Goal: Task Accomplishment & Management: Complete application form

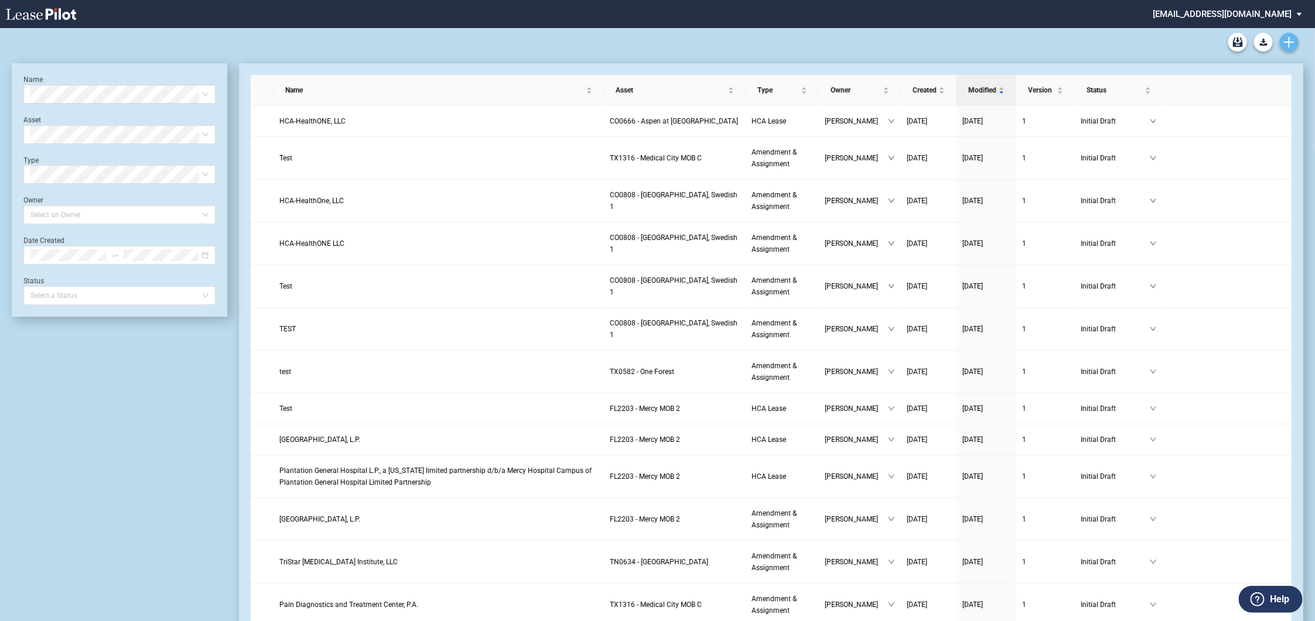
click at [1294, 41] on icon "Create new document" at bounding box center [1289, 42] width 11 height 11
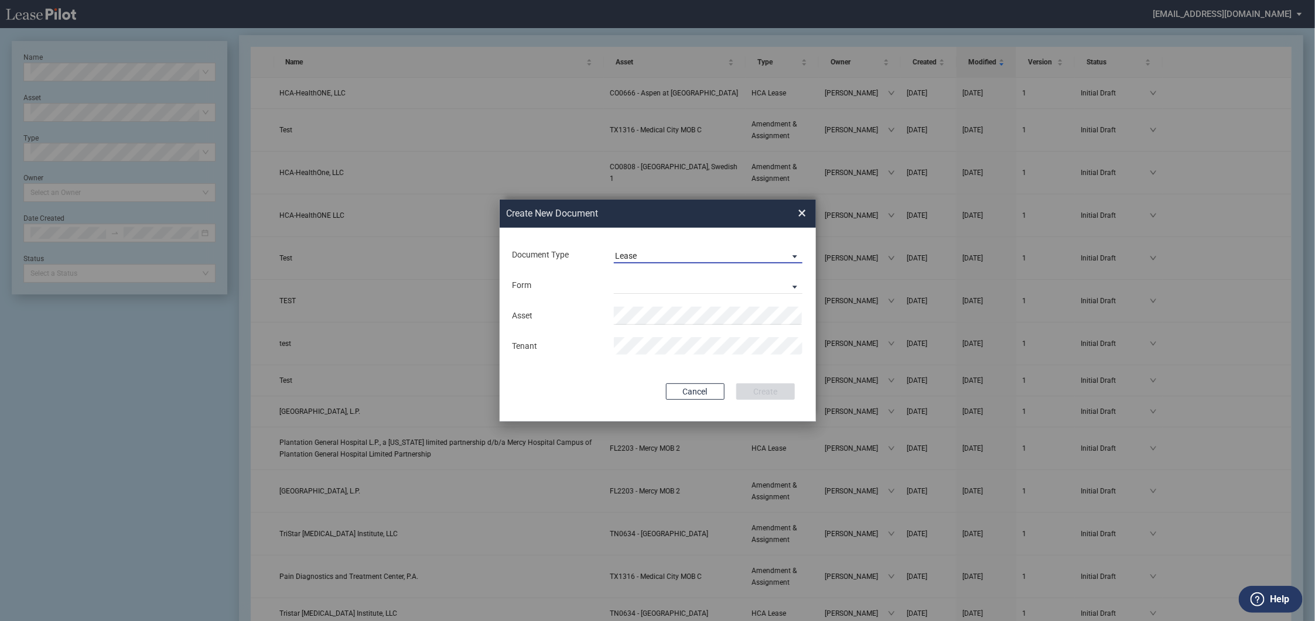
click at [645, 260] on span "Lease" at bounding box center [699, 257] width 168 height 12
click at [642, 285] on div "Amendment" at bounding box center [640, 284] width 50 height 13
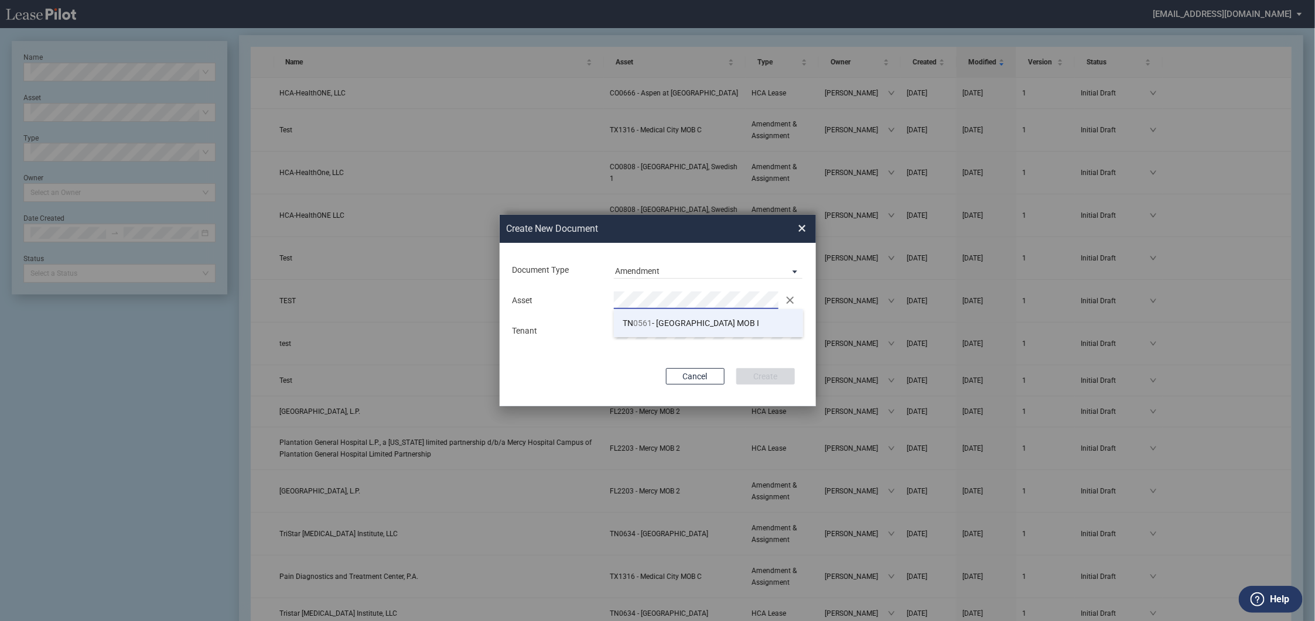
click at [656, 331] on li "TN 0561 - Summit Medical Center MOB I" at bounding box center [708, 323] width 189 height 28
click at [759, 371] on button "Create" at bounding box center [765, 376] width 59 height 16
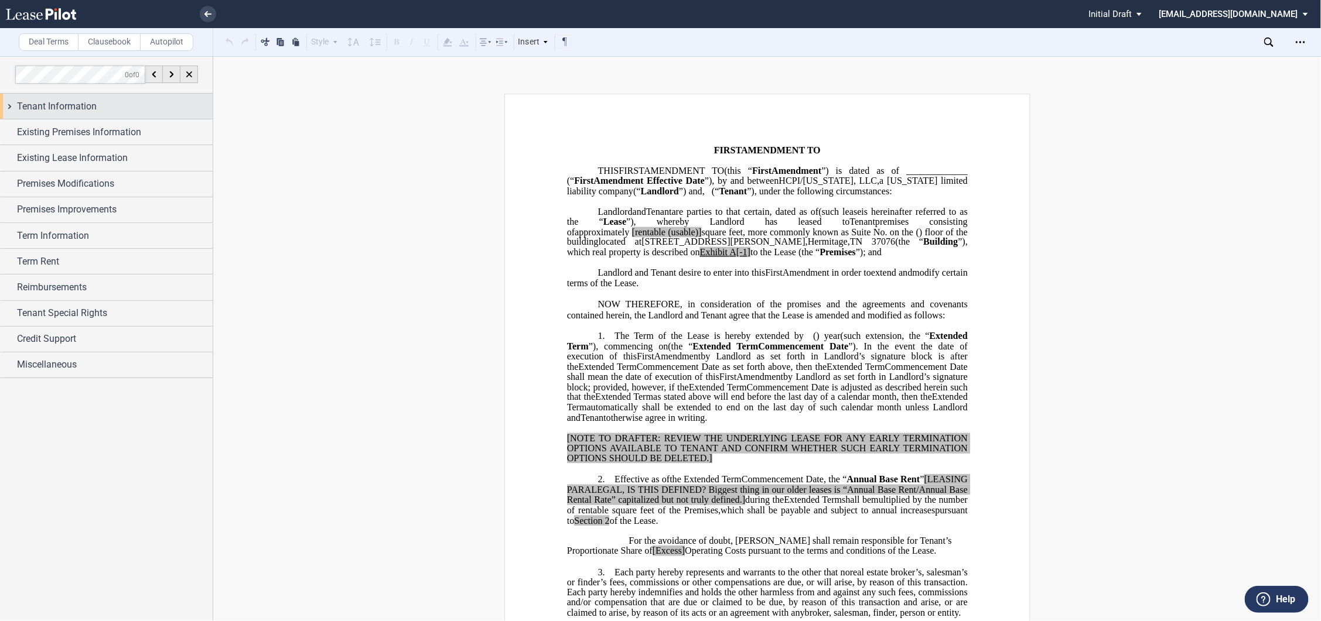
click at [10, 103] on div "Tenant Information" at bounding box center [106, 106] width 213 height 25
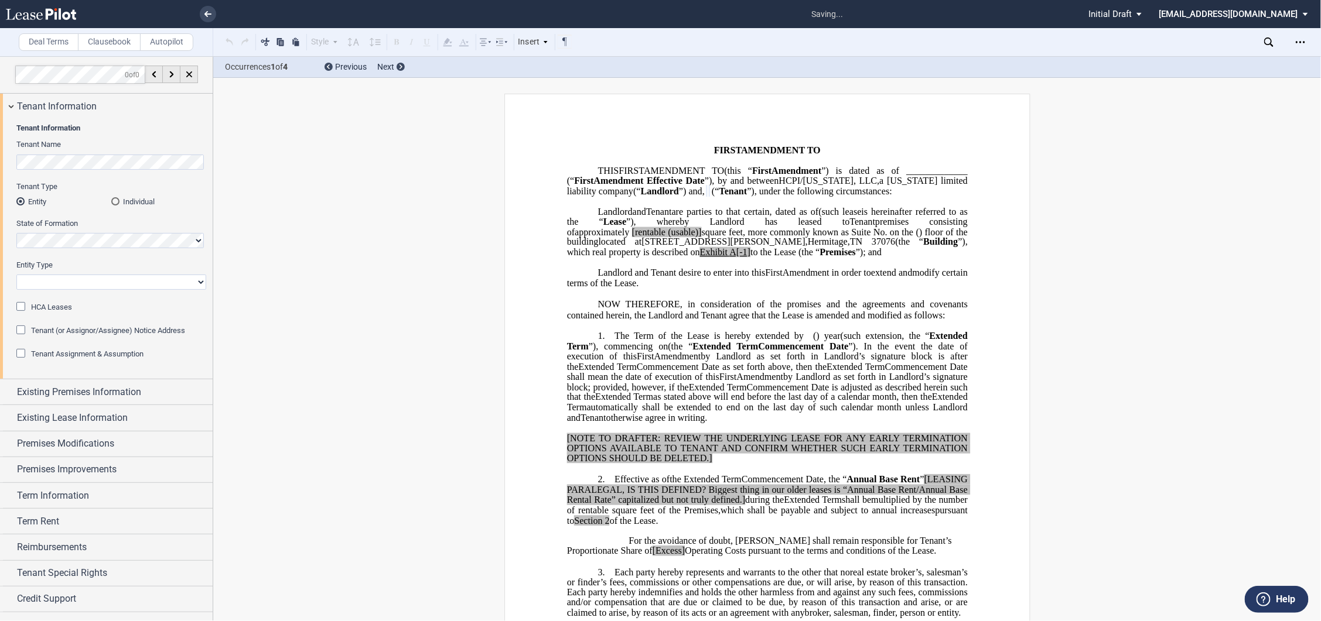
click at [49, 276] on select "Corporation Limited Liability Company General Partnership Limited Partnership O…" at bounding box center [111, 282] width 190 height 15
select select "corporation"
click at [16, 275] on select "Corporation Limited Liability Company General Partnership Limited Partnership O…" at bounding box center [111, 282] width 190 height 15
click at [22, 310] on div "HCA Leases" at bounding box center [22, 308] width 12 height 12
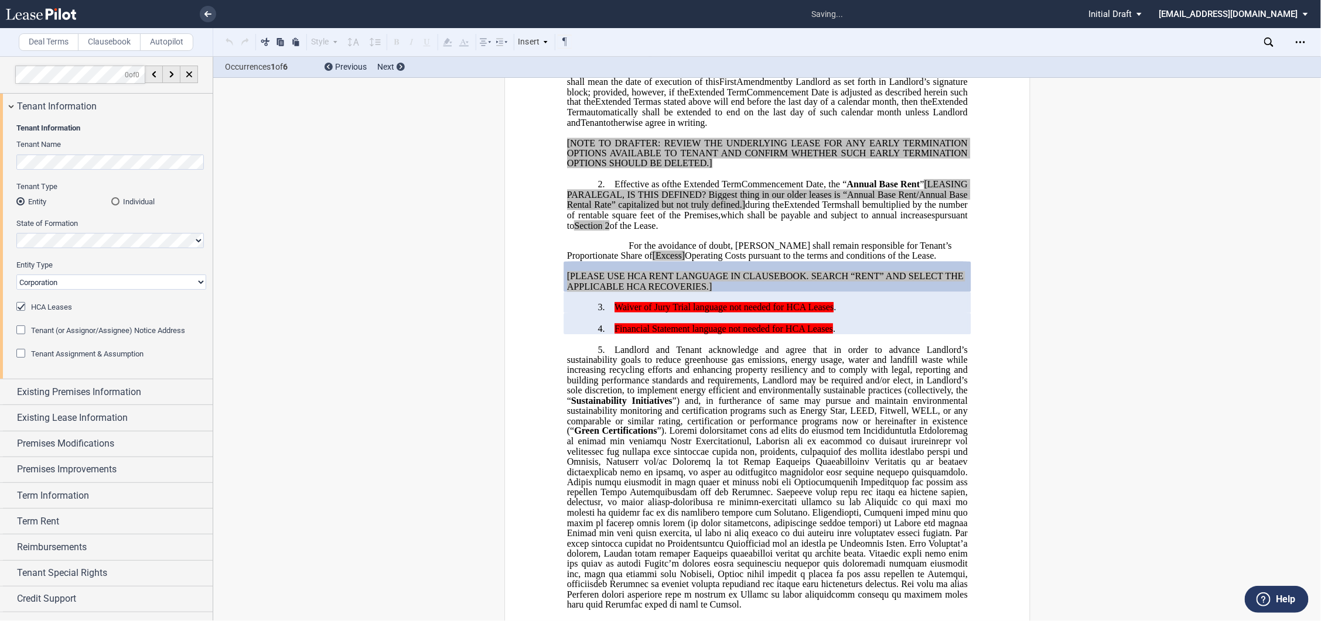
scroll to position [301, 0]
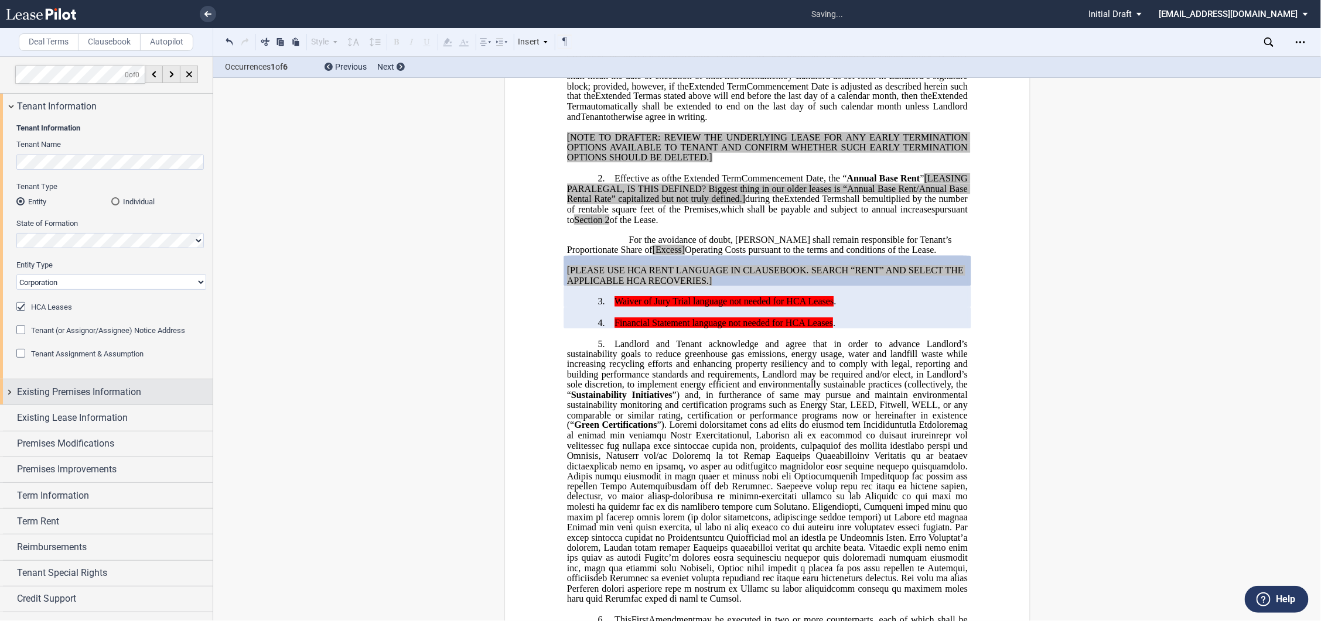
click at [6, 394] on div "Existing Premises Information" at bounding box center [106, 391] width 213 height 25
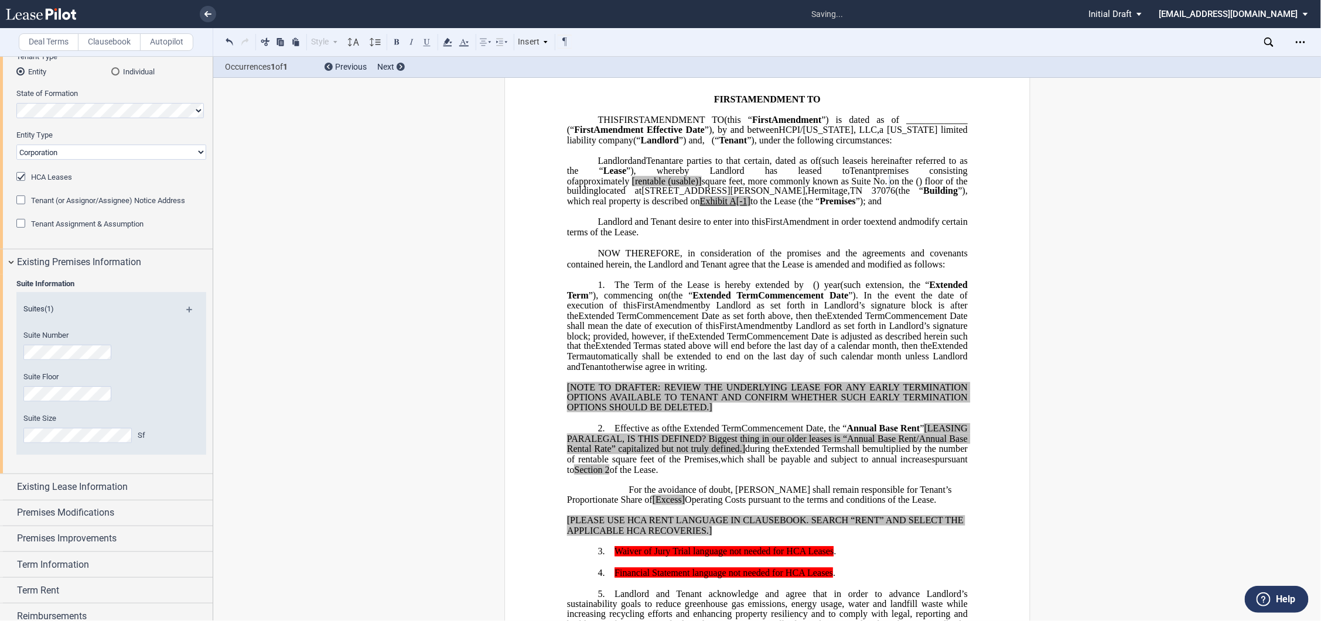
scroll to position [0, 0]
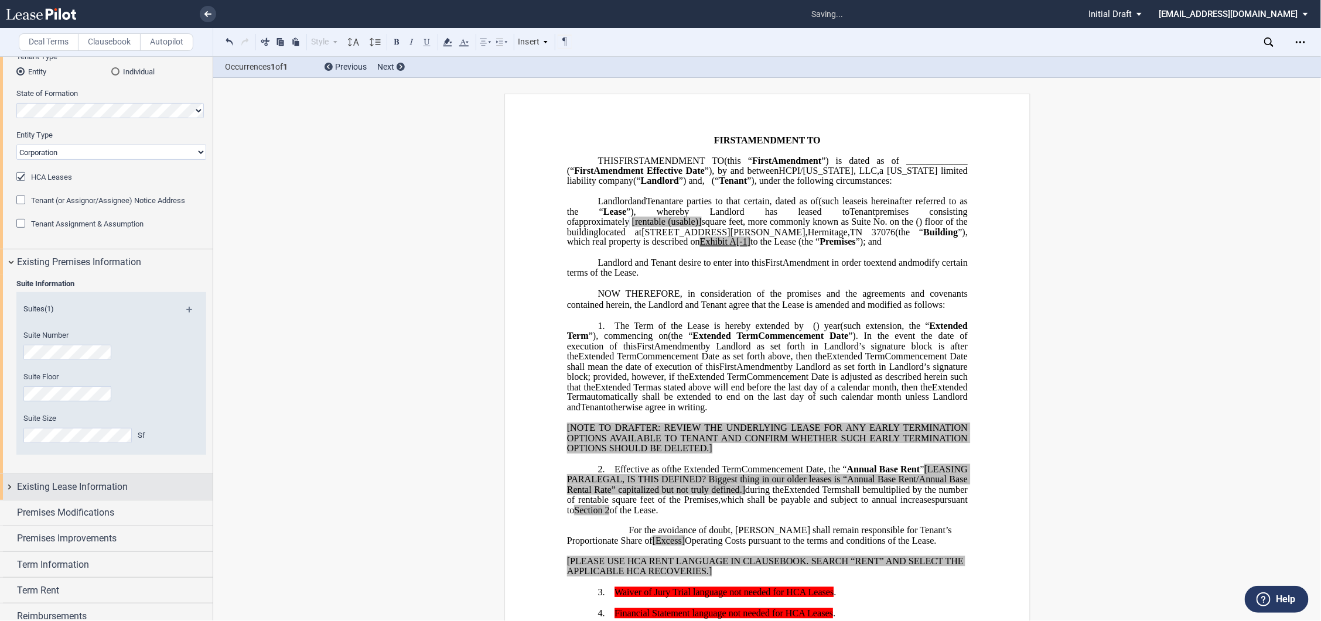
click at [10, 479] on div "Existing Lease Information" at bounding box center [106, 486] width 213 height 25
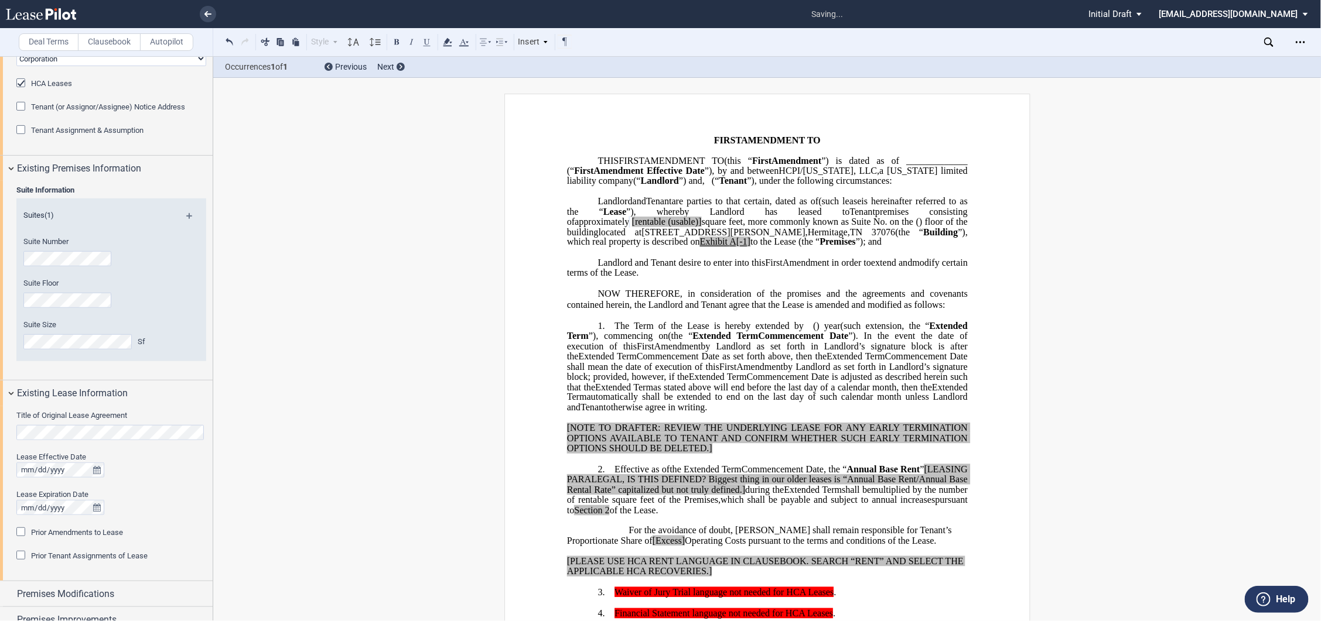
scroll to position [390, 0]
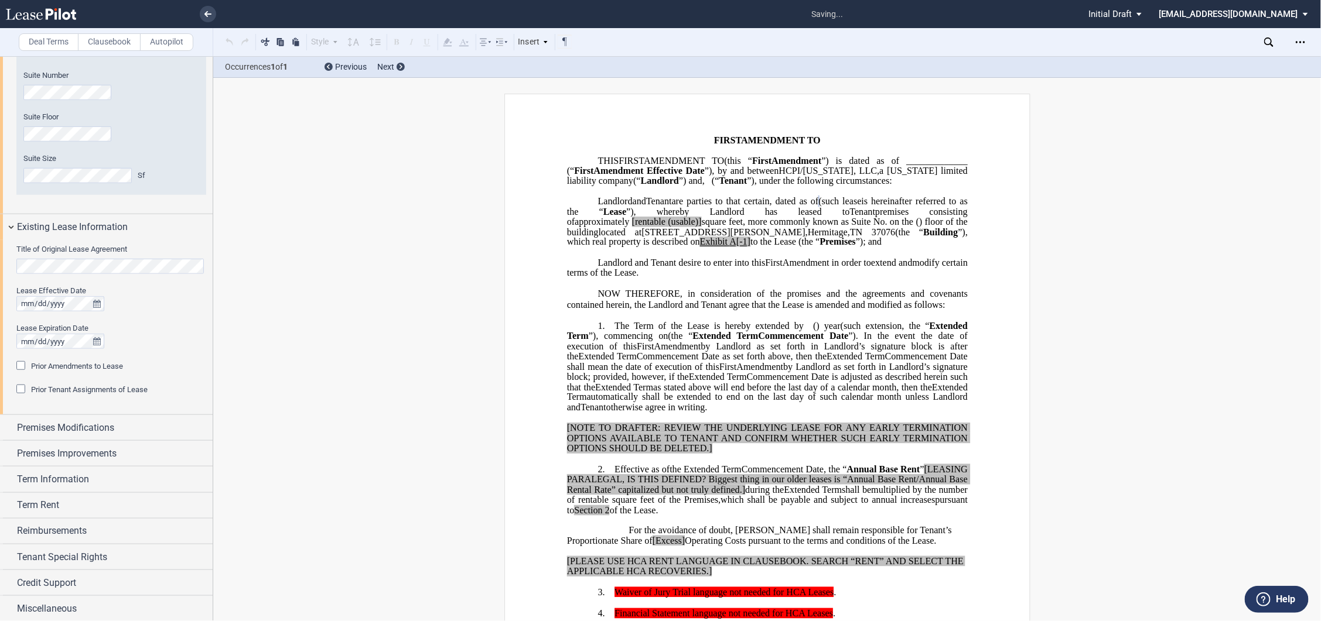
click at [20, 364] on div "Prior Amendments to Lease" at bounding box center [22, 367] width 12 height 12
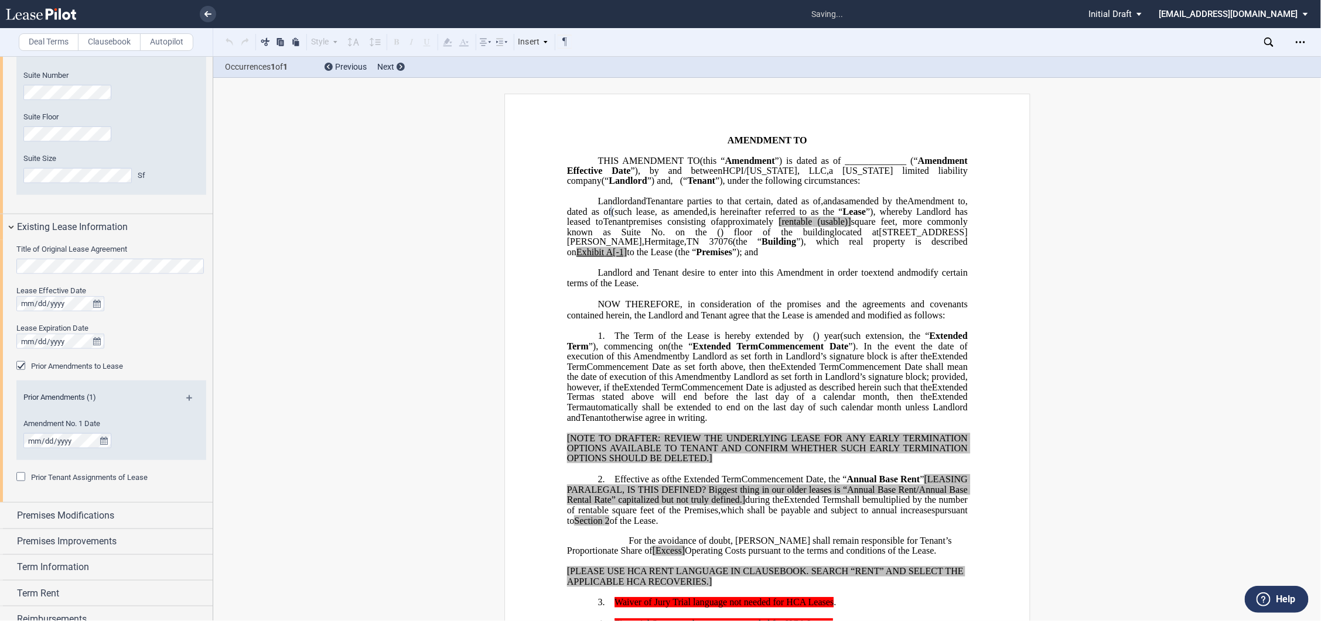
click at [186, 395] on md-icon at bounding box center [194, 402] width 16 height 14
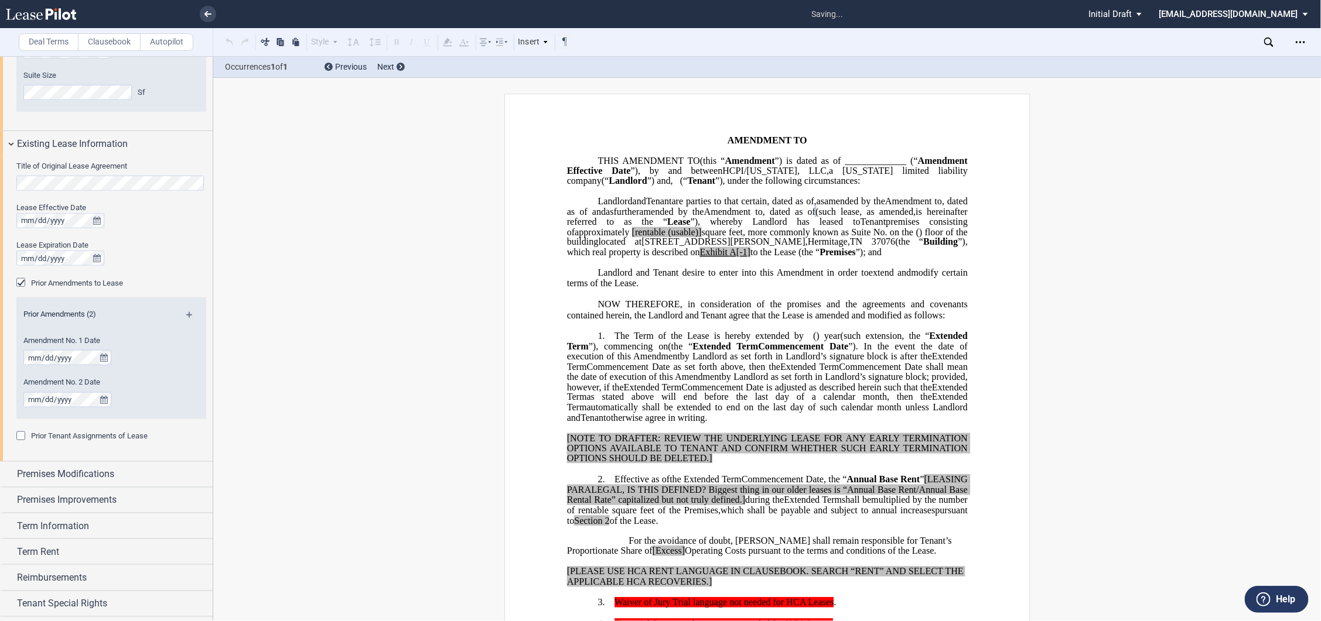
scroll to position [522, 0]
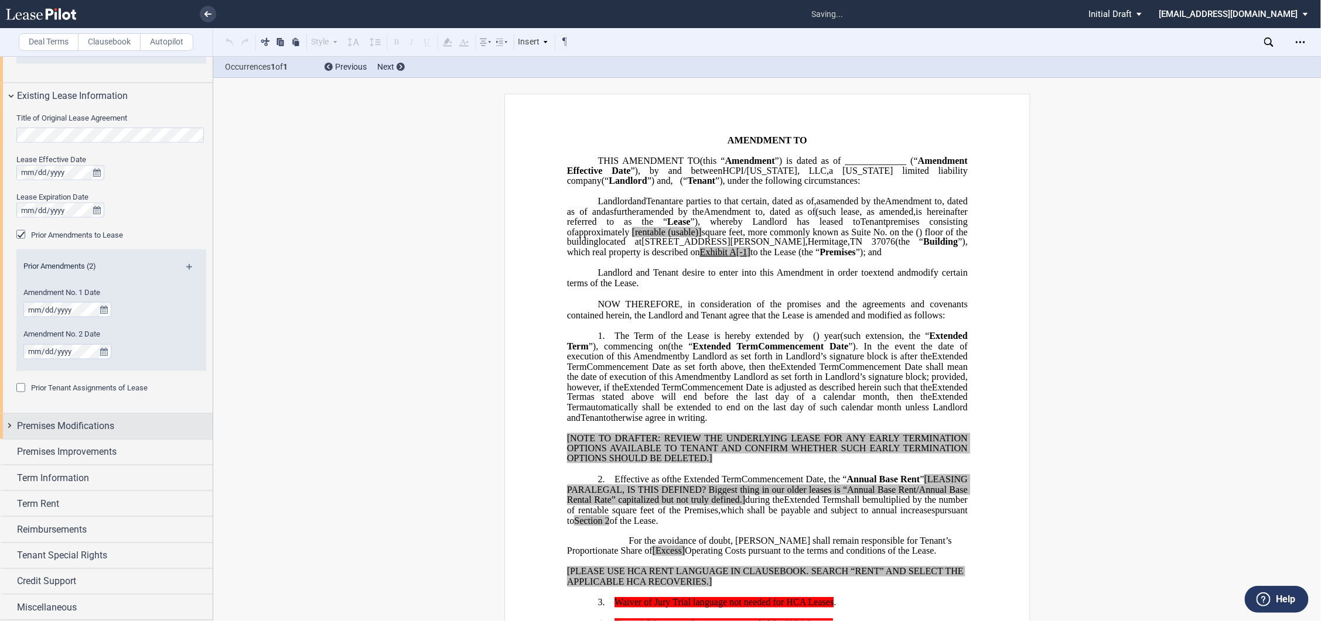
click at [12, 423] on div "Premises Modifications" at bounding box center [106, 426] width 213 height 25
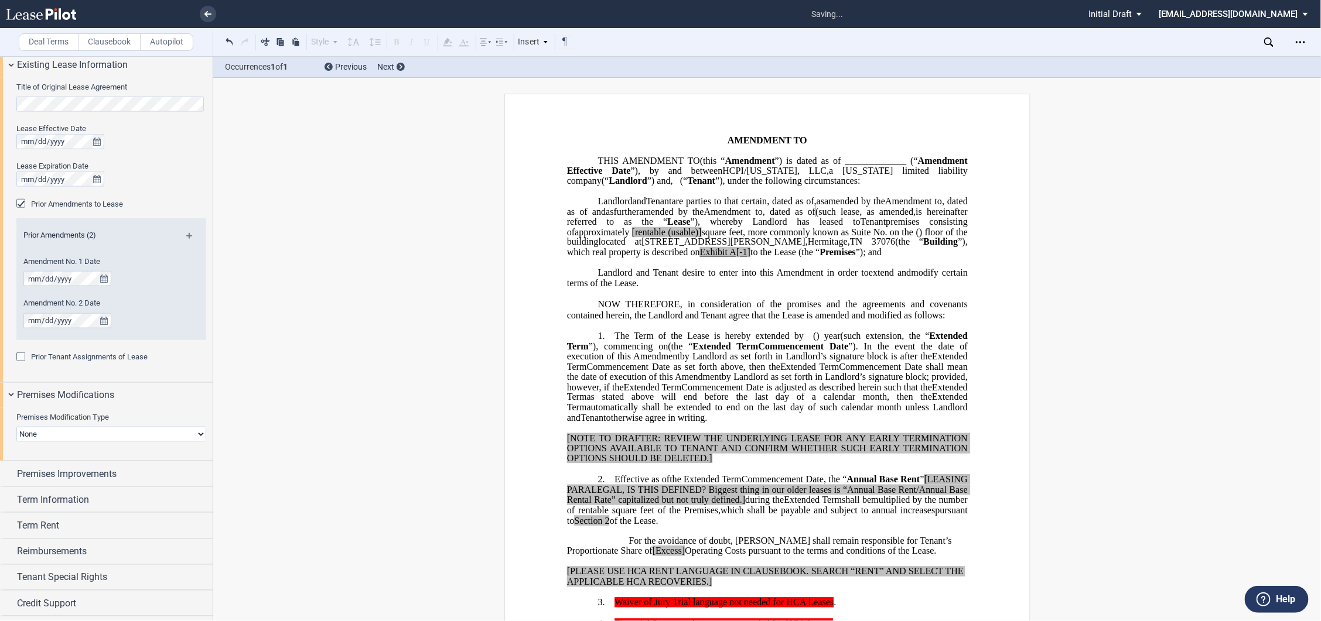
scroll to position [574, 0]
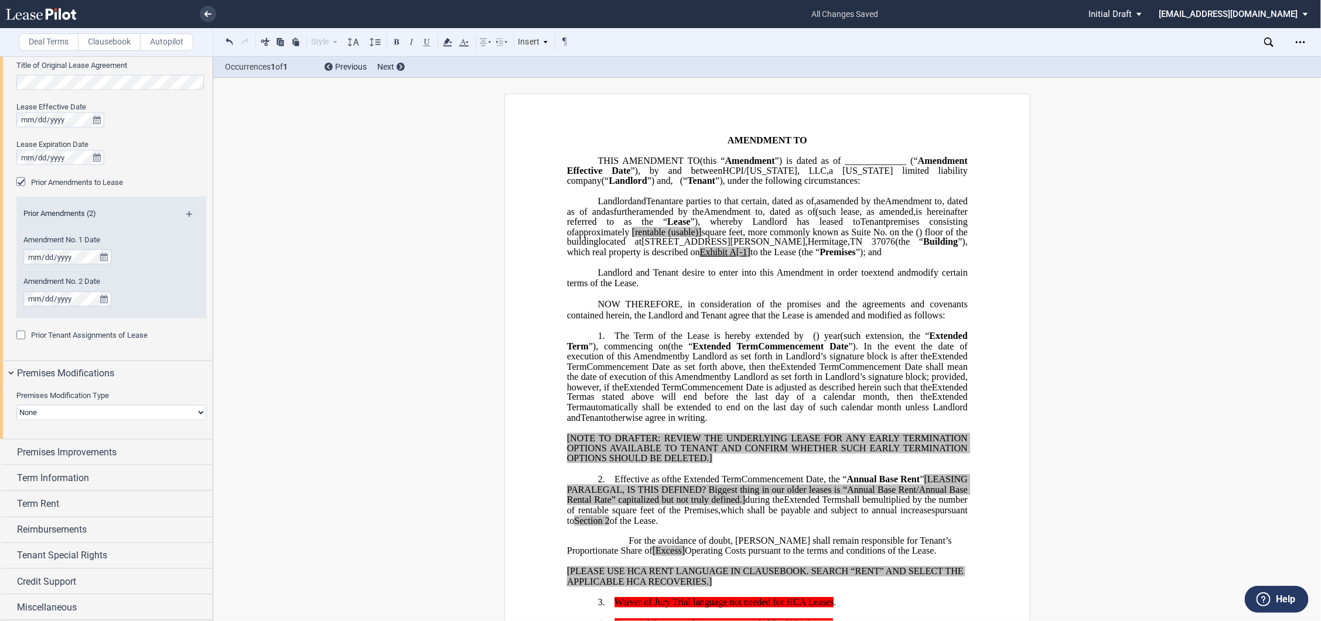
click at [15, 449] on div "Premises Improvements" at bounding box center [106, 452] width 213 height 25
click at [32, 485] on select "Landlord Constructs Tenant Improvements Tenant Constructs Tenant Improvements "…" at bounding box center [111, 490] width 190 height 15
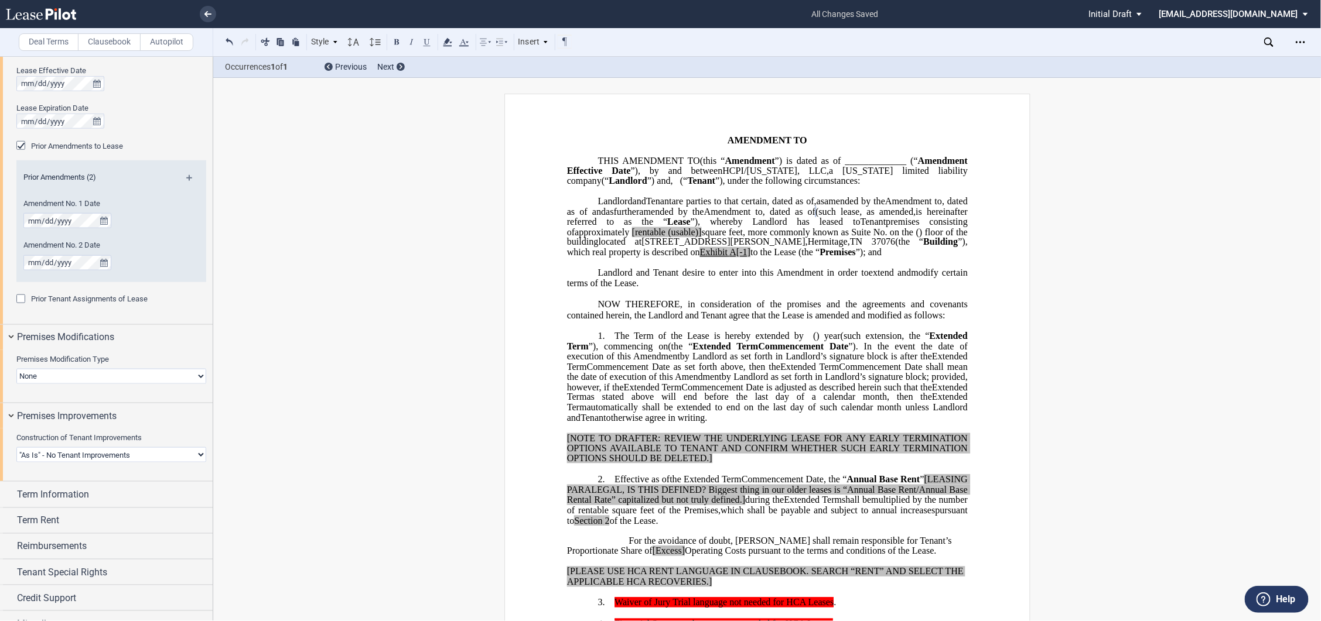
scroll to position [627, 0]
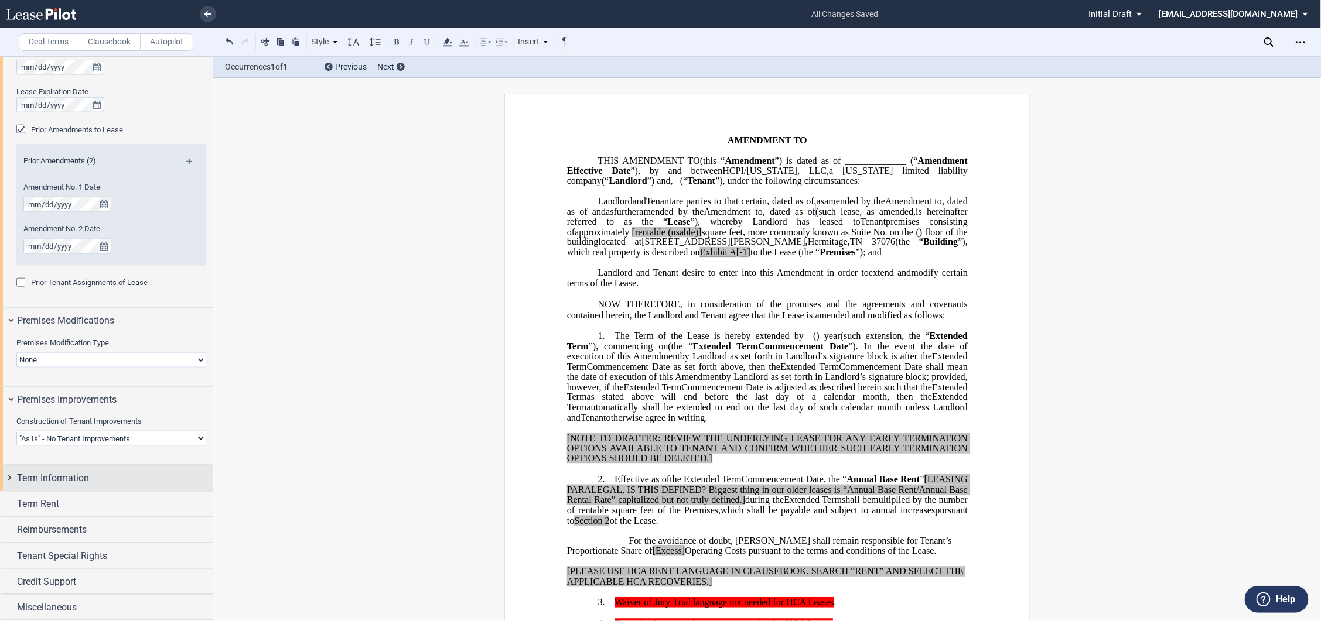
click at [9, 478] on div "Term Information" at bounding box center [106, 478] width 213 height 25
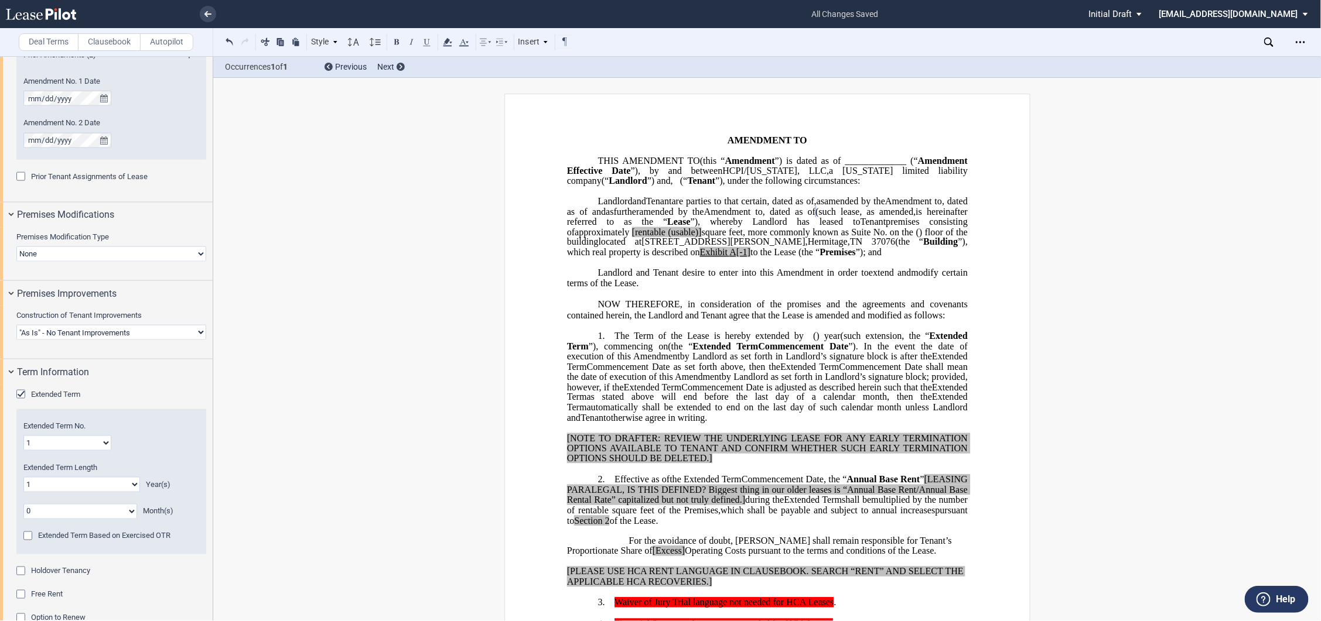
scroll to position [885, 0]
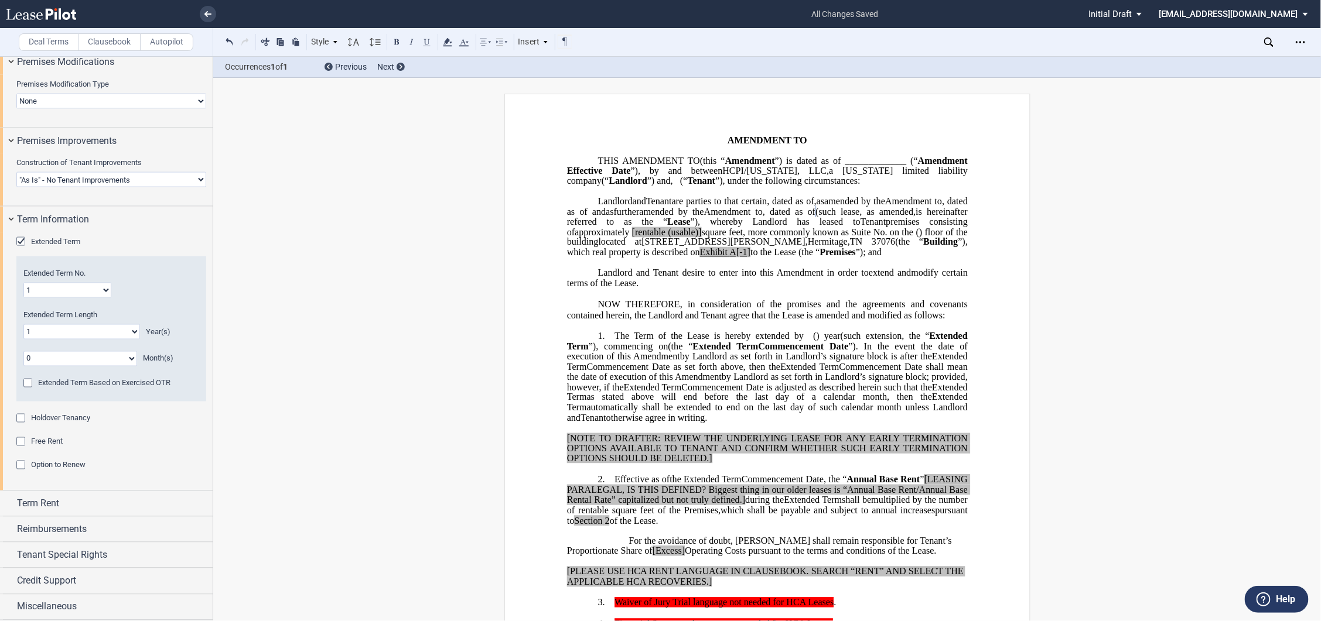
click at [45, 338] on select "0 1 2 3 4 5 6 7 8 9 10 11 12 13 14 15 16 17 18 19 20" at bounding box center [81, 331] width 117 height 15
select select "number:5"
click at [23, 324] on select "0 1 2 3 4 5 6 7 8 9 10 11 12 13 14 15 16 17 18 19 20" at bounding box center [81, 331] width 117 height 15
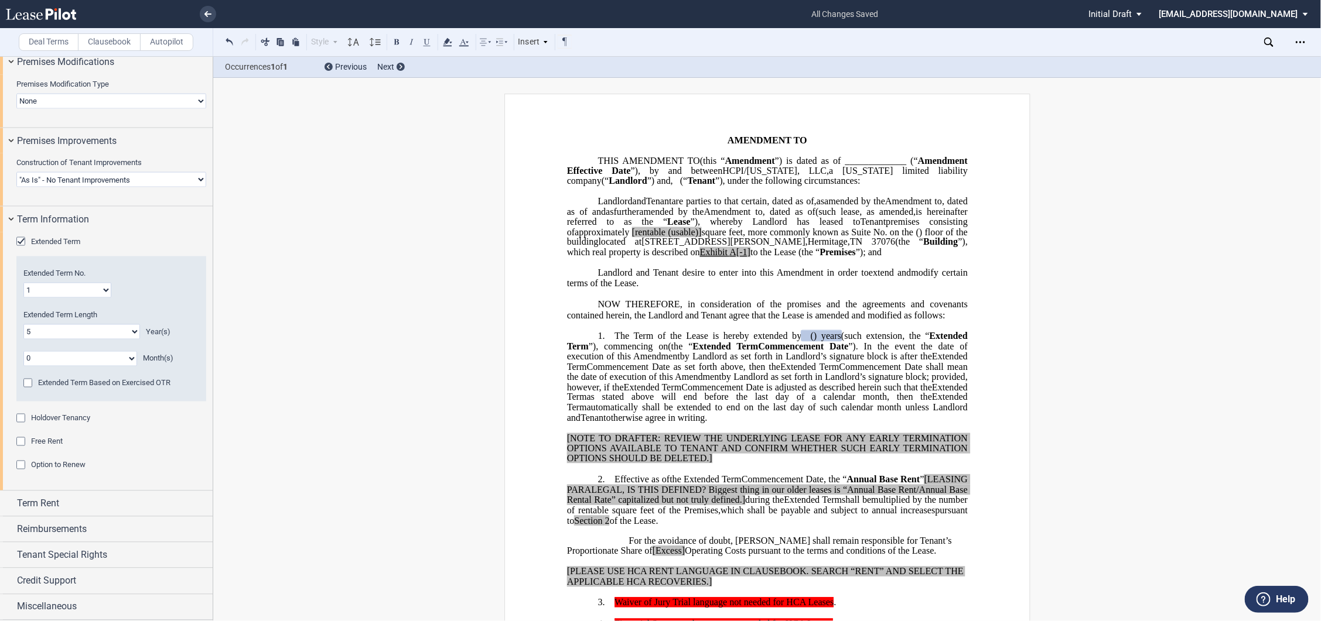
click at [55, 416] on span "Holdover Tenancy" at bounding box center [60, 418] width 59 height 9
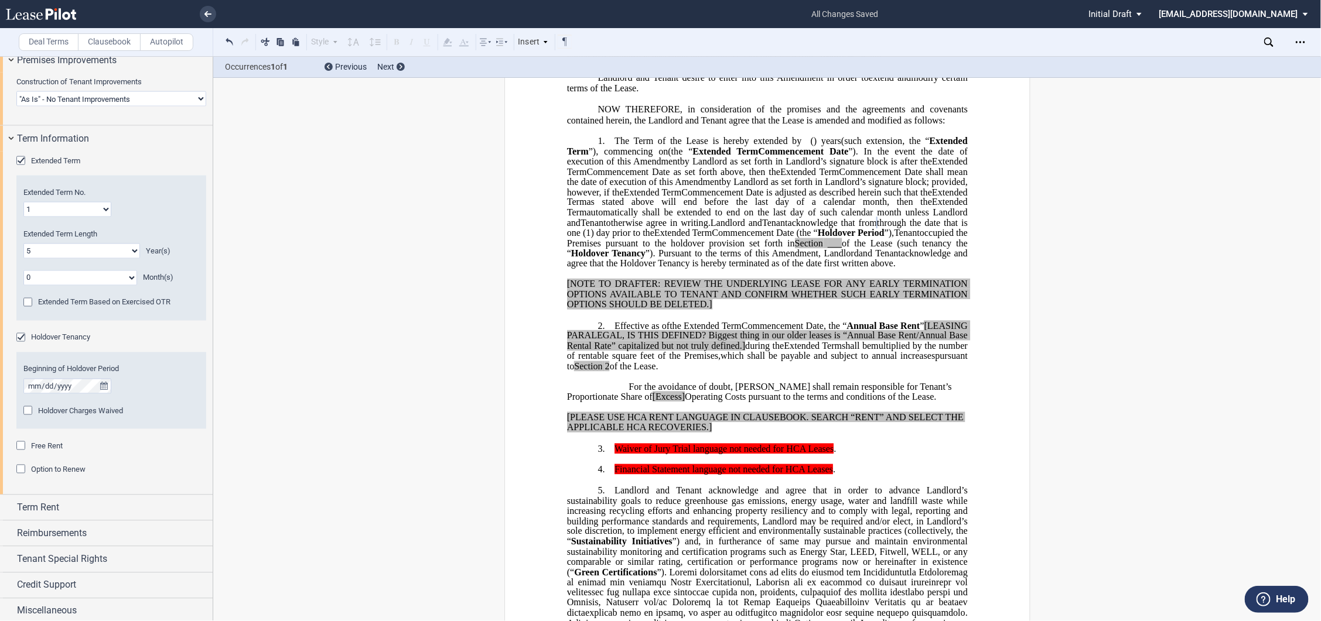
scroll to position [970, 0]
click at [11, 504] on div "Term Rent" at bounding box center [106, 503] width 213 height 25
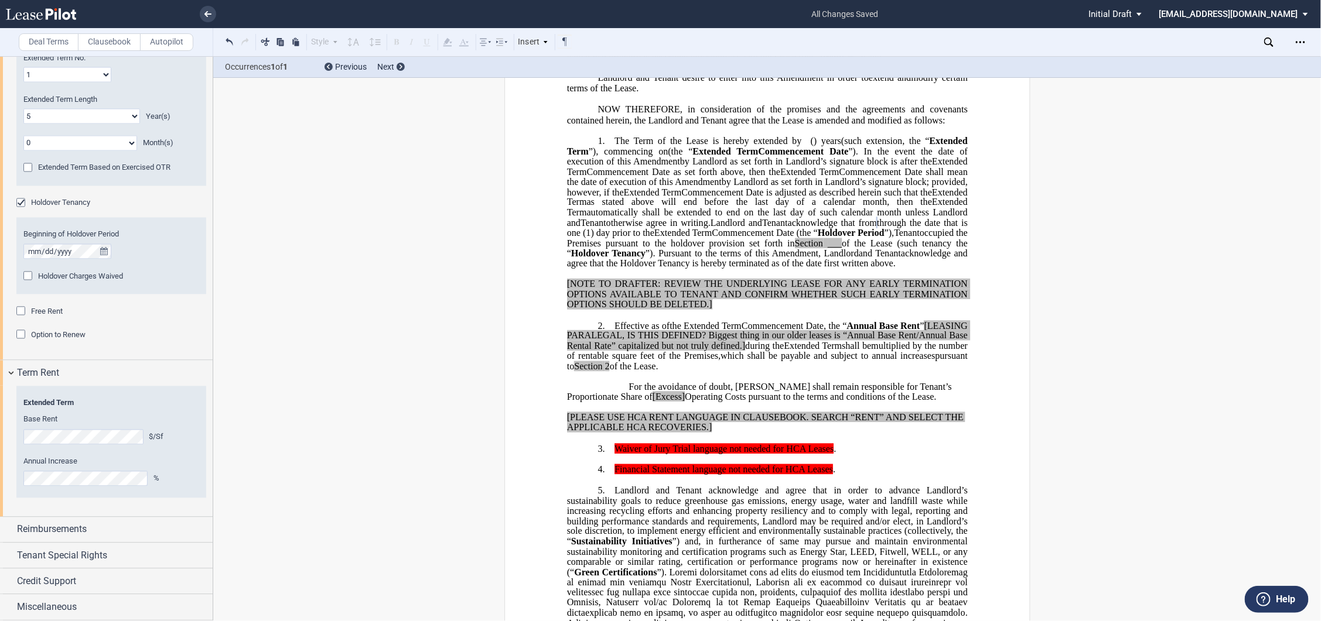
scroll to position [1102, 0]
click at [7, 535] on div "Reimbursements" at bounding box center [106, 529] width 213 height 25
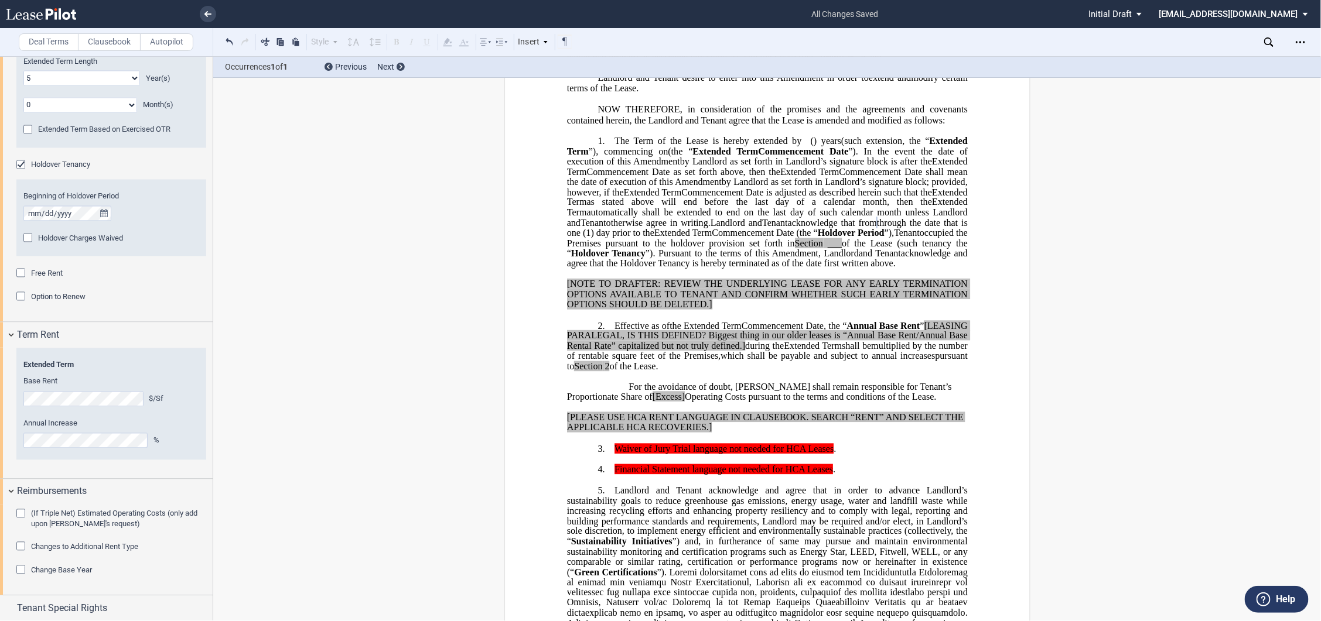
scroll to position [1192, 0]
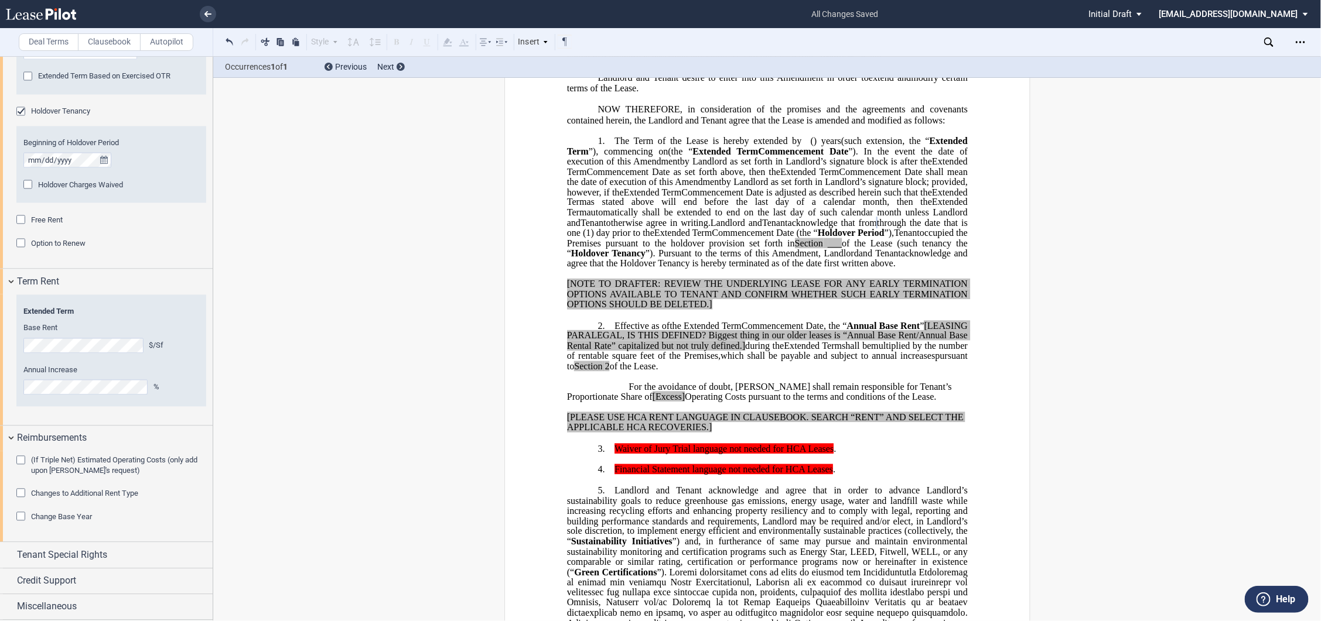
click at [1080, 293] on div "﻿ ﻿ FIRST AMENDMENT TO ﻿ ﻿ ASSIGNMENT, ASSUMPTION AND ﻿ ﻿ FIRST AMENDMENT TO ﻿ …" at bounding box center [766, 632] width 1107 height 1466
click at [80, 519] on span "Change Base Year" at bounding box center [61, 517] width 61 height 9
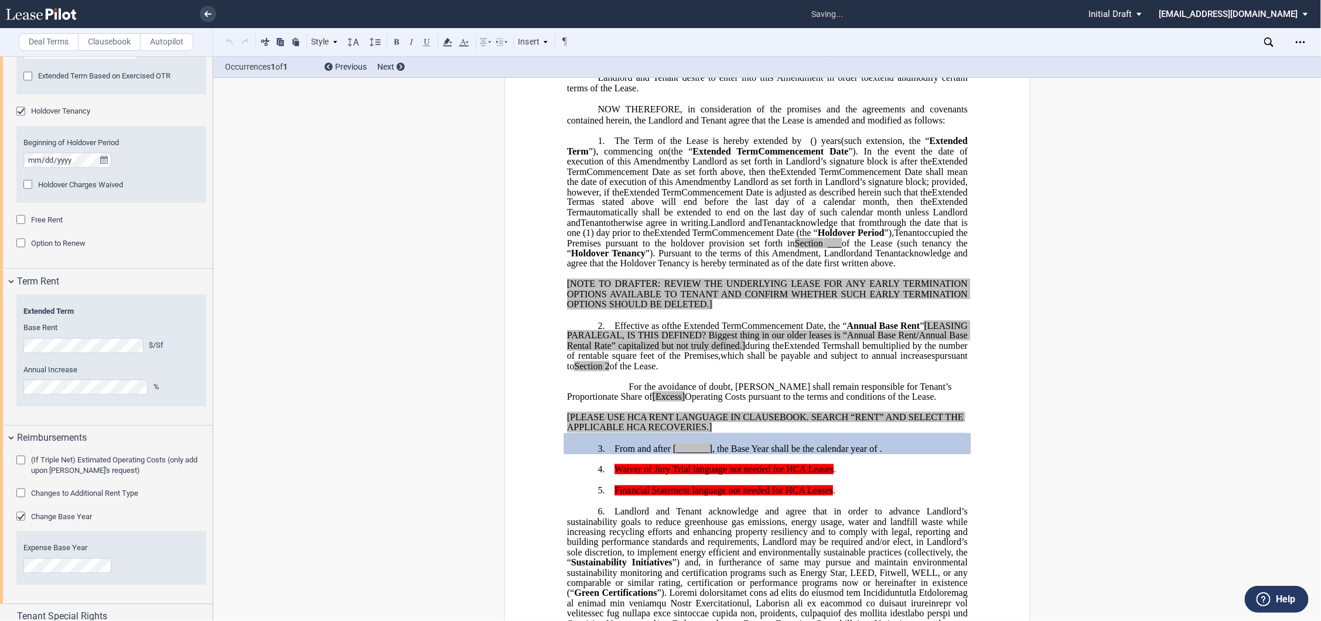
scroll to position [1254, 0]
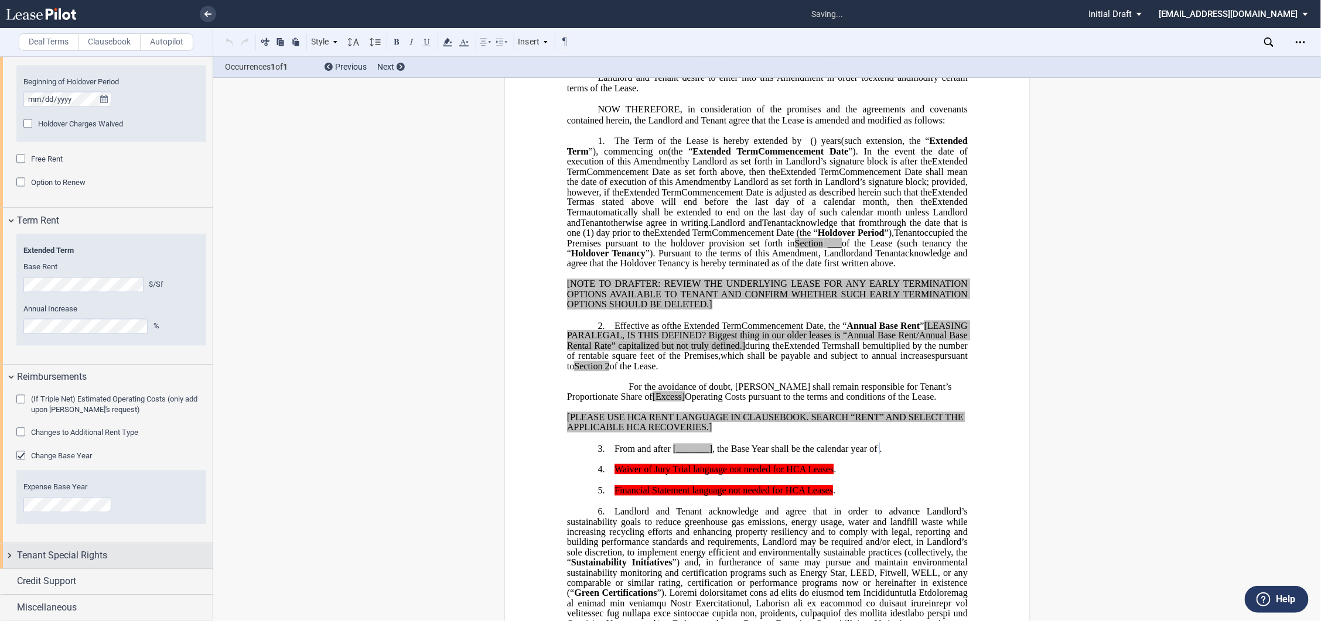
click at [6, 550] on div "Tenant Special Rights" at bounding box center [106, 555] width 213 height 25
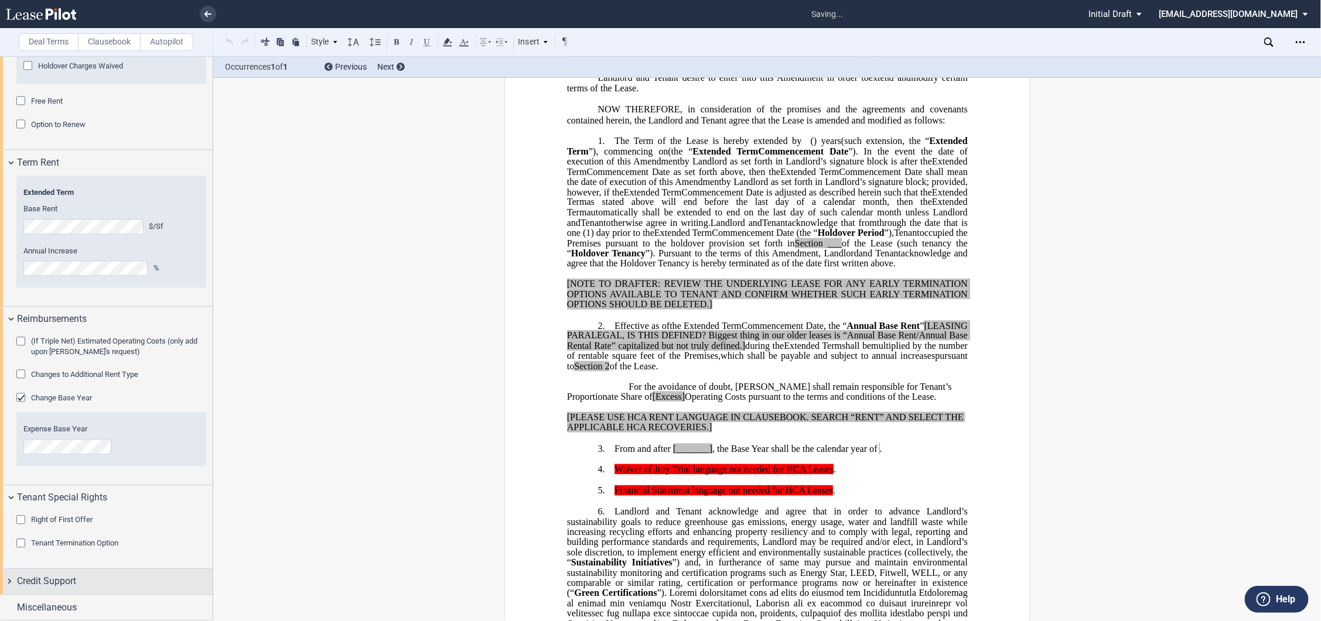
click at [11, 580] on div "Credit Support" at bounding box center [106, 581] width 213 height 25
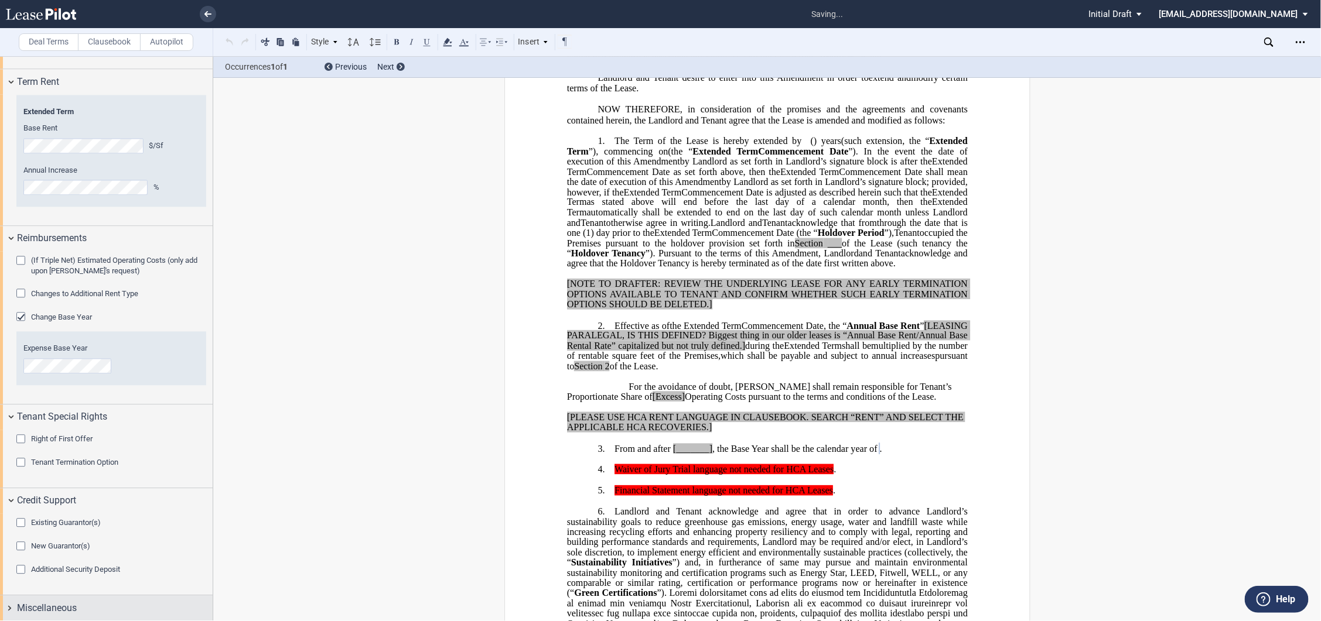
click at [18, 598] on div "Miscellaneous" at bounding box center [106, 608] width 213 height 25
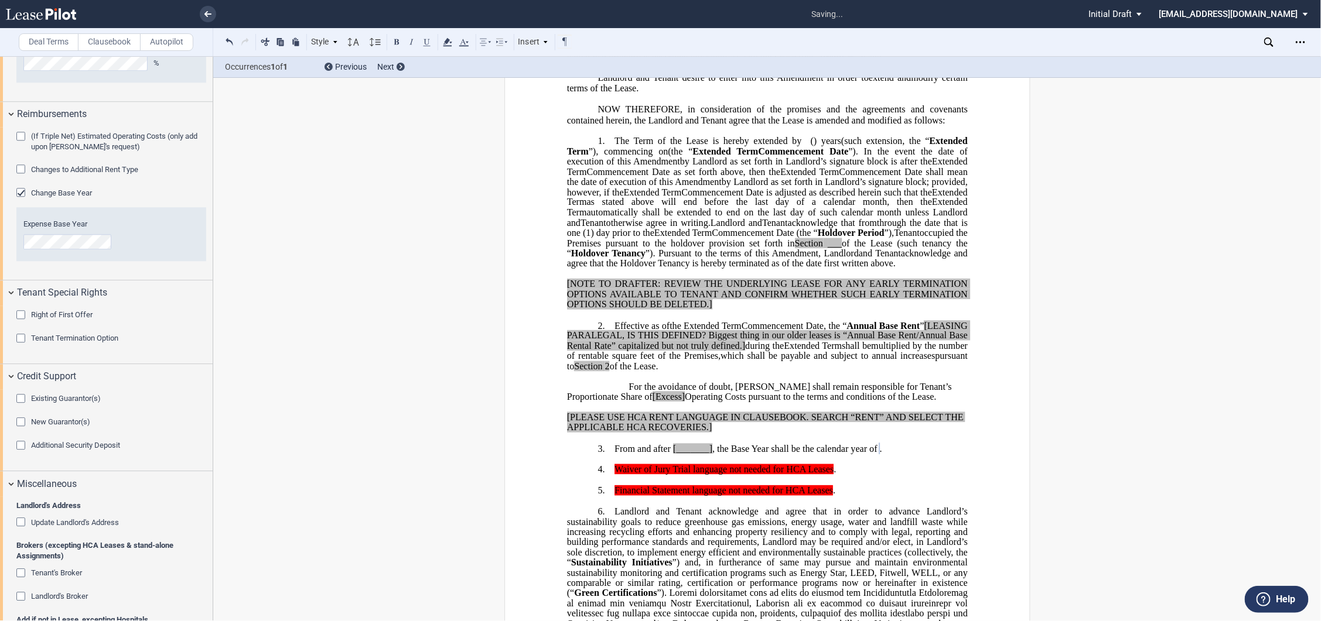
scroll to position [1746, 0]
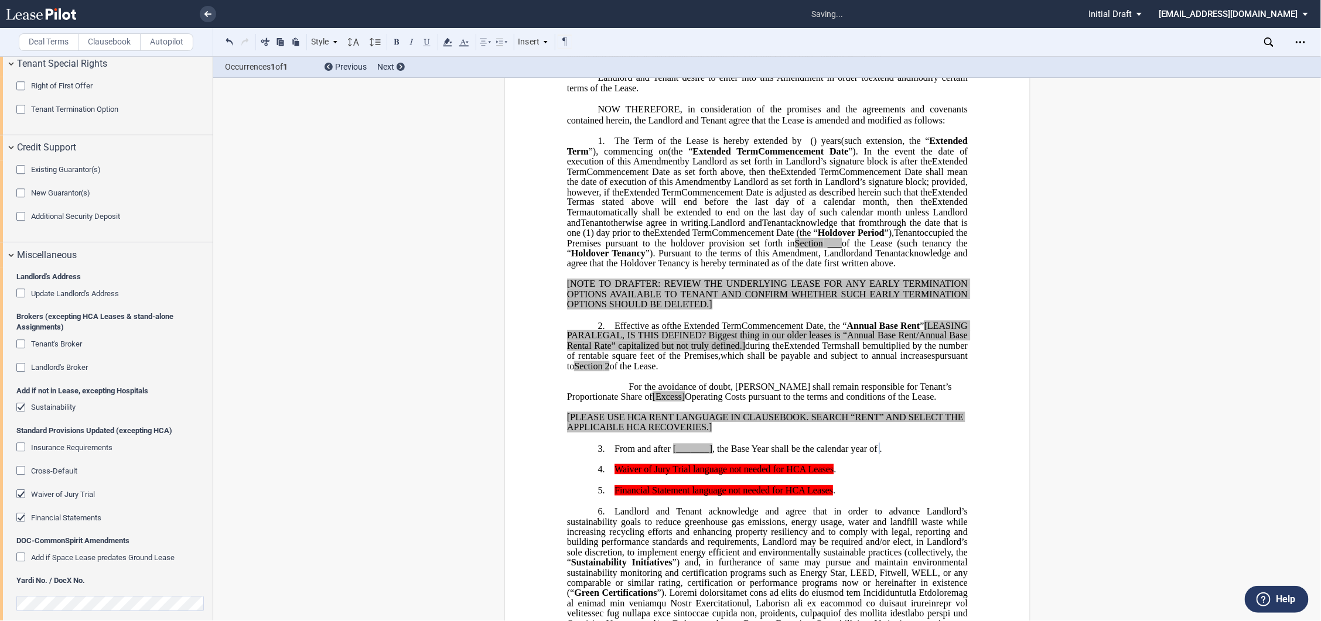
click at [33, 500] on div "Waiver of Jury Trial" at bounding box center [63, 495] width 64 height 11
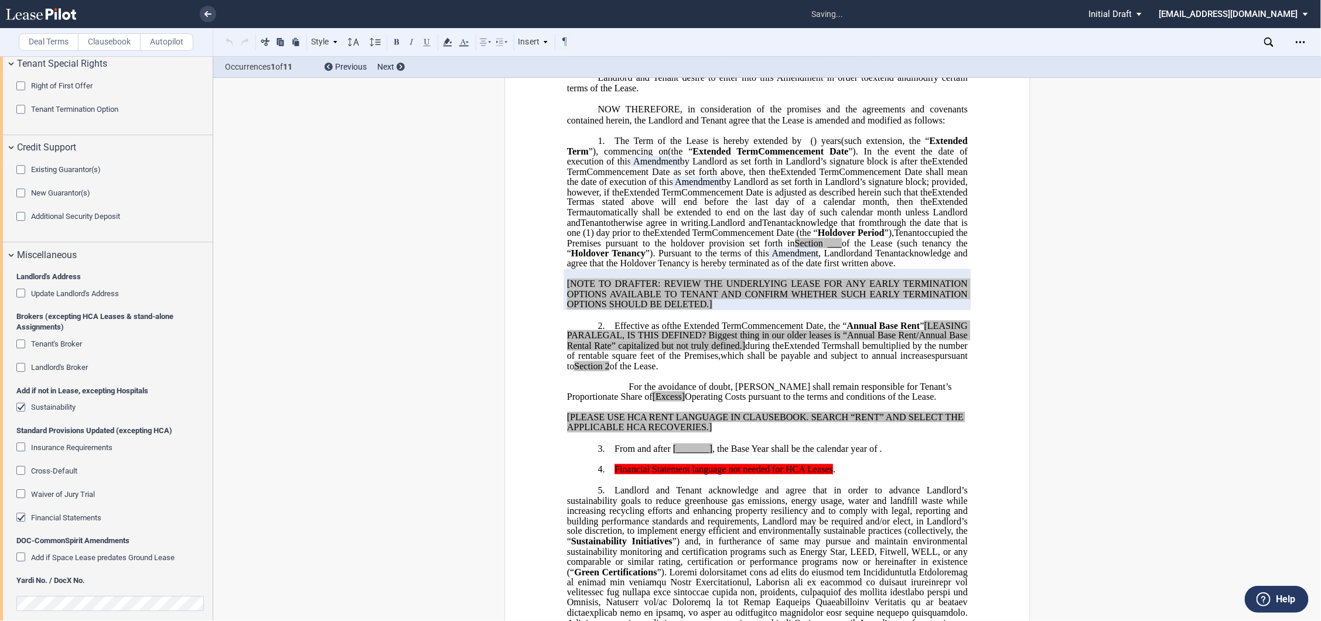
click at [36, 517] on span "Financial Statements" at bounding box center [66, 518] width 70 height 9
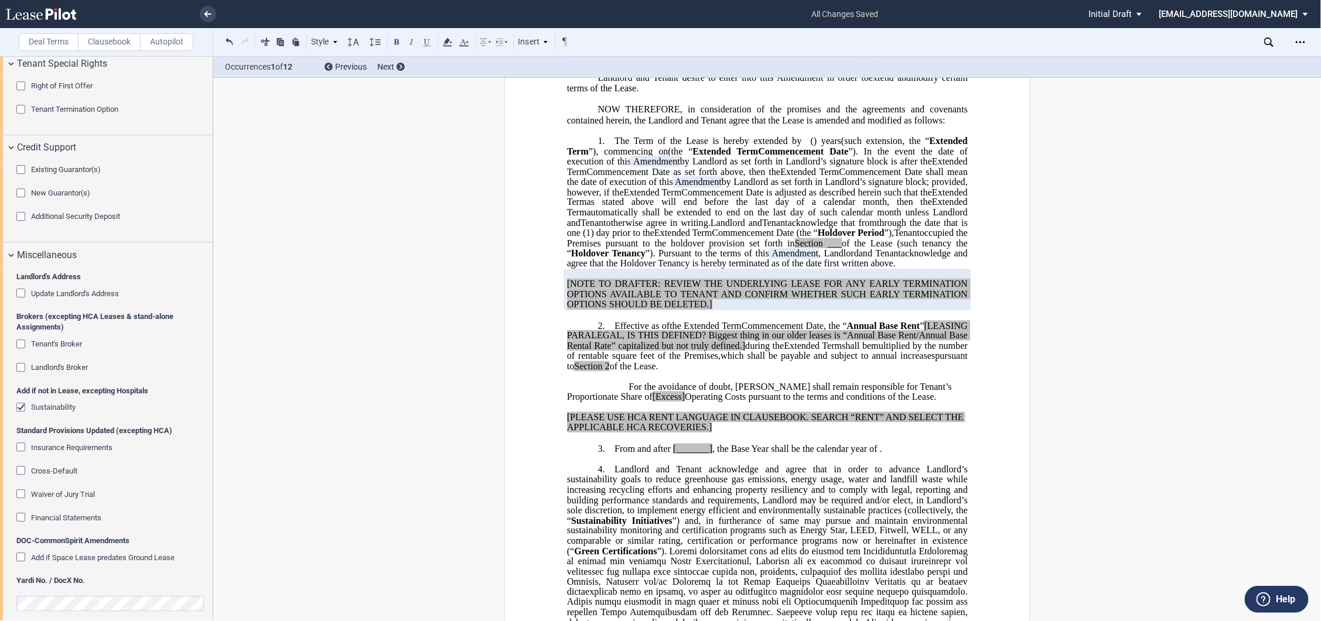
click at [1139, 248] on div "﻿ ﻿ FIRST AMENDMENT TO ﻿ ﻿ ASSIGNMENT, ASSUMPTION AND ﻿ ﻿ FIRST AMENDMENT TO ﻿ …" at bounding box center [766, 622] width 1107 height 1447
click at [139, 596] on div "Yardi No. / DocX No." at bounding box center [111, 599] width 190 height 47
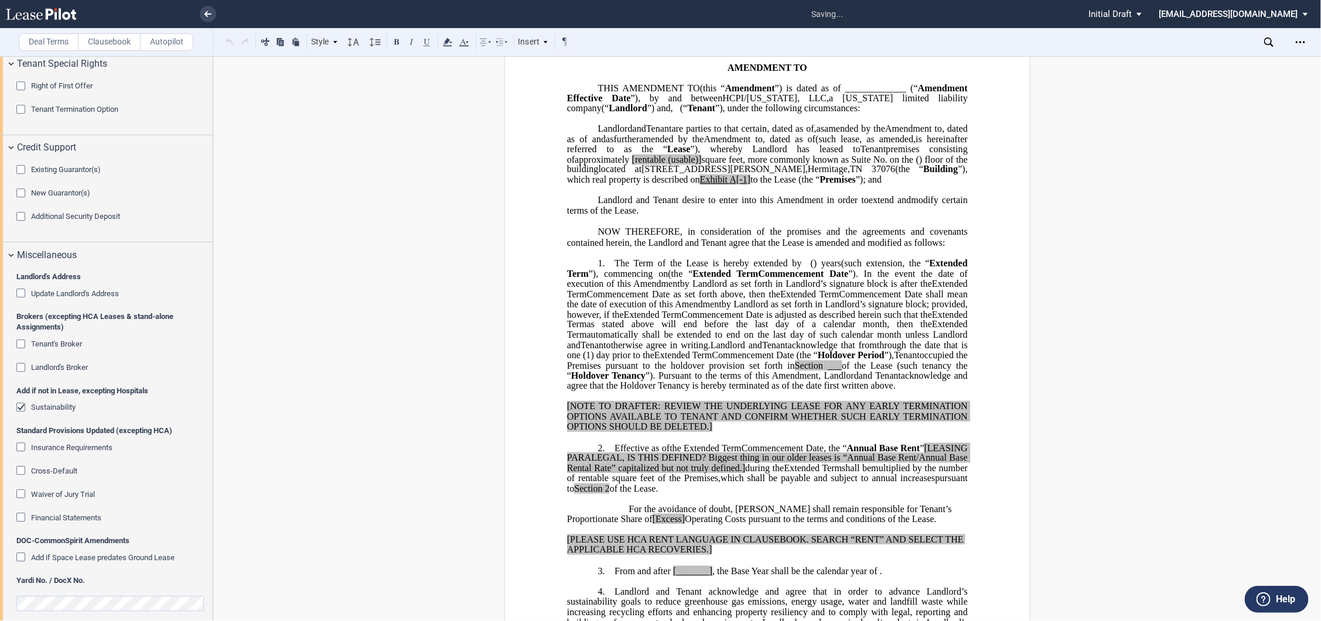
scroll to position [0, 0]
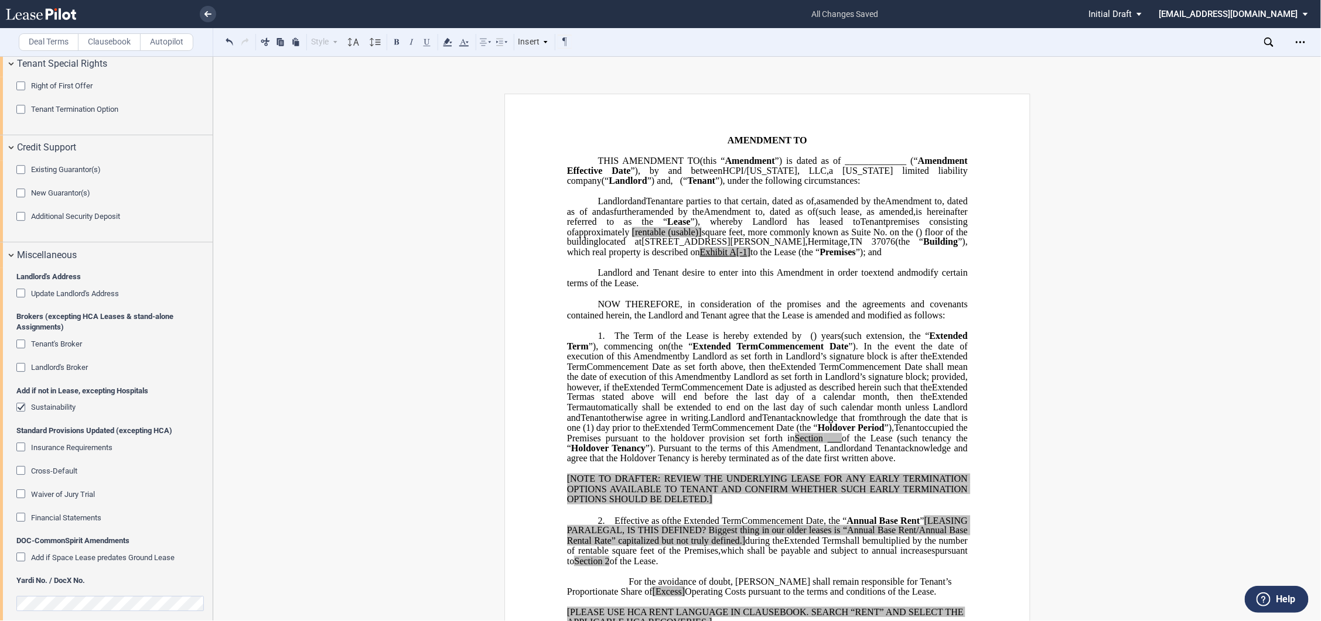
click at [631, 237] on span at bounding box center [630, 232] width 2 height 11
click at [604, 237] on span at bounding box center [606, 232] width 4 height 11
click at [570, 258] on span "”), which real property is described on" at bounding box center [767, 247] width 403 height 20
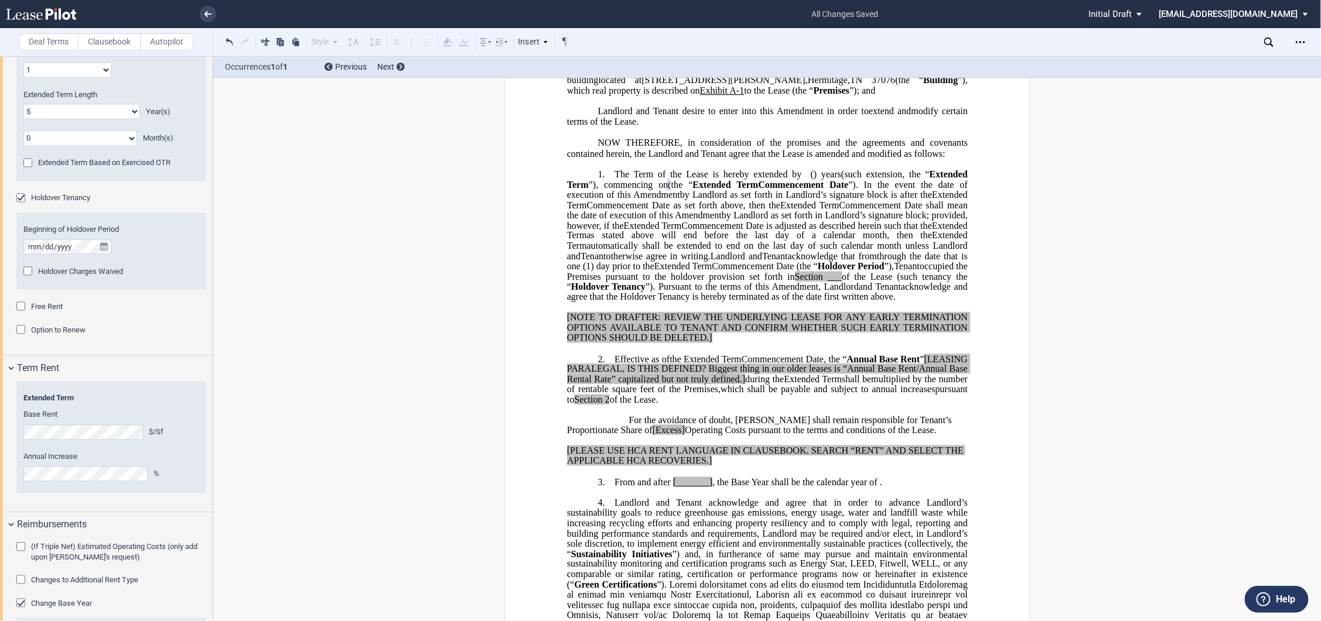
scroll to position [325, 0]
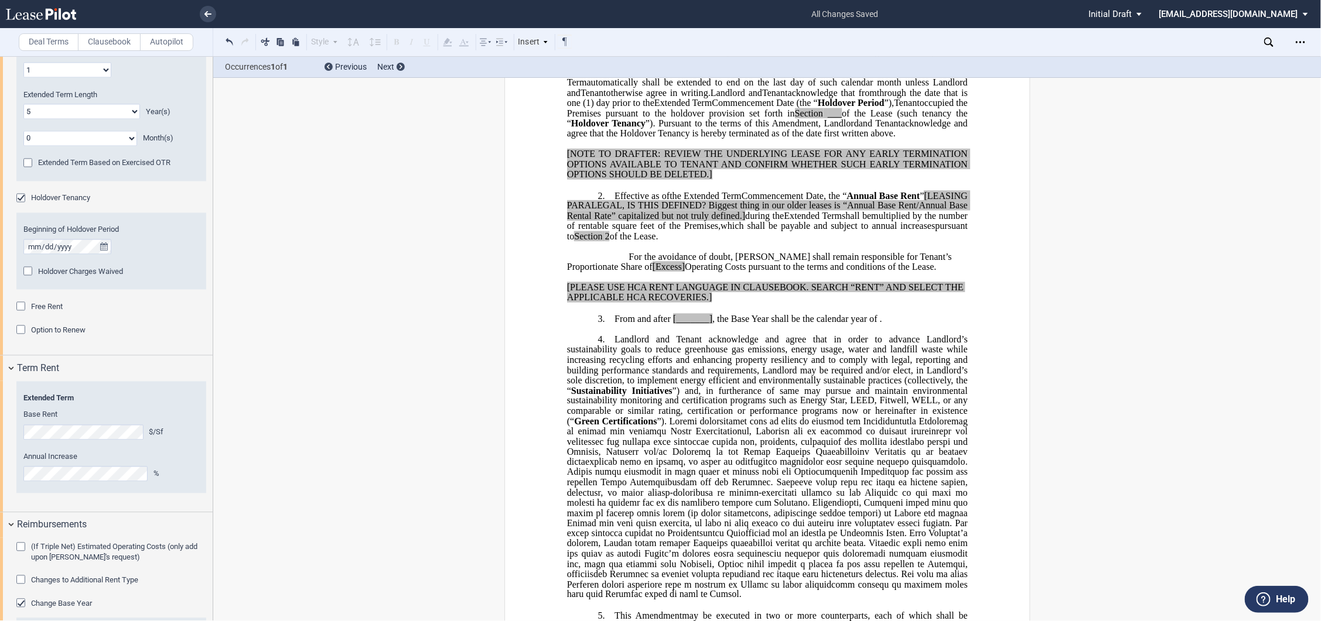
drag, startPoint x: 787, startPoint y: 290, endPoint x: 747, endPoint y: 261, distance: 49.9
click at [787, 252] on p "﻿" at bounding box center [766, 247] width 401 height 10
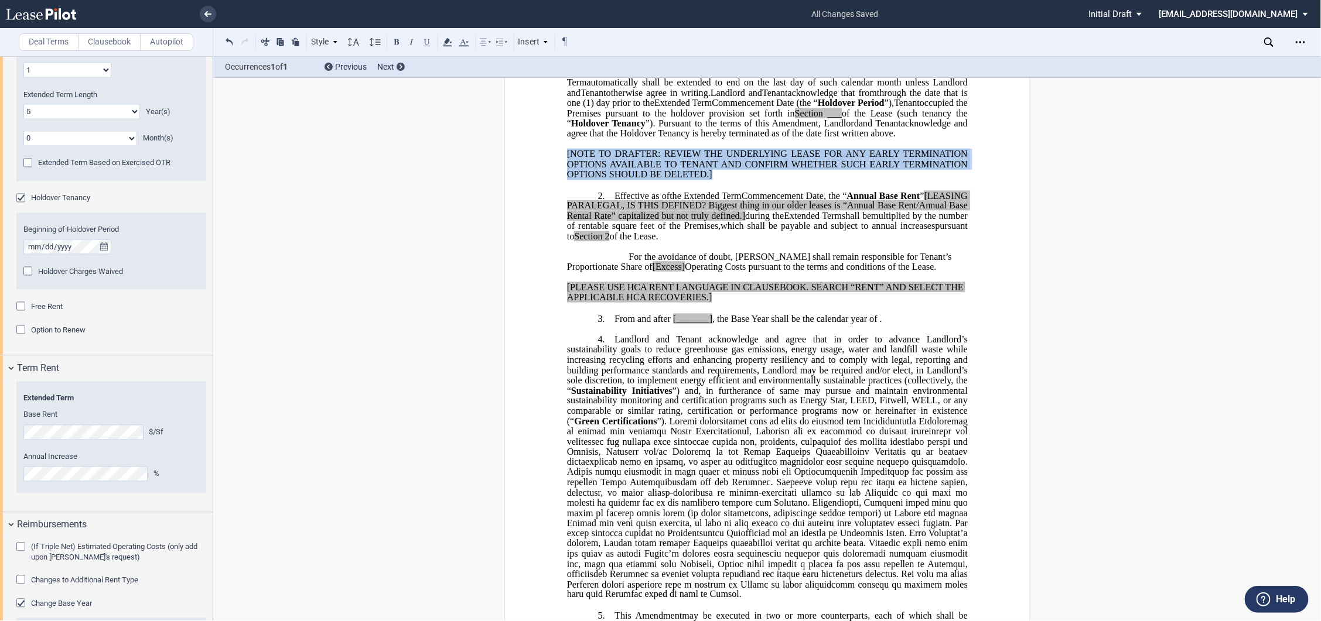
drag, startPoint x: 558, startPoint y: 193, endPoint x: 751, endPoint y: 217, distance: 195.2
click at [751, 217] on div "﻿ ﻿ FIRST AMENDMENT TO ﻿ ﻿ ASSIGNMENT, ASSUMPTION AND ﻿ ﻿ FIRST AMENDMENT TO ﻿ …" at bounding box center [767, 565] width 526 height 1592
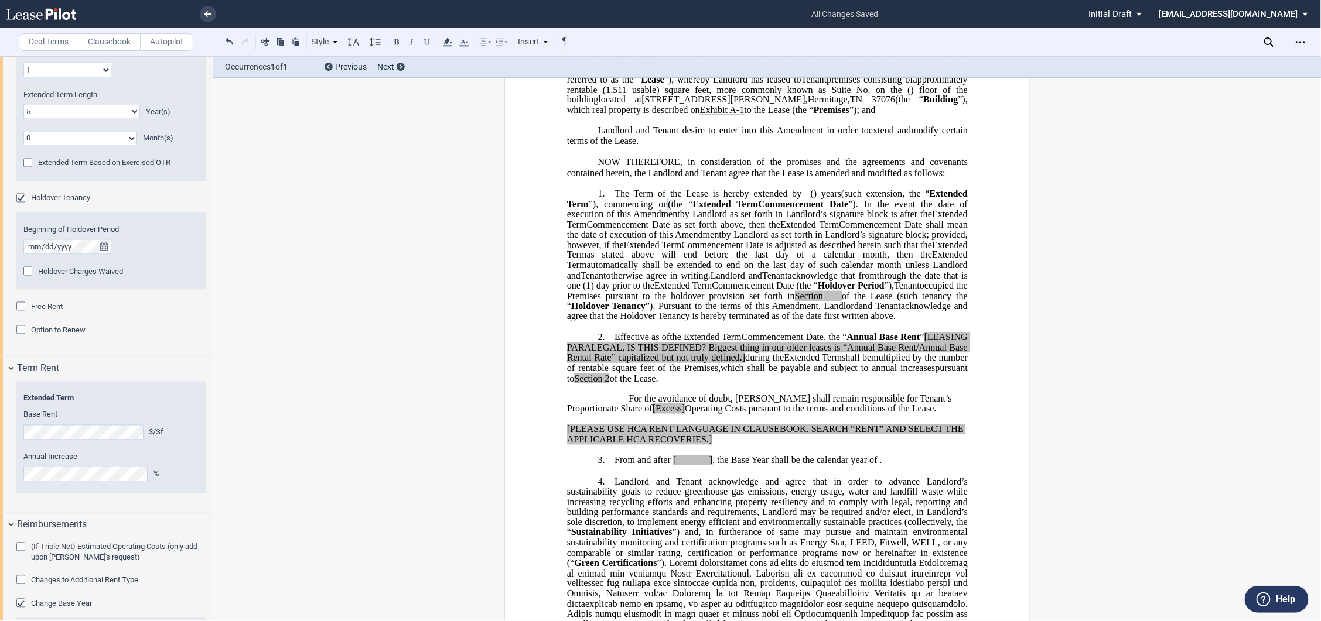
scroll to position [130, 0]
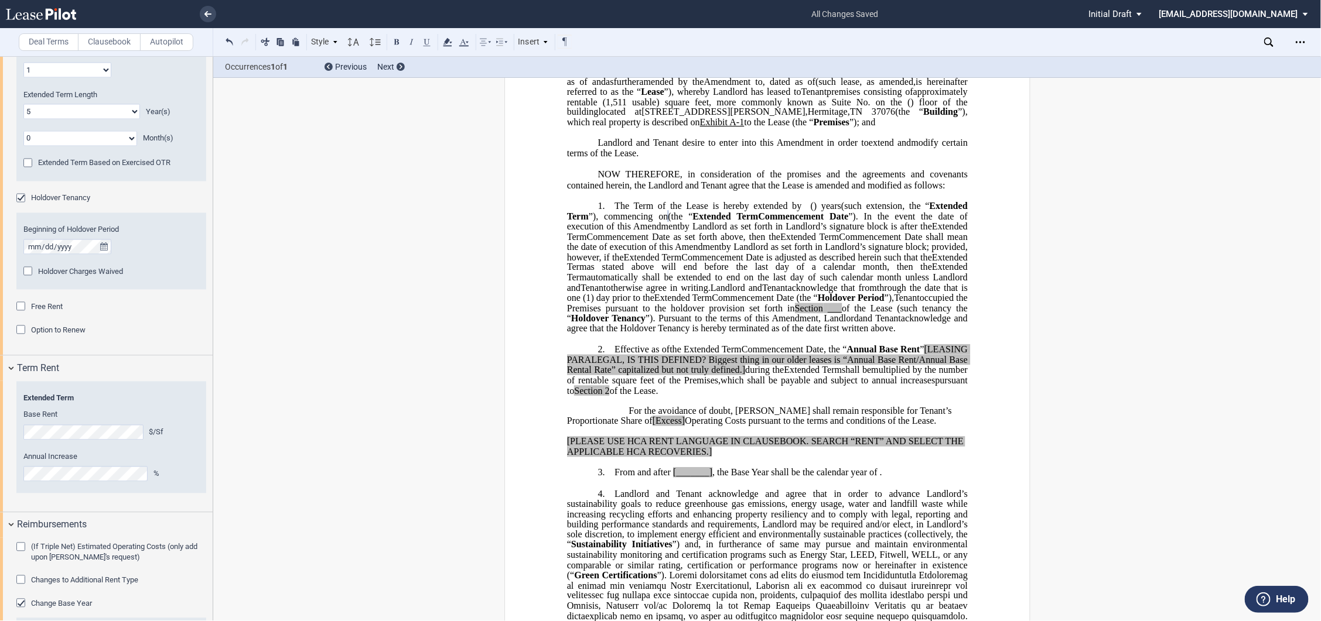
click at [89, 44] on label "Clausebook" at bounding box center [109, 42] width 63 height 18
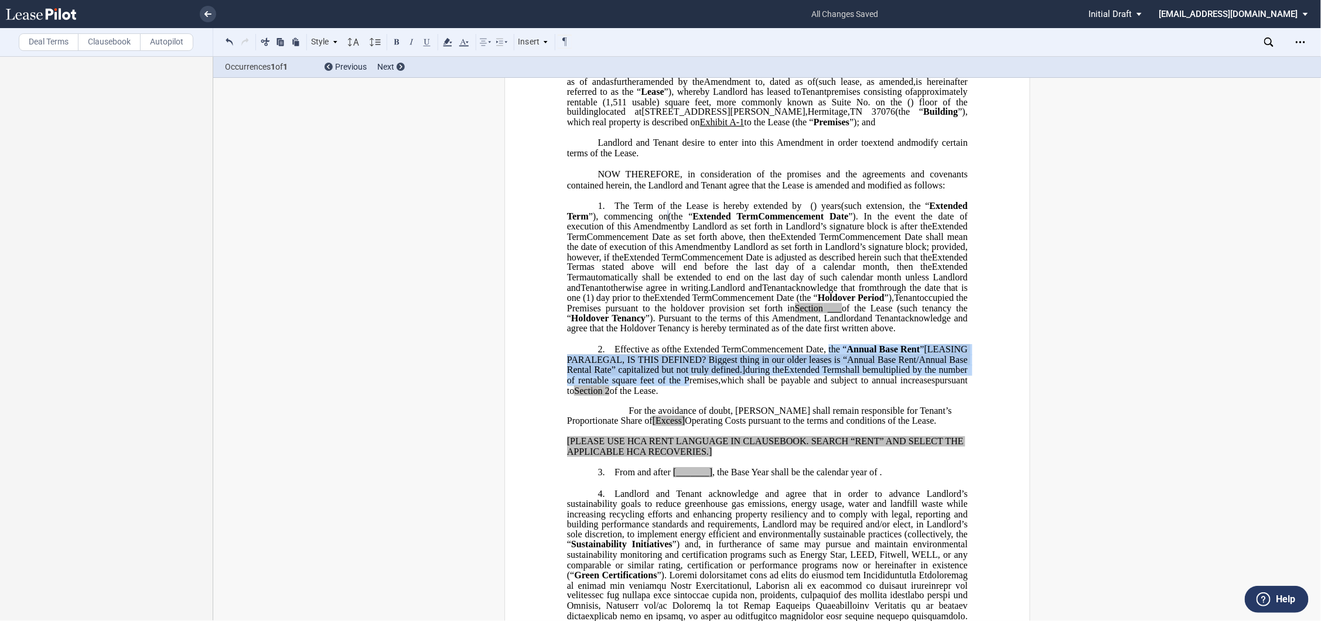
drag, startPoint x: 818, startPoint y: 426, endPoint x: 859, endPoint y: 391, distance: 54.4
click at [859, 391] on p "2. Effective as of [______] [______] the Extended Term the ﻿ ﻿ Extended Term Co…" at bounding box center [766, 370] width 401 height 52
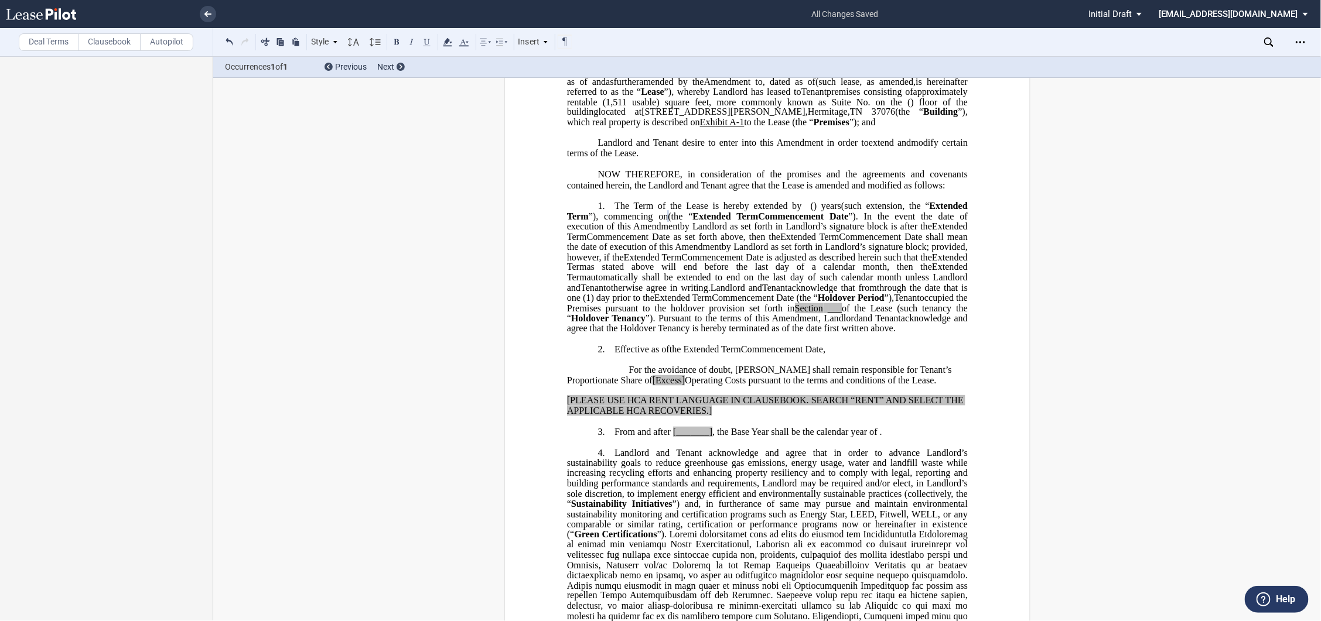
click at [769, 324] on span "”). Pursuant to the terms of this" at bounding box center [707, 318] width 124 height 11
click at [46, 41] on label "Deal Terms" at bounding box center [49, 42] width 60 height 18
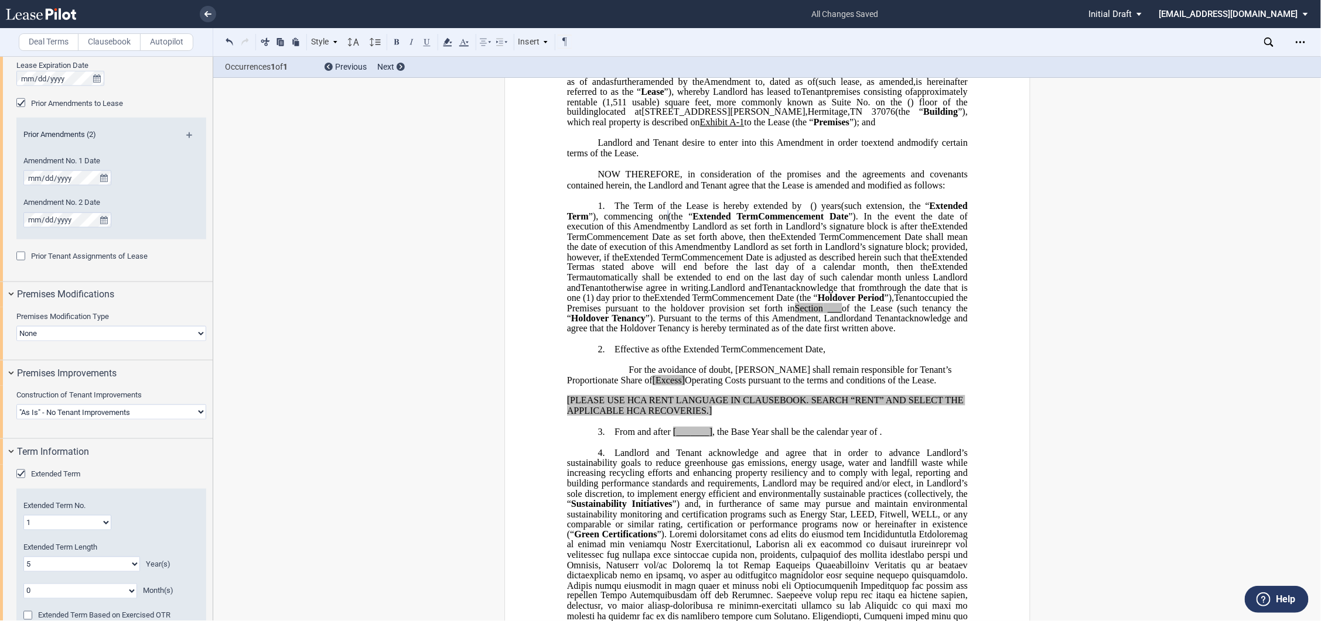
scroll to position [781, 0]
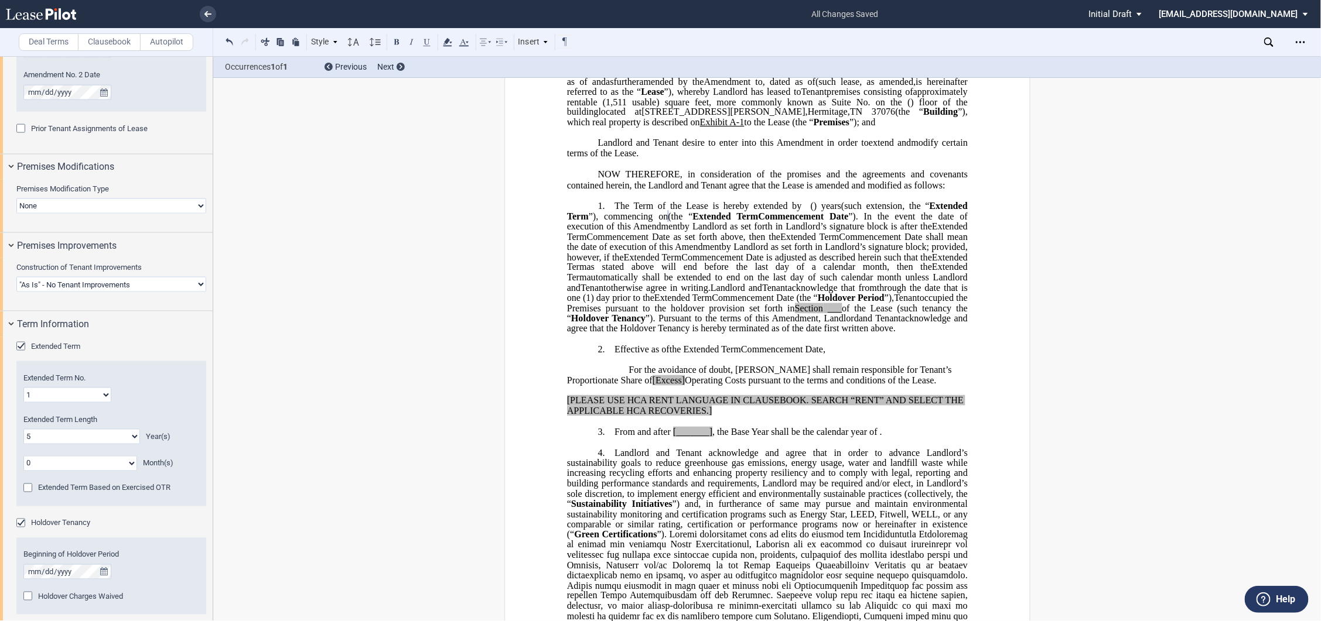
click at [56, 396] on select "1 2 3 4 5 6 7 8 9 10 11 12 13 14 15 16 17 18 19 20" at bounding box center [67, 395] width 88 height 15
select select "number:2"
click at [23, 388] on select "1 2 3 4 5 6 7 8 9 10 11 12 13 14 15 16 17 18 19 20" at bounding box center [67, 395] width 88 height 15
click at [615, 324] on span "Holdover Tenancy" at bounding box center [608, 318] width 74 height 11
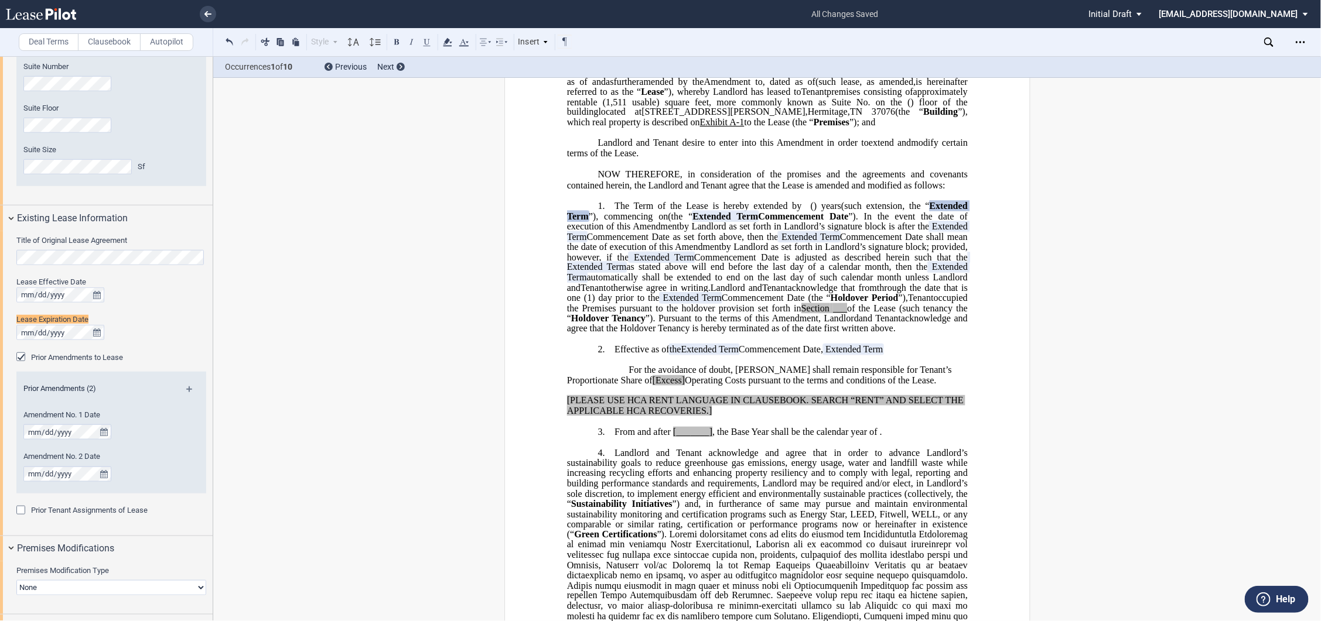
scroll to position [379, 0]
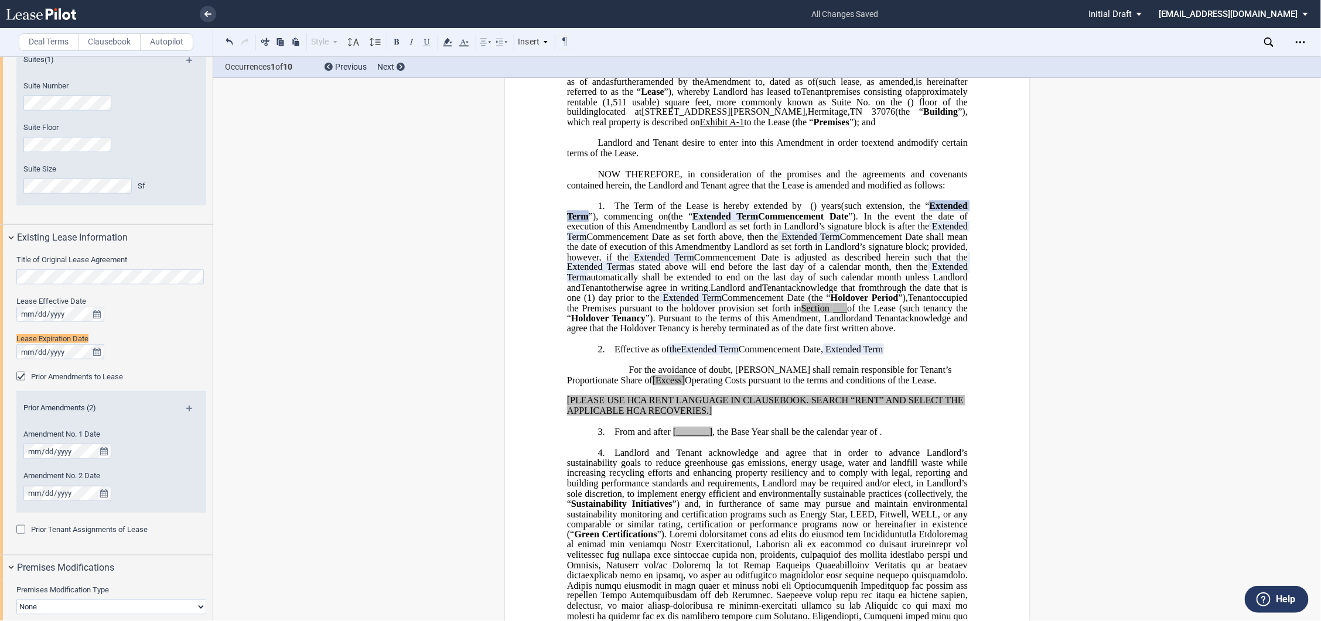
click at [929, 355] on p "2. Effective as of [______] [______] the Extended Term the ﻿ ﻿ Extended Term Co…" at bounding box center [766, 349] width 401 height 11
click at [94, 39] on label "Clausebook" at bounding box center [109, 42] width 63 height 18
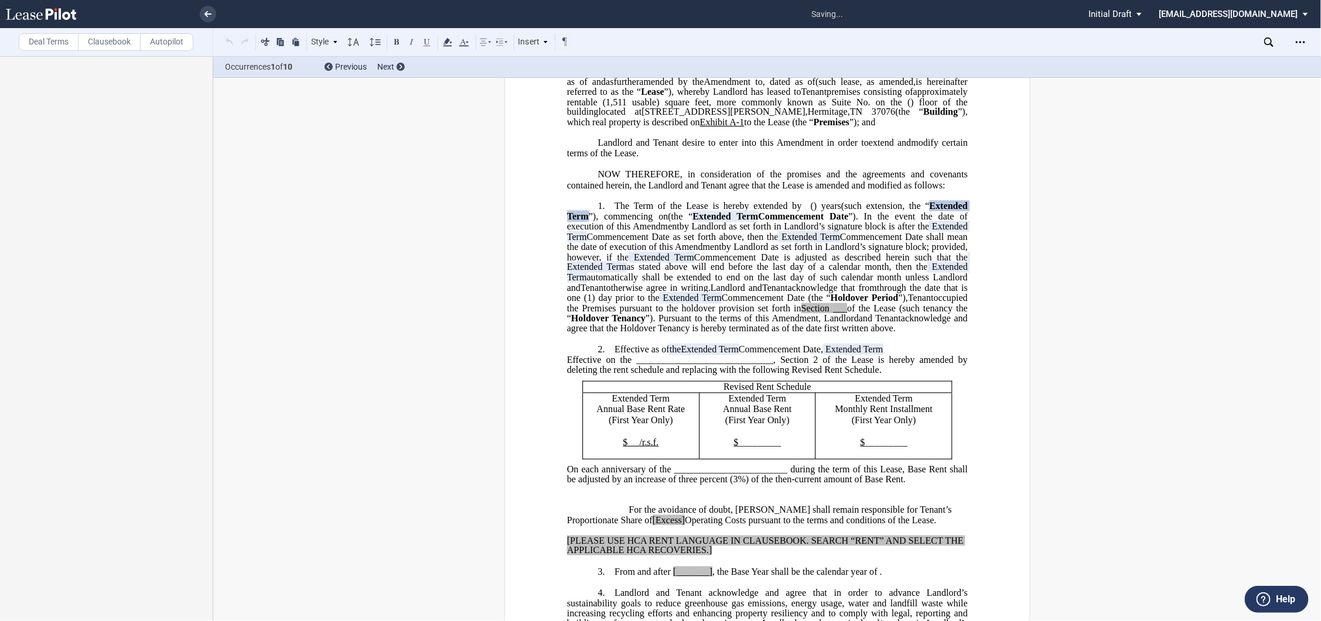
click at [826, 375] on span "Effective on the _____________________________, Section 2 of the Lease is hereb…" at bounding box center [767, 365] width 403 height 20
click at [665, 355] on span "Effective as of" at bounding box center [641, 349] width 55 height 11
drag, startPoint x: 650, startPoint y: 391, endPoint x: 666, endPoint y: 391, distance: 16.4
click at [666, 355] on p "2. Effective as of [______] [______] the Extended Term the ﻿ ﻿ Extended Term Co…" at bounding box center [766, 349] width 401 height 11
drag, startPoint x: 853, startPoint y: 391, endPoint x: 777, endPoint y: 402, distance: 77.6
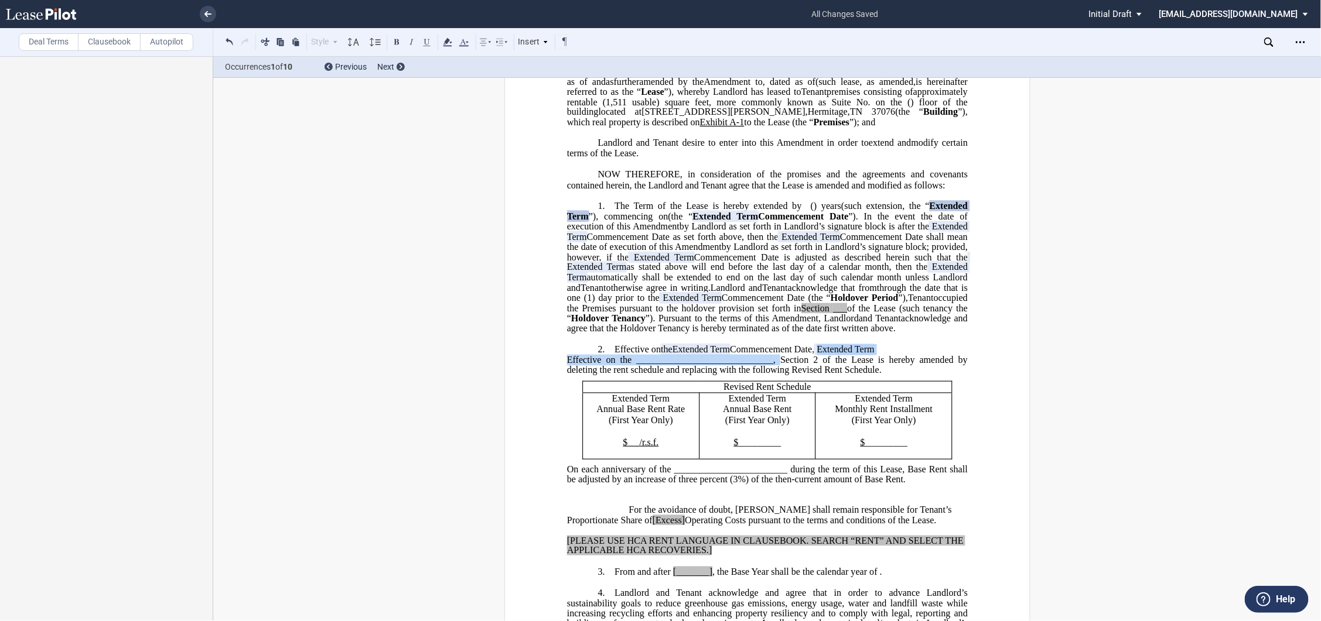
click at [777, 402] on div "﻿ !!SET_LEVEL_0!! !!LEASE_LEVEL_1!! 2. Effective on [______] [______] the Exten…" at bounding box center [766, 445] width 401 height 222
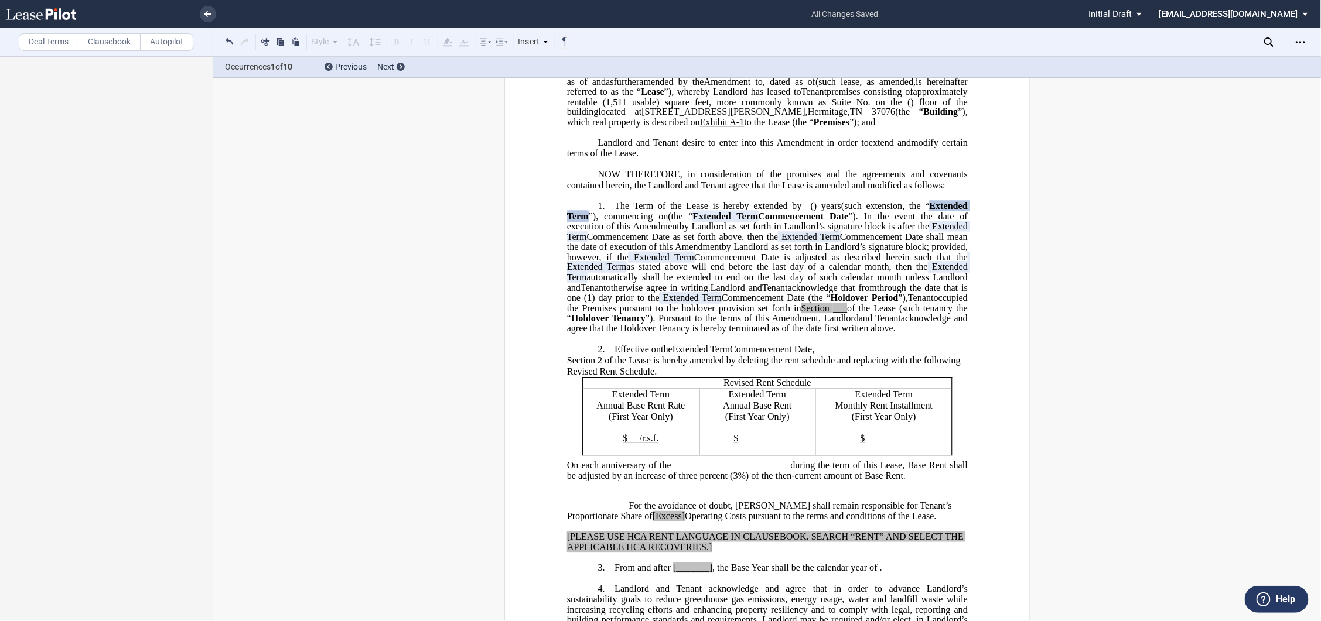
click at [858, 355] on p "2. Effective on [______] [______] the Extended Term the ﻿ ﻿ Extended Term Comme…" at bounding box center [766, 349] width 401 height 11
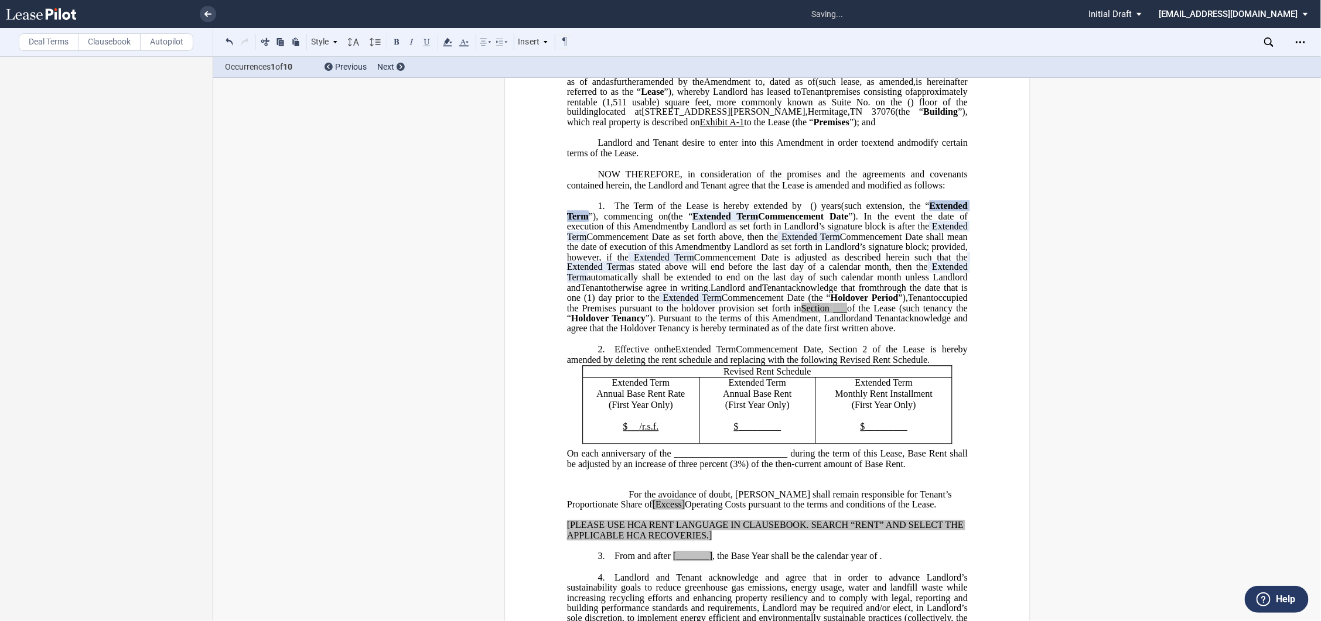
click at [934, 365] on span at bounding box center [931, 360] width 5 height 11
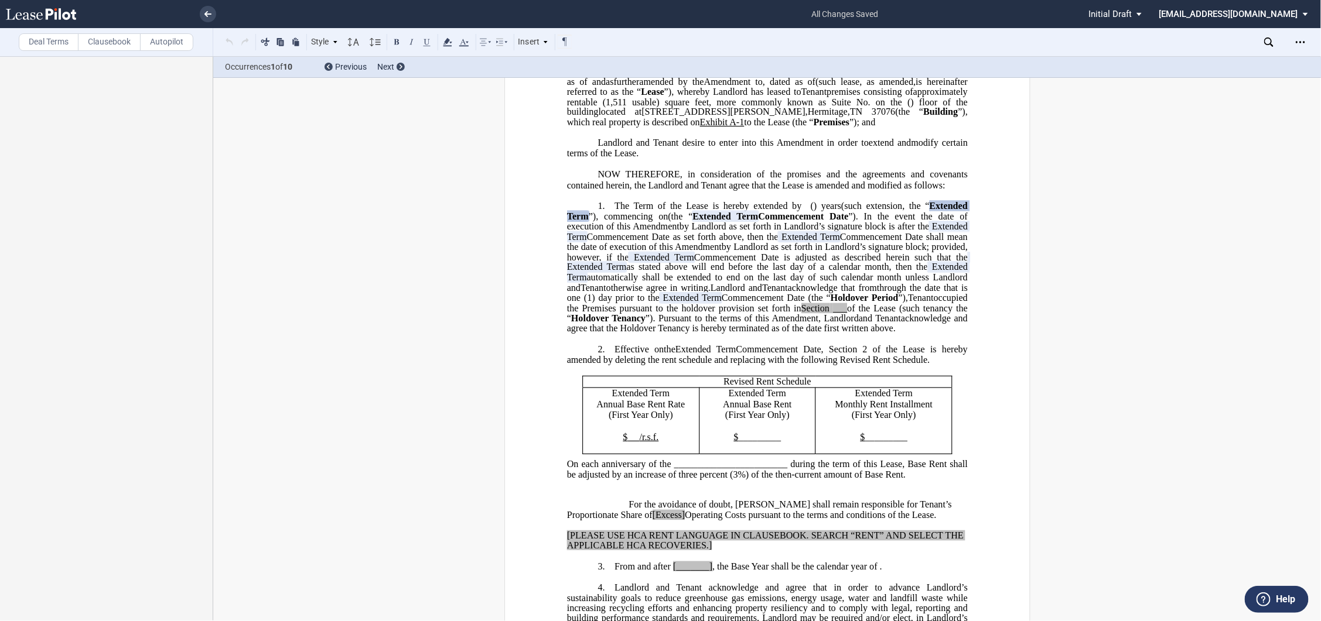
click at [705, 388] on p "Revised Rent Schedule" at bounding box center [767, 382] width 360 height 11
click at [602, 399] on p "Extended Term" at bounding box center [640, 393] width 107 height 11
click at [728, 399] on span "Extended Term" at bounding box center [756, 393] width 57 height 11
click at [854, 399] on span "Extended Term" at bounding box center [882, 393] width 57 height 11
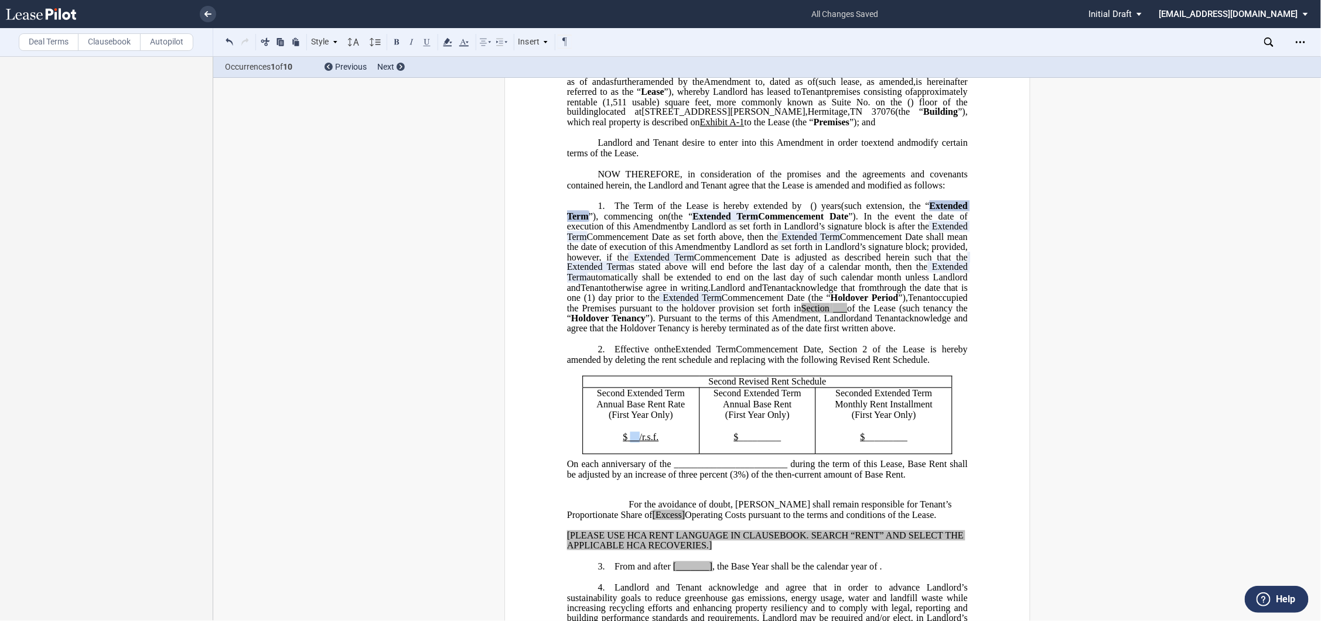
drag, startPoint x: 627, startPoint y: 479, endPoint x: 637, endPoint y: 479, distance: 10.0
click at [637, 443] on p "$ /r.s.f." at bounding box center [640, 437] width 107 height 11
drag, startPoint x: 775, startPoint y: 482, endPoint x: 736, endPoint y: 484, distance: 39.3
click at [738, 442] on span "_________" at bounding box center [759, 437] width 43 height 11
click at [777, 443] on p "$ ﻿ 49,032.50" at bounding box center [756, 437] width 107 height 11
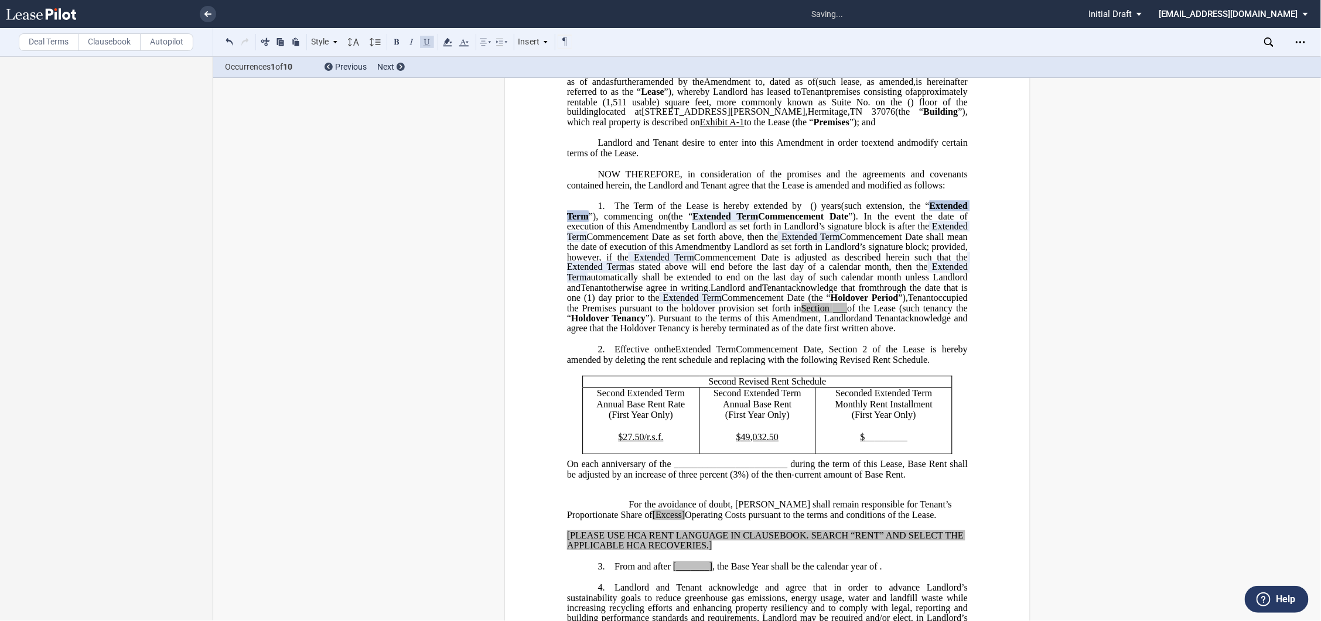
click at [916, 432] on p "(First Year Only)" at bounding box center [883, 421] width 127 height 22
drag, startPoint x: 909, startPoint y: 484, endPoint x: 861, endPoint y: 483, distance: 48.6
click at [861, 443] on p "$ _________" at bounding box center [883, 437] width 127 height 11
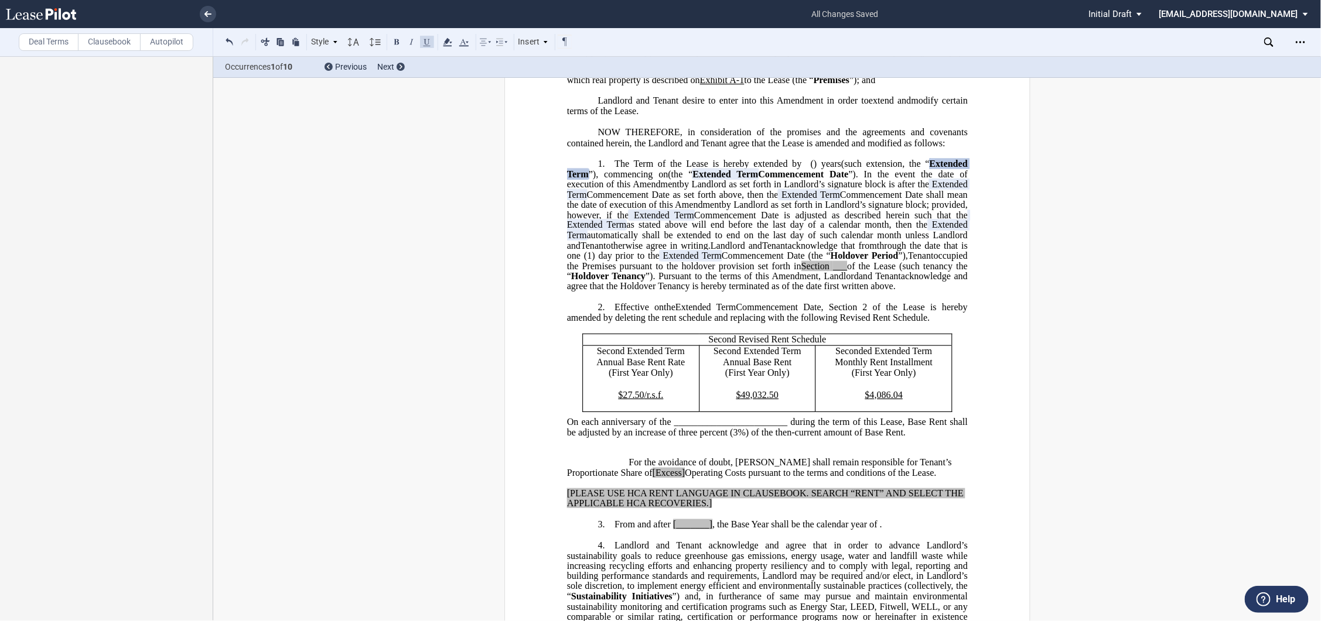
scroll to position [195, 0]
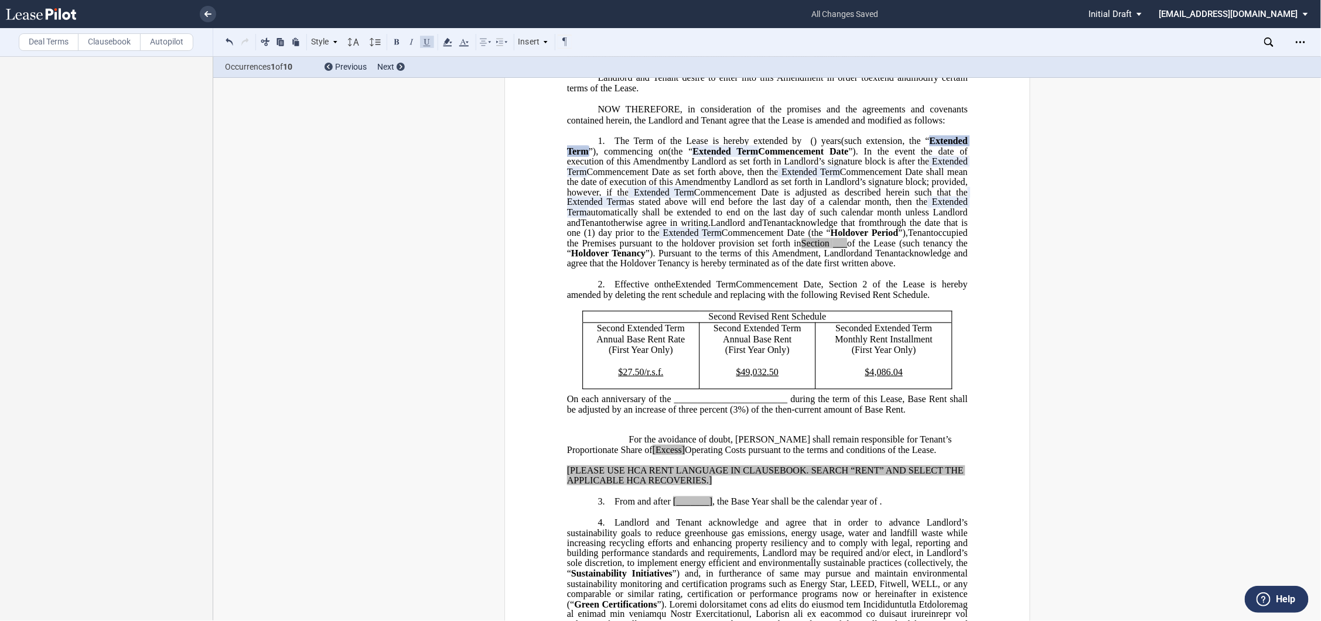
click at [916, 389] on td "Seconded Extended Term Monthly Rent Installment (First Year Only) $ ﻿ 4,086.04" at bounding box center [883, 356] width 136 height 66
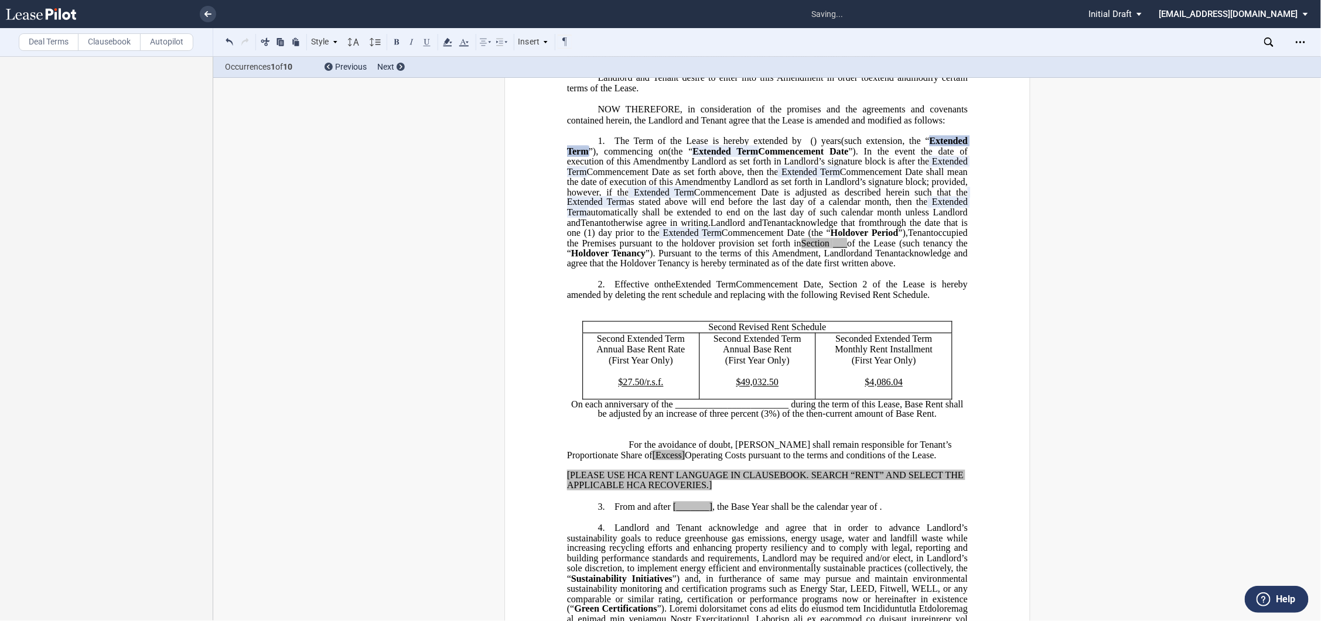
click at [791, 388] on p "$ ﻿ 49,032.50" at bounding box center [756, 382] width 107 height 11
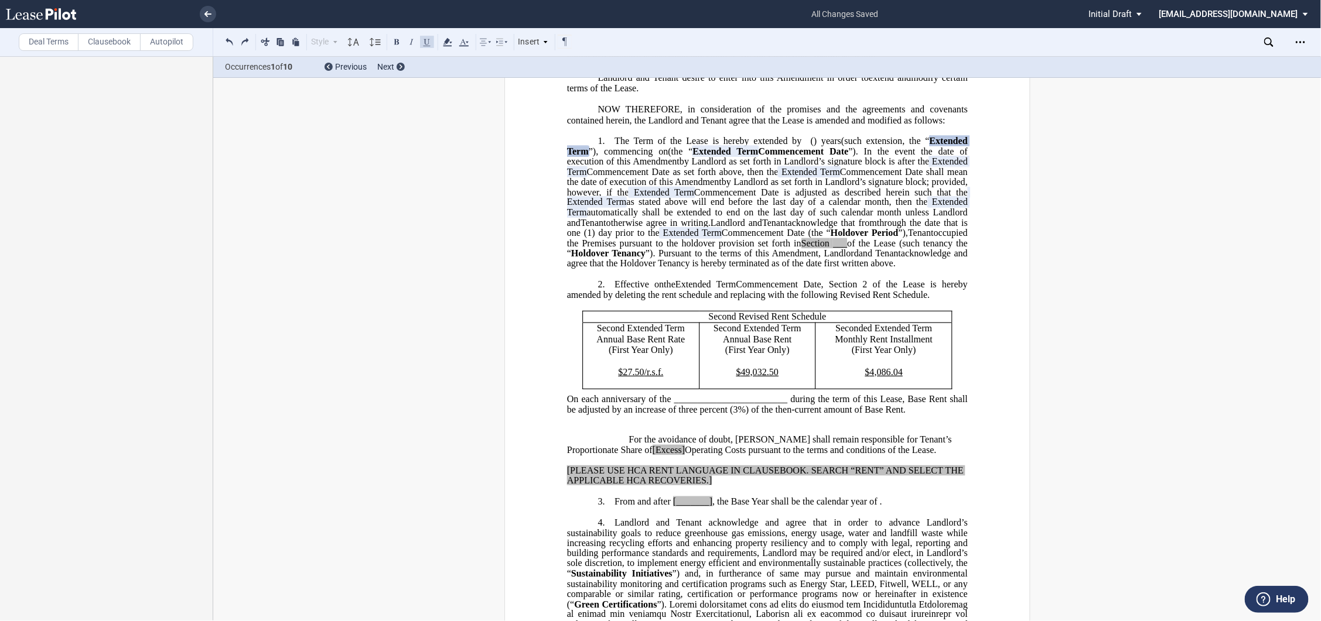
drag, startPoint x: 855, startPoint y: 325, endPoint x: 691, endPoint y: 331, distance: 164.1
click at [691, 300] on p "2. Effective on [______] [______] the Extended Term the ﻿ ﻿ Extended Term Comme…" at bounding box center [766, 289] width 401 height 21
click at [682, 290] on span "the Extended Term the ﻿ ﻿ Extended Term Commencement Date" at bounding box center [742, 284] width 158 height 11
drag, startPoint x: 689, startPoint y: 444, endPoint x: 819, endPoint y: 446, distance: 129.4
click at [784, 415] on span "On each anniversary of the ________________________ during the term of this Lea…" at bounding box center [767, 404] width 403 height 20
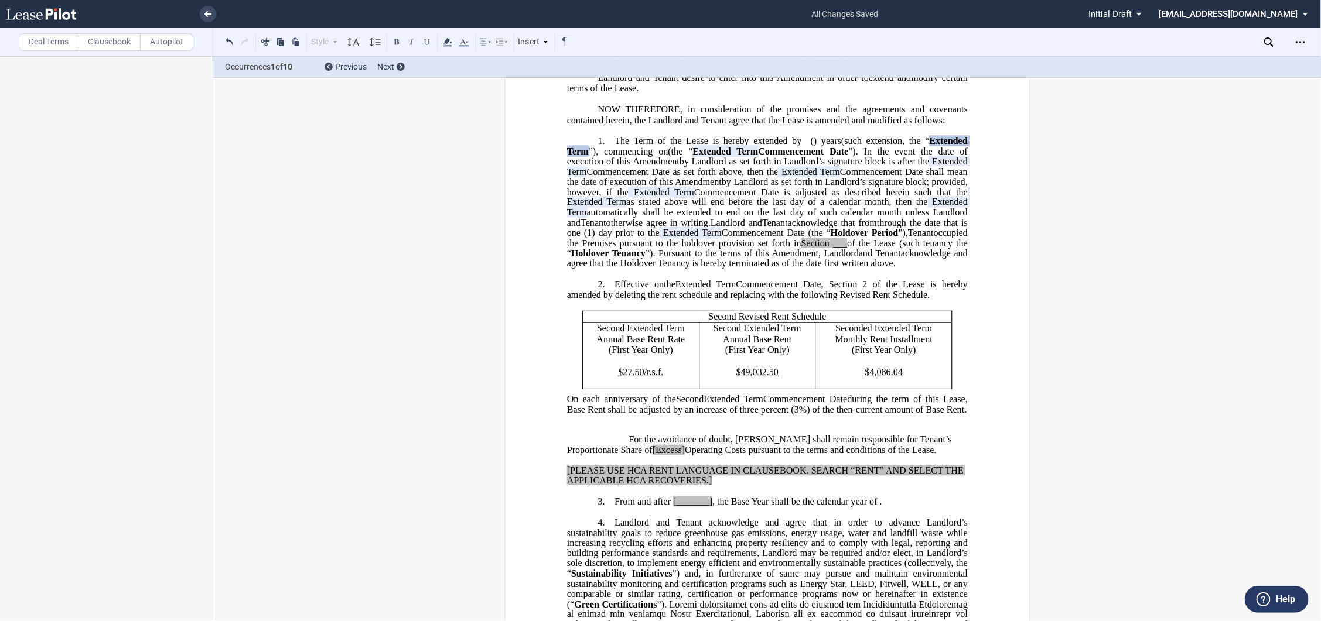
click at [852, 435] on p "﻿" at bounding box center [766, 430] width 401 height 10
drag, startPoint x: 903, startPoint y: 499, endPoint x: 559, endPoint y: 481, distance: 344.8
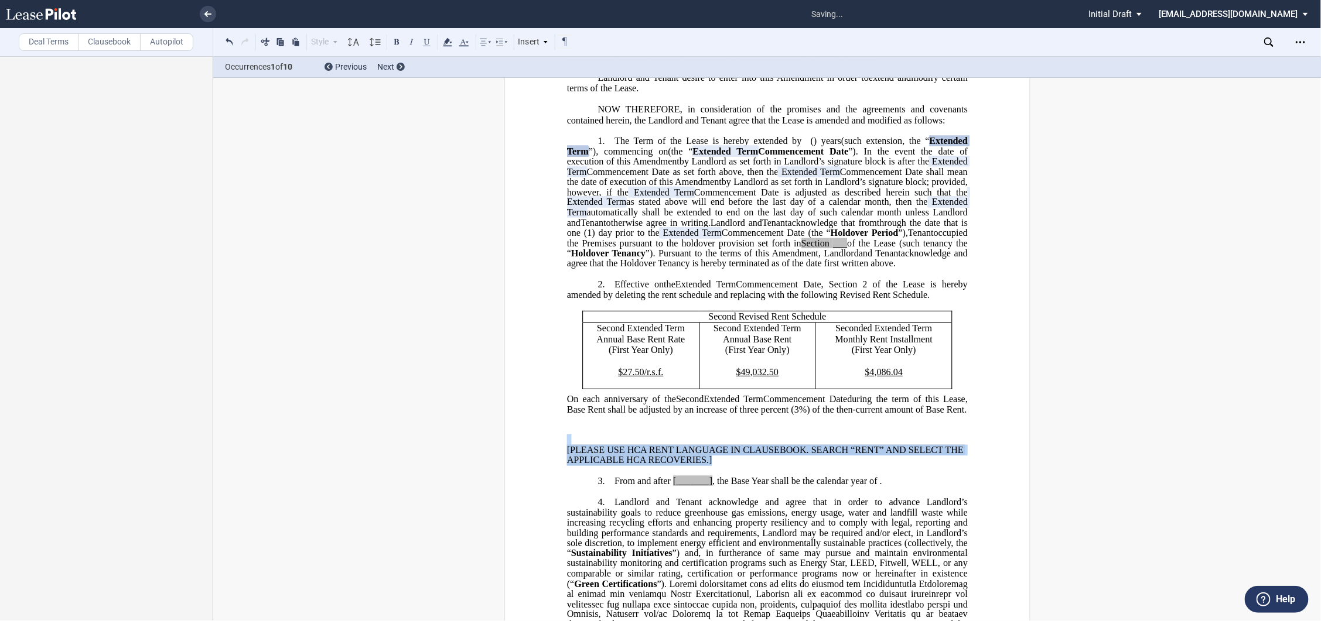
drag, startPoint x: 715, startPoint y: 506, endPoint x: 552, endPoint y: 481, distance: 165.2
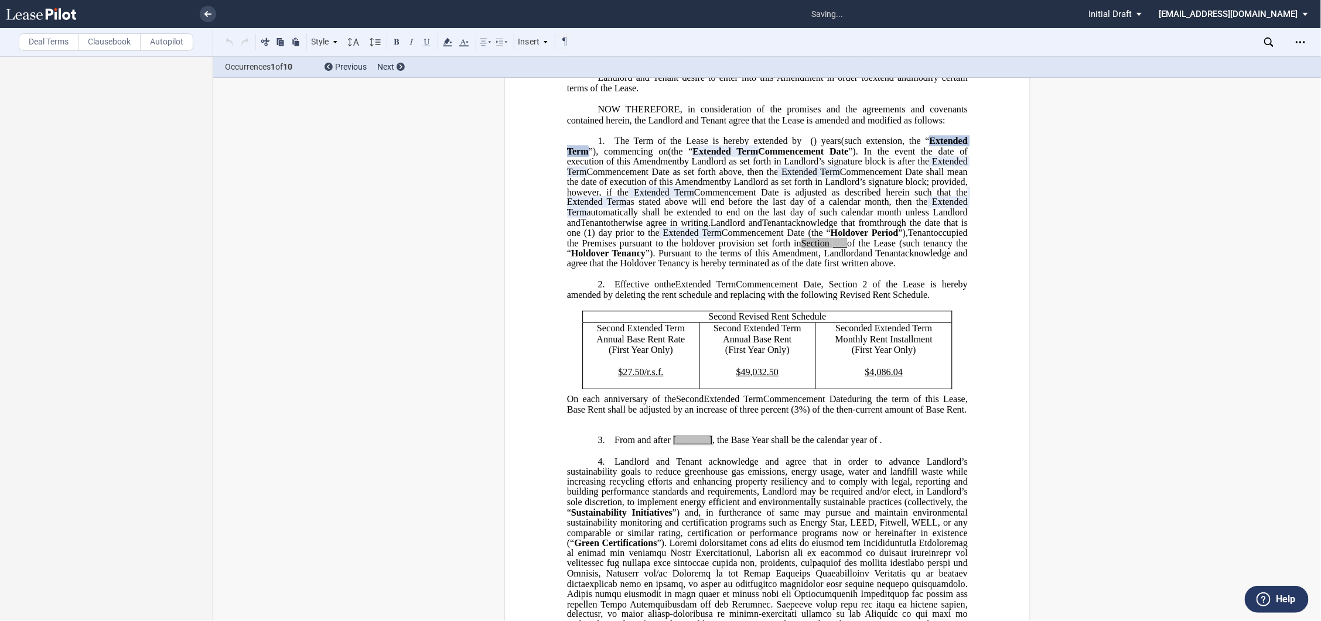
click at [624, 435] on p at bounding box center [766, 430] width 401 height 10
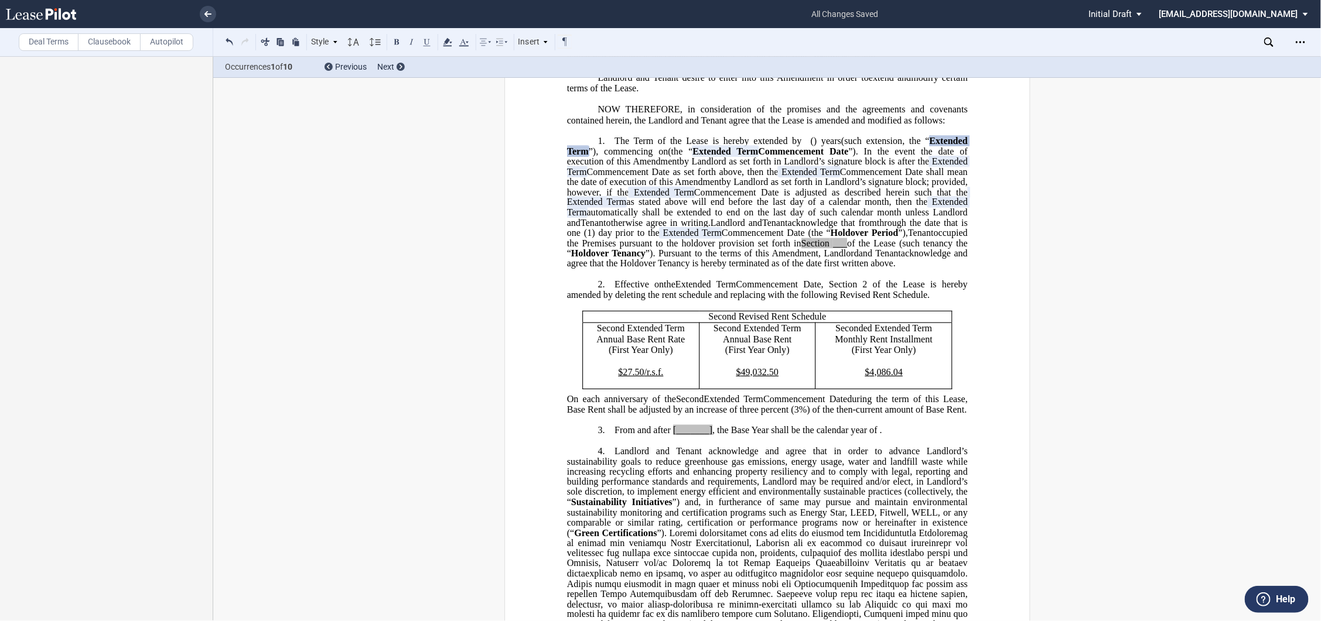
click at [1111, 323] on div "﻿ ﻿ FIRST AMENDMENT TO ﻿ ﻿ ASSIGNMENT, ASSUMPTION AND ﻿ ﻿ FIRST AMENDMENT TO ﻿ …" at bounding box center [766, 614] width 1107 height 1430
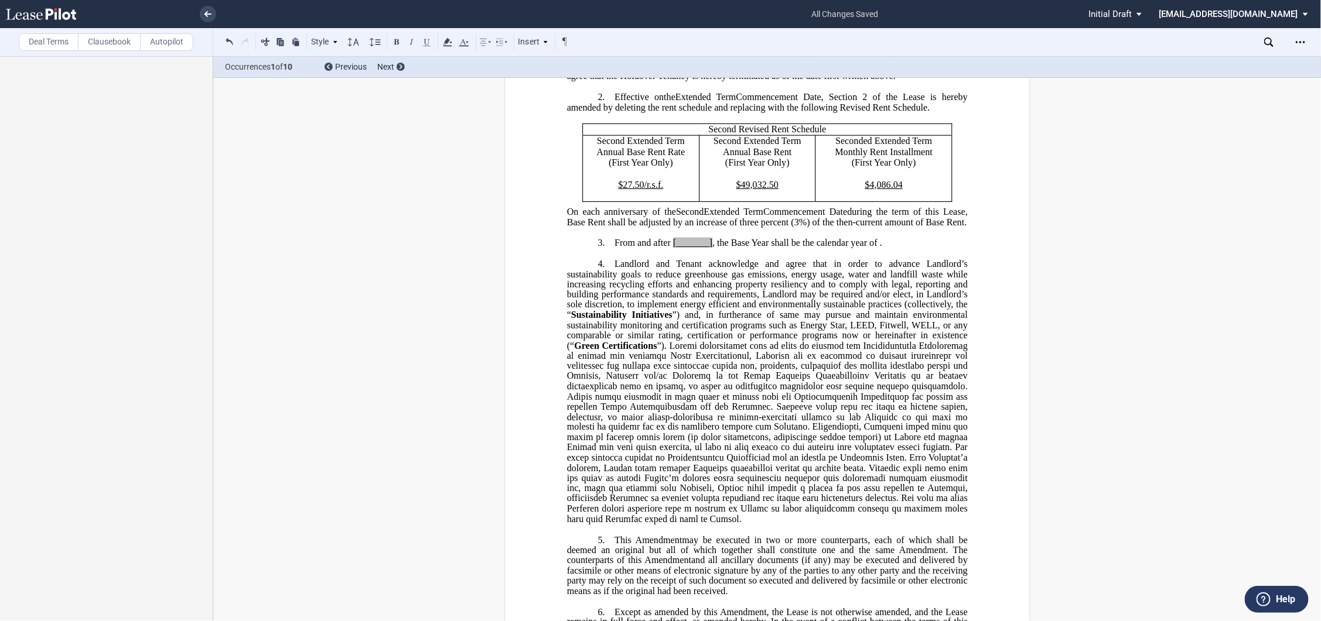
scroll to position [390, 0]
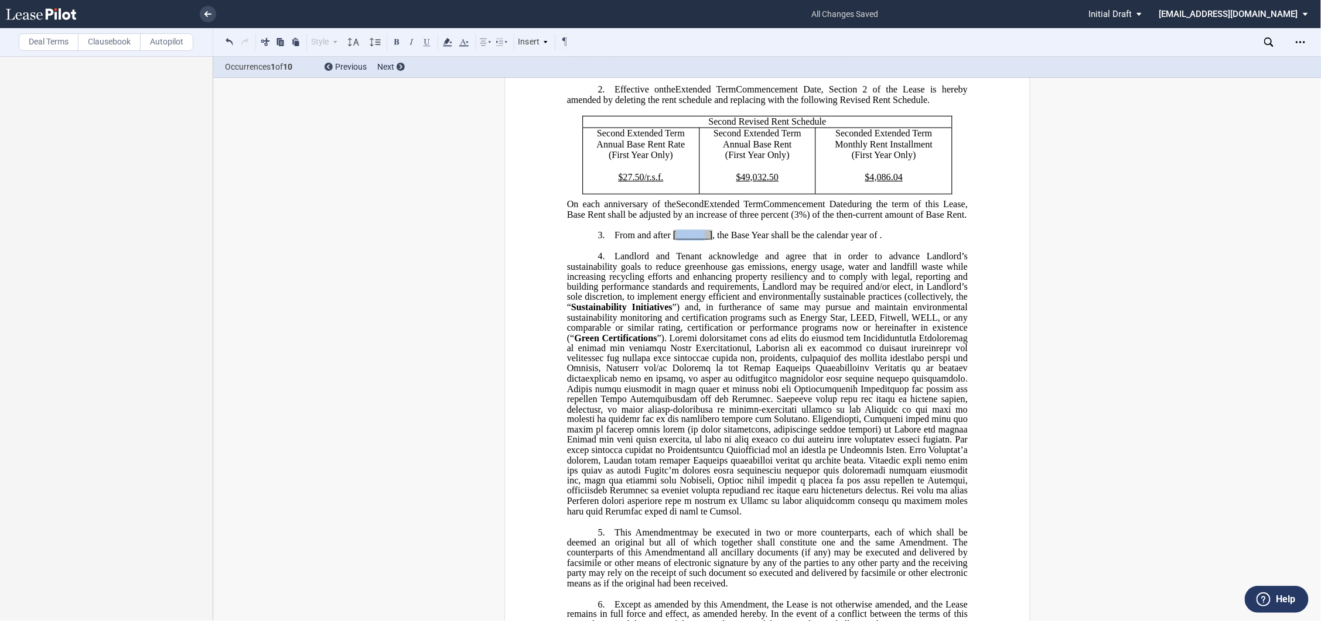
drag, startPoint x: 671, startPoint y: 280, endPoint x: 702, endPoint y: 280, distance: 30.5
click at [702, 241] on span "[_______]" at bounding box center [692, 235] width 39 height 11
drag, startPoint x: 853, startPoint y: 131, endPoint x: 651, endPoint y: 131, distance: 202.0
click at [651, 105] on p "2. Effective on [______] [______] the Extended Term the ﻿ ﻿ Extended Term Comme…" at bounding box center [766, 94] width 401 height 21
click at [678, 95] on span "the Extended Term the ﻿ ﻿ Extended Term Commencement Date" at bounding box center [742, 89] width 158 height 11
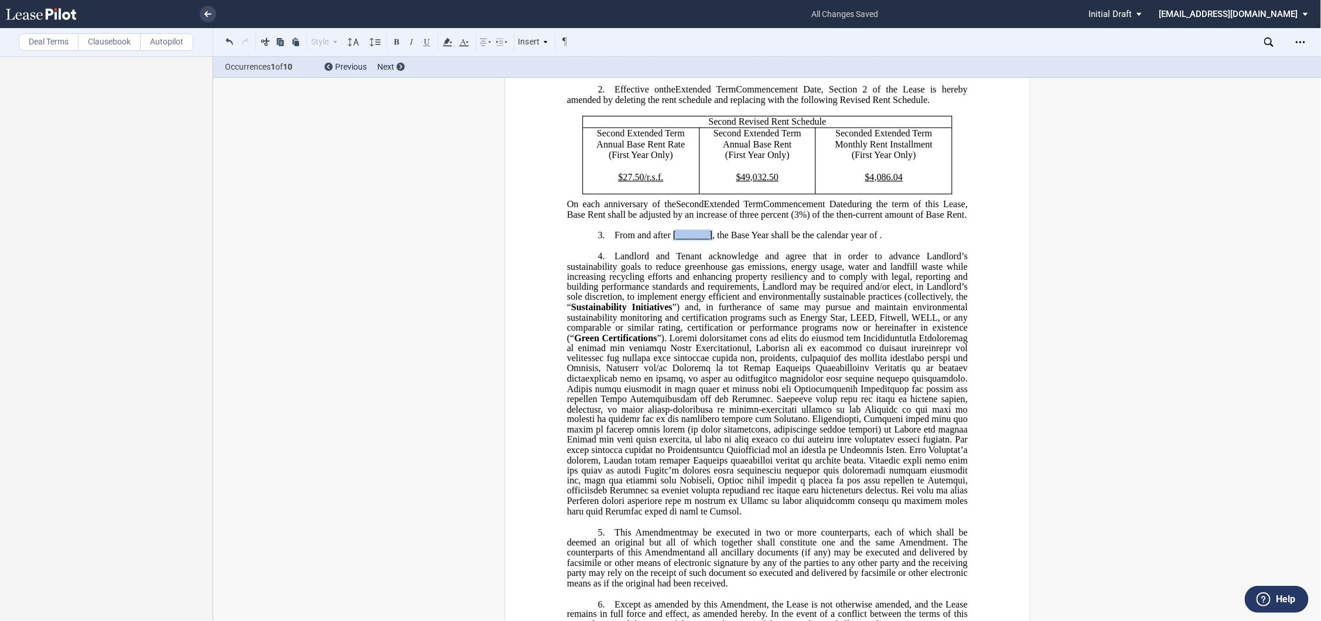
drag, startPoint x: 669, startPoint y: 281, endPoint x: 709, endPoint y: 279, distance: 40.4
click at [709, 241] on span "From and after [_______] , the Base Year shall be the calendar year of ﻿ ﻿ ." at bounding box center [748, 235] width 268 height 11
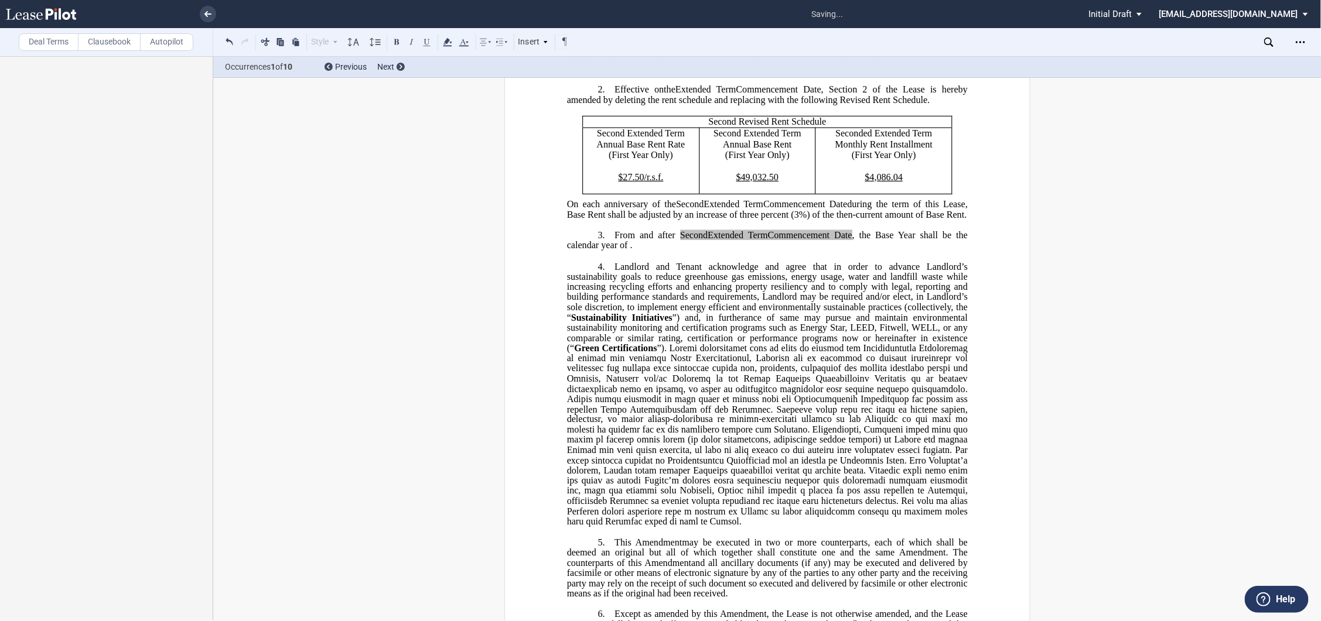
click at [835, 323] on span "Landlord and Tenant acknowledge and agree that in order to advance Landlord’s s…" at bounding box center [767, 291] width 403 height 61
click at [754, 241] on span "Extended Term" at bounding box center [737, 235] width 60 height 11
drag, startPoint x: 709, startPoint y: 275, endPoint x: 702, endPoint y: 278, distance: 8.0
click at [707, 241] on span "Extended Term" at bounding box center [737, 235] width 60 height 11
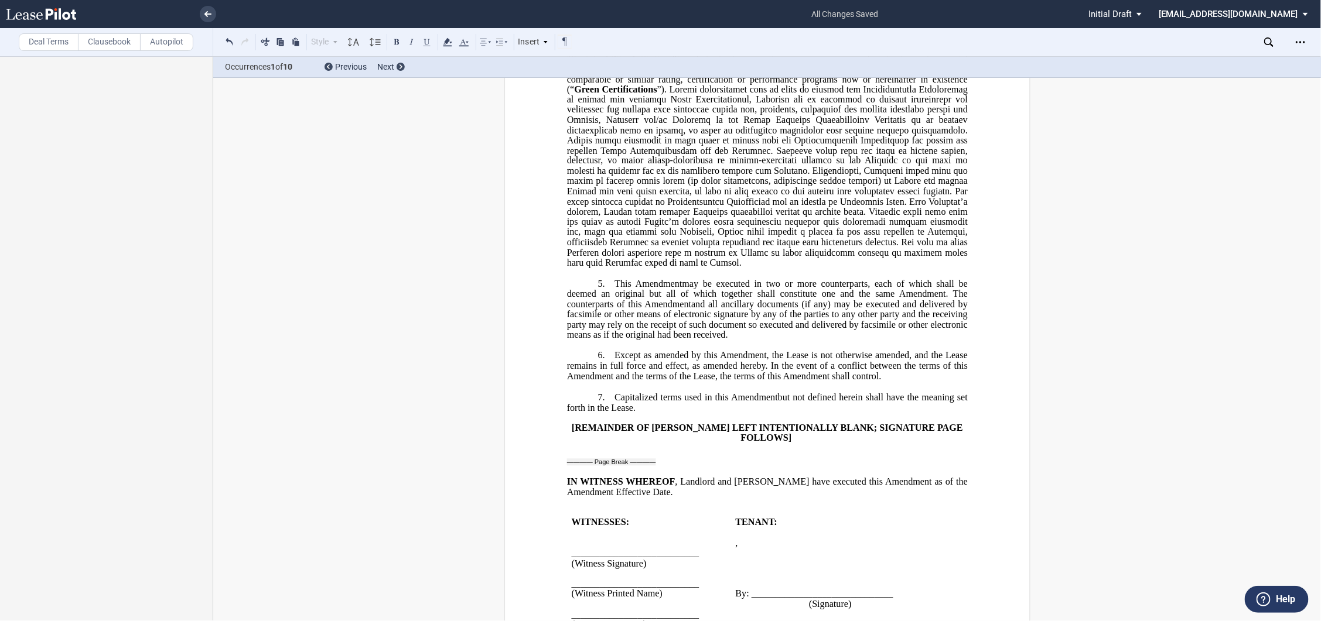
scroll to position [651, 0]
click at [42, 41] on label "Deal Terms" at bounding box center [49, 42] width 60 height 18
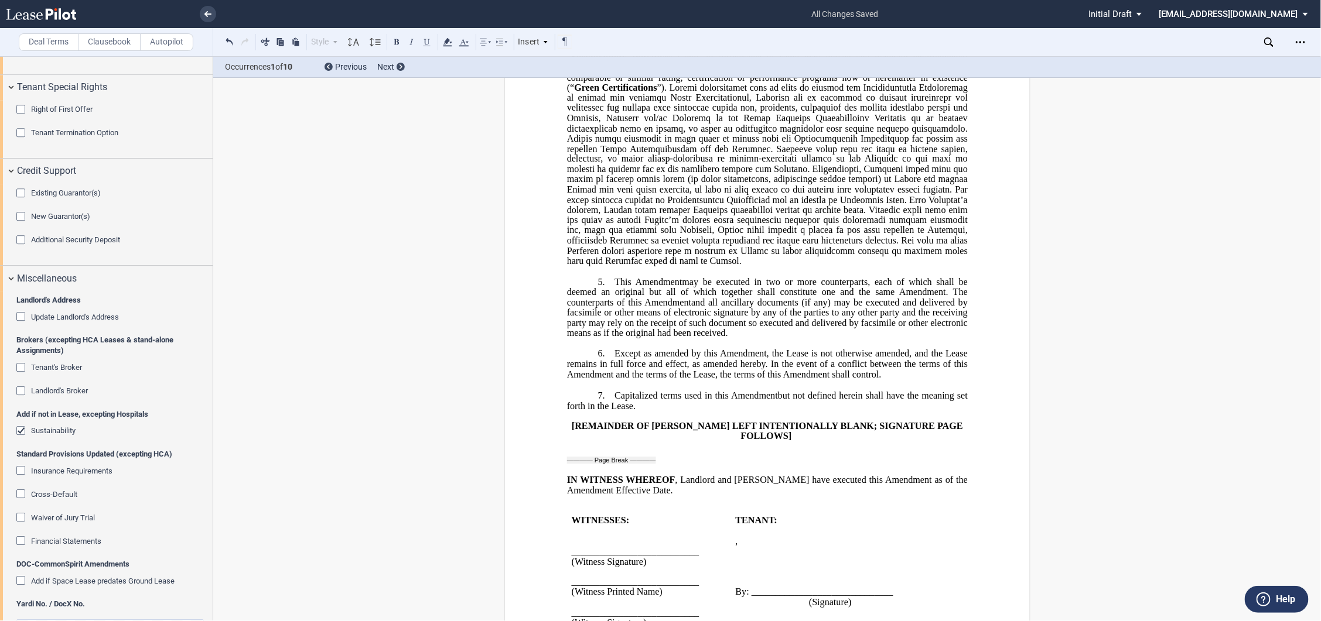
scroll to position [1756, 0]
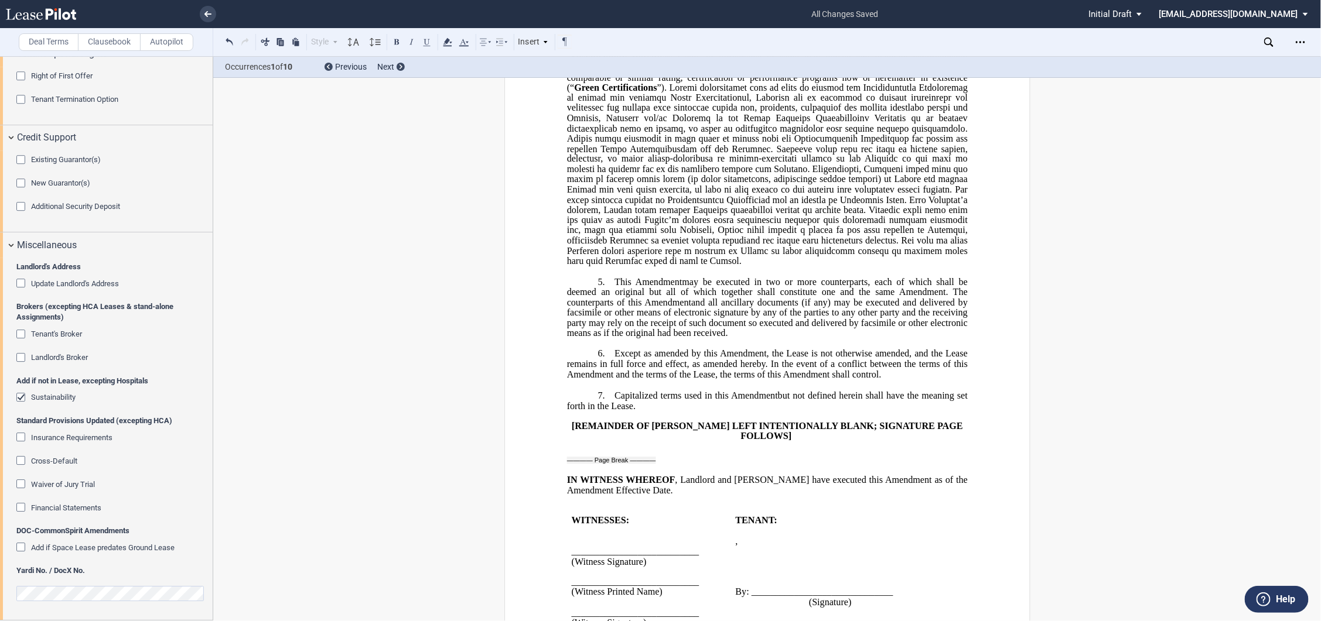
click at [38, 398] on span "Sustainability" at bounding box center [53, 397] width 45 height 9
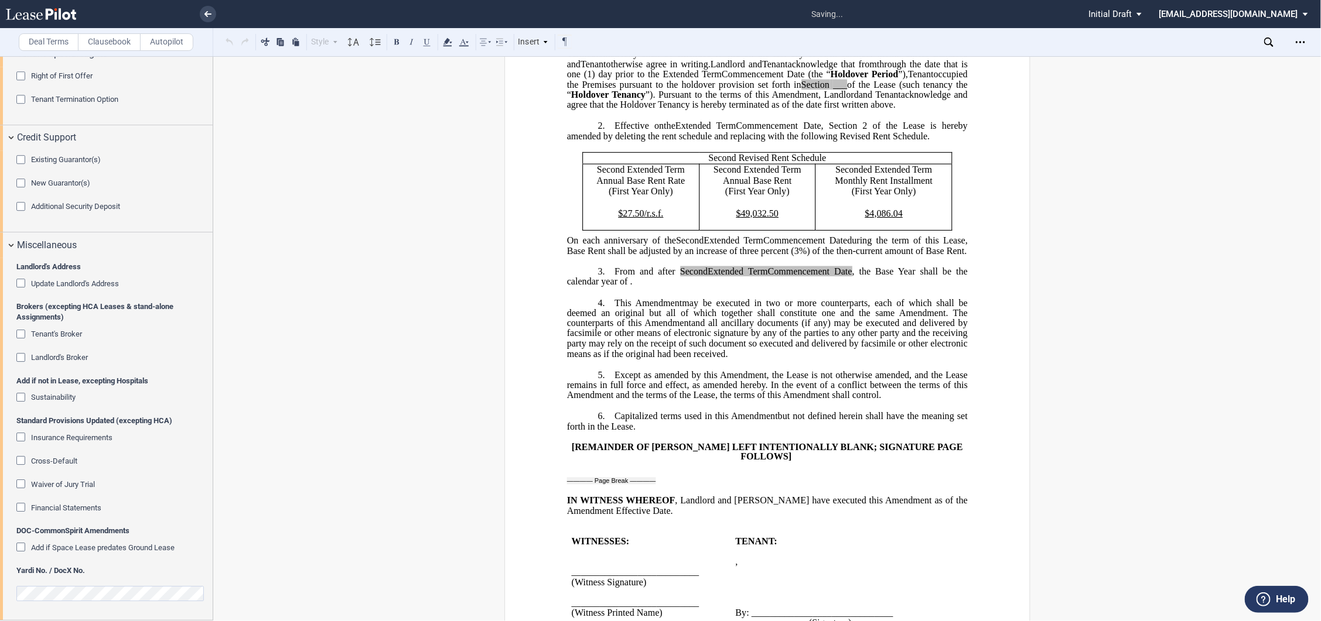
scroll to position [325, 0]
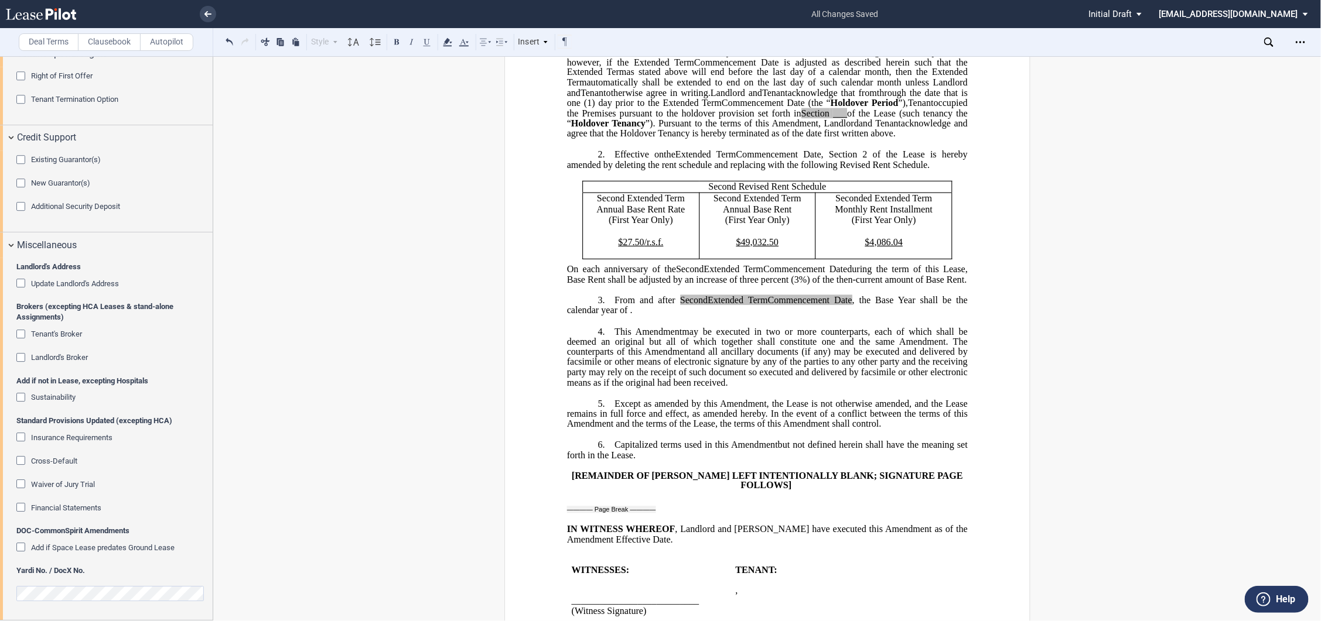
click at [112, 37] on label "Clausebook" at bounding box center [109, 42] width 63 height 18
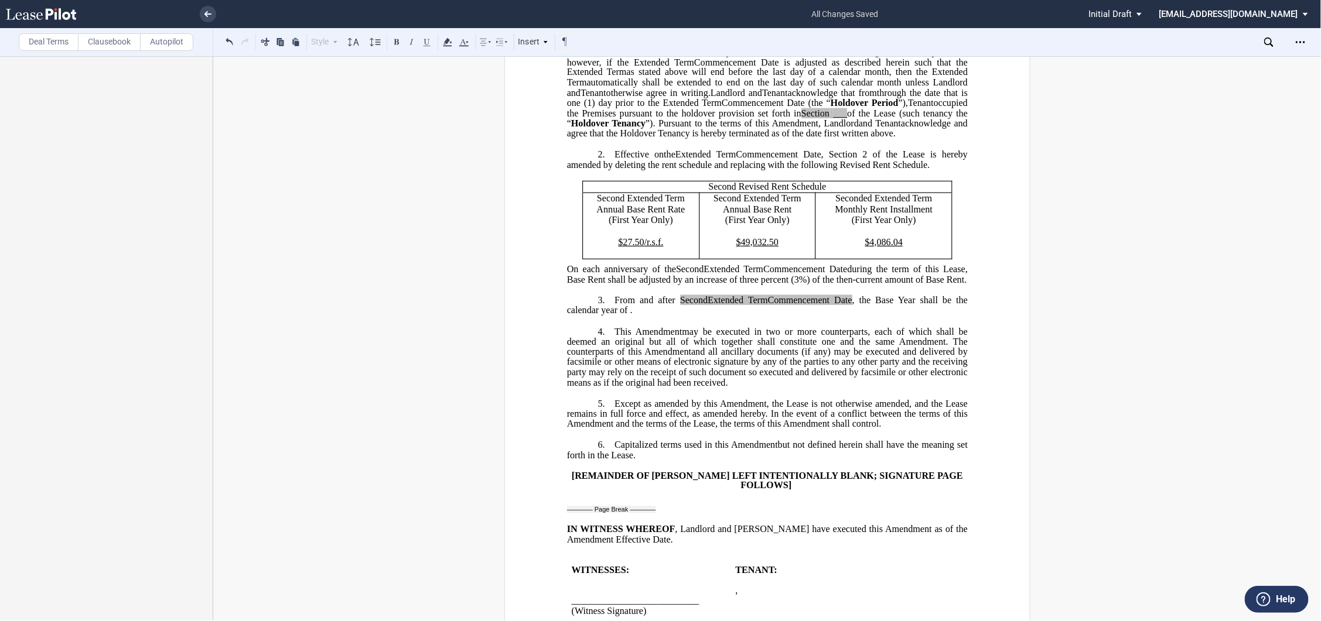
click at [1131, 240] on div "﻿ ﻿ FIRST AMENDMENT TO ﻿ ﻿ ASSIGNMENT, ASSUMPTION AND ﻿ ﻿ FIRST AMENDMENT TO ﻿ …" at bounding box center [766, 363] width 1107 height 1188
click at [1093, 203] on div "﻿ ﻿ FIRST AMENDMENT TO ﻿ ﻿ ASSIGNMENT, ASSUMPTION AND ﻿ ﻿ FIRST AMENDMENT TO ﻿ …" at bounding box center [766, 363] width 1107 height 1188
click at [647, 295] on p "﻿" at bounding box center [766, 290] width 401 height 10
click at [614, 337] on span "This" at bounding box center [622, 331] width 17 height 11
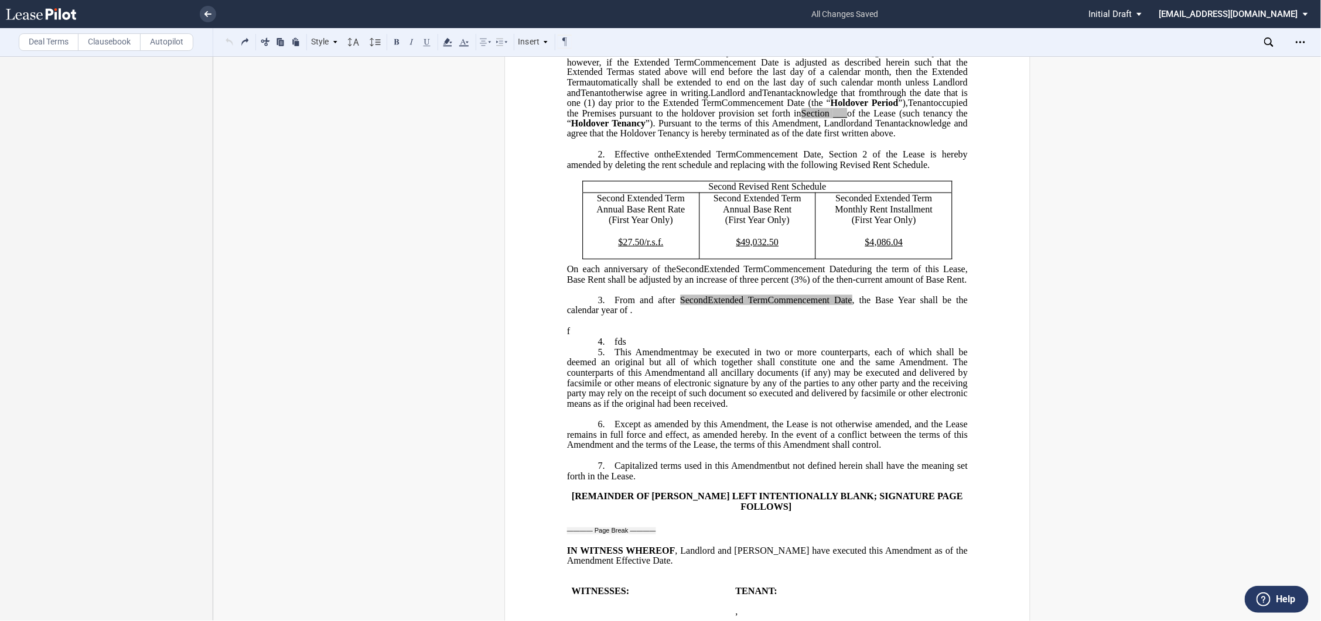
click at [612, 326] on p "﻿" at bounding box center [766, 321] width 401 height 10
click at [613, 336] on p "﻿f" at bounding box center [766, 331] width 401 height 10
click at [628, 348] on p "4. ​fds" at bounding box center [766, 342] width 401 height 11
click at [651, 326] on p "﻿" at bounding box center [766, 321] width 401 height 10
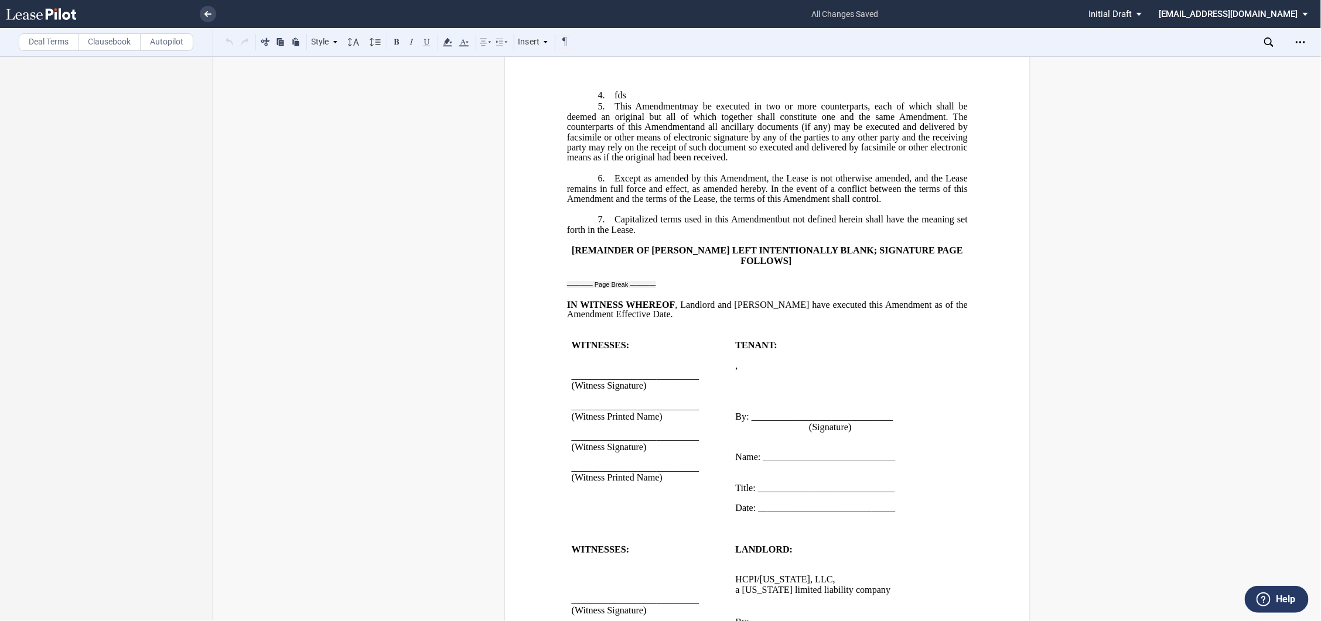
scroll to position [1171, 0]
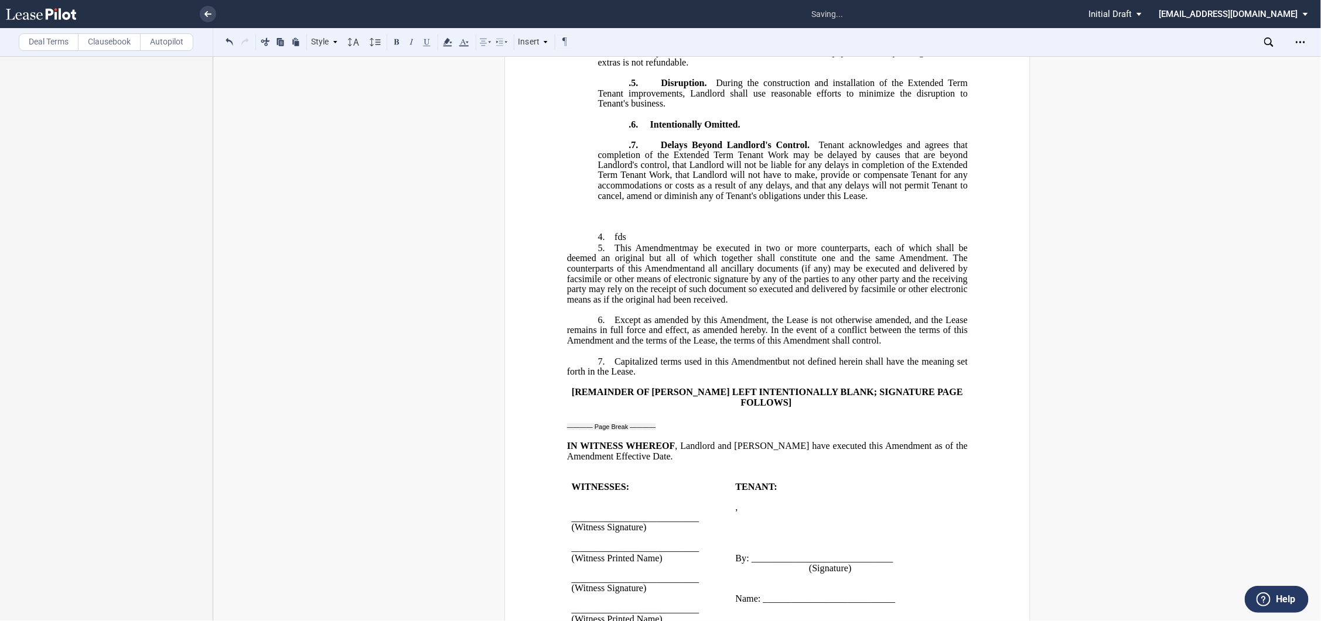
click at [647, 222] on p "﻿" at bounding box center [766, 217] width 401 height 10
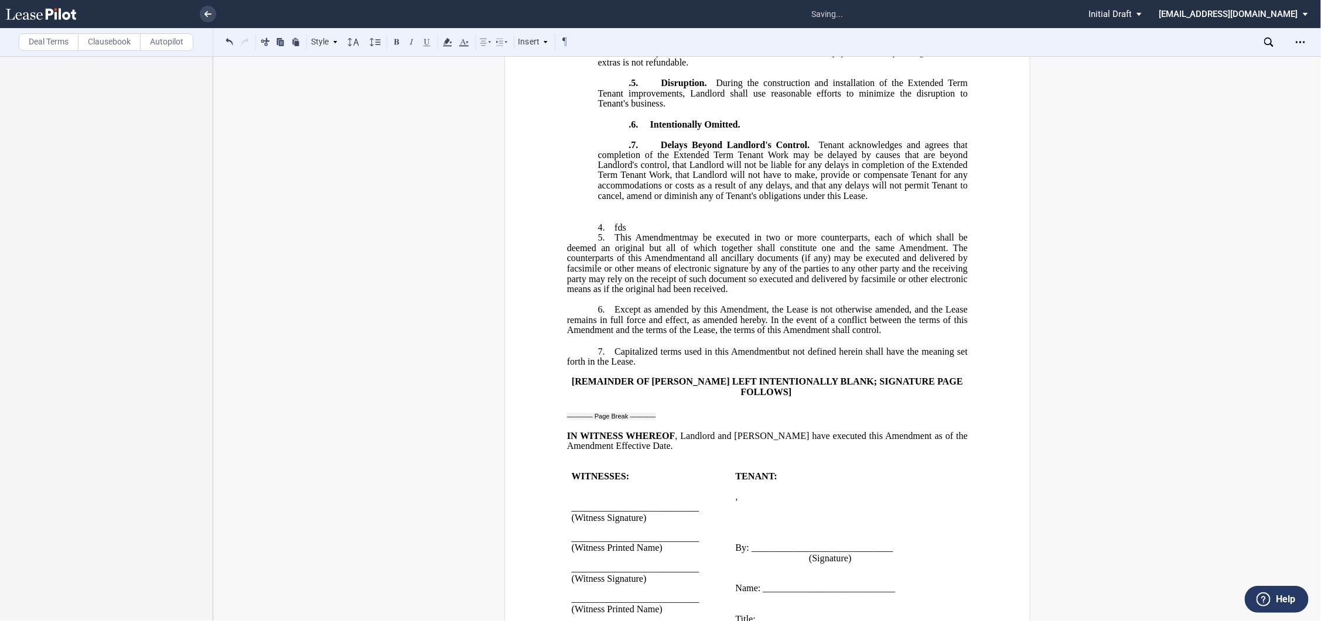
click at [876, 202] on p ".7. Delays Beyond Landlord's Control. Tenant acknowledges and agrees that compl…" at bounding box center [782, 171] width 370 height 61
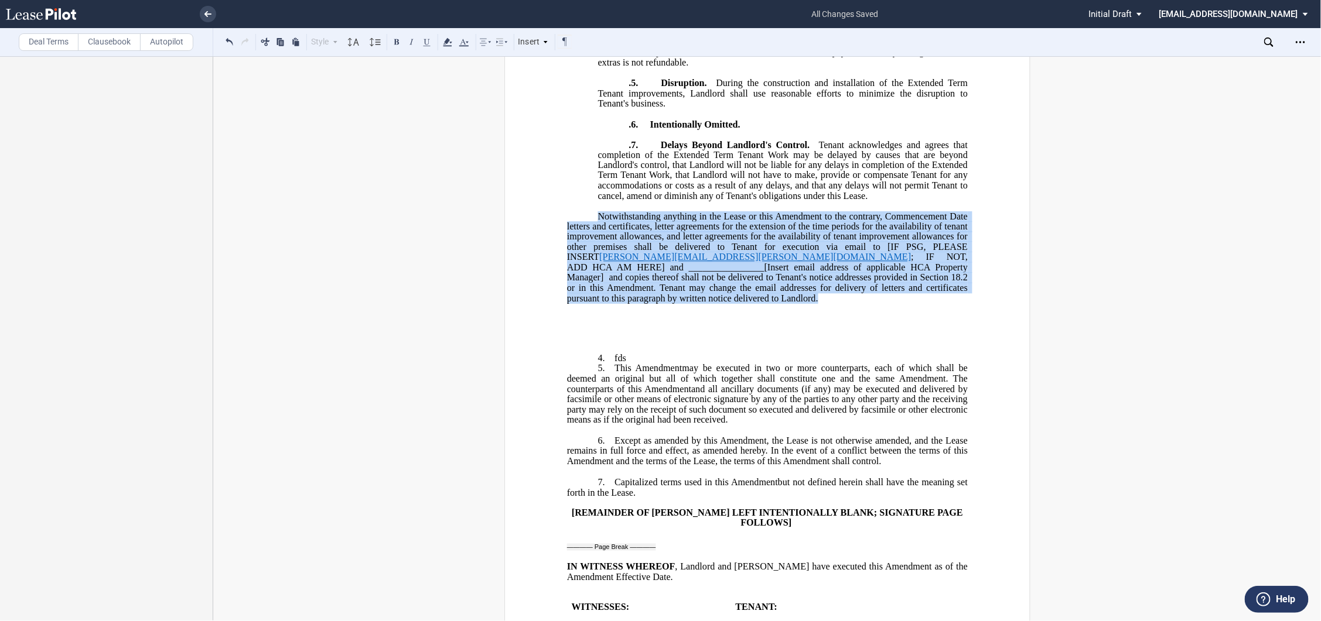
drag, startPoint x: 596, startPoint y: 252, endPoint x: 674, endPoint y: 336, distance: 115.2
click at [674, 304] on p "Notwithstanding anything in the Lease or this Amendment to the contrary, Commen…" at bounding box center [766, 258] width 401 height 92
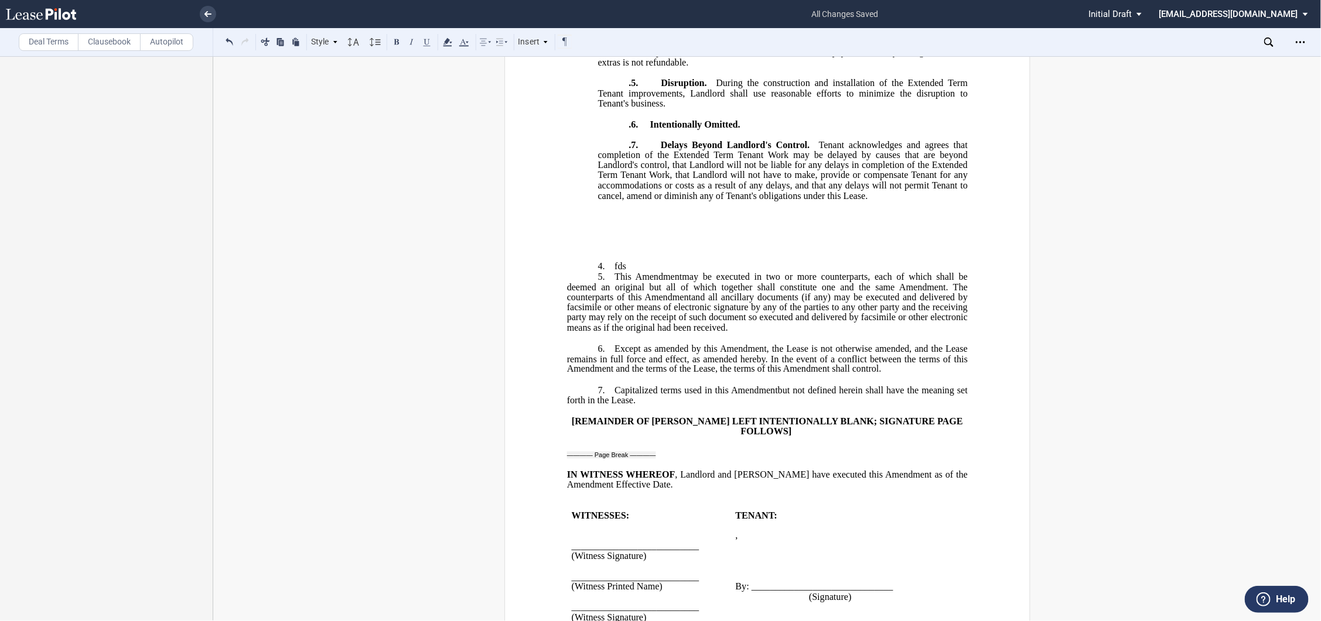
click at [623, 272] on p "4. ​fds" at bounding box center [766, 266] width 401 height 11
click at [680, 282] on span "Amendment" at bounding box center [658, 277] width 47 height 11
click at [671, 272] on p "4. ​" at bounding box center [766, 266] width 401 height 11
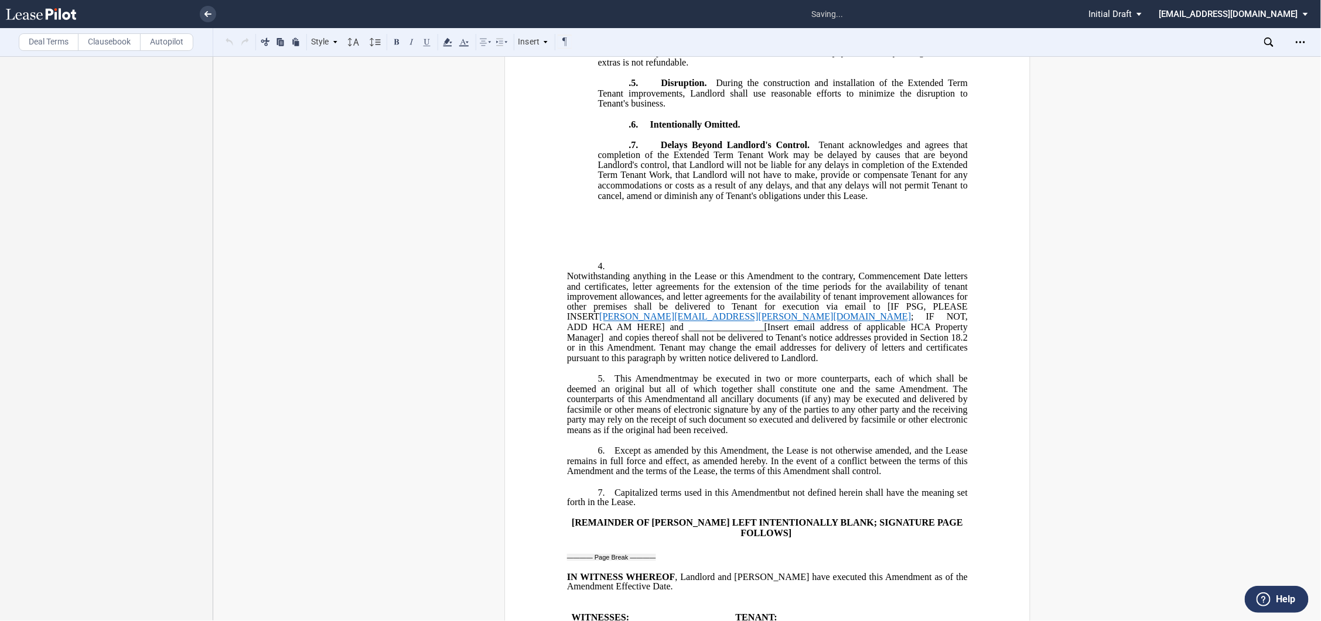
click at [566, 302] on span "Notwithstanding anything in the Lease or this Amendment to the contrary, Commen…" at bounding box center [767, 286] width 403 height 30
drag, startPoint x: 566, startPoint y: 354, endPoint x: 875, endPoint y: 349, distance: 309.2
click at [875, 350] on span "Notwithstanding anything in the Lease or this Amendment to the contrary, Commen…" at bounding box center [767, 317] width 403 height 92
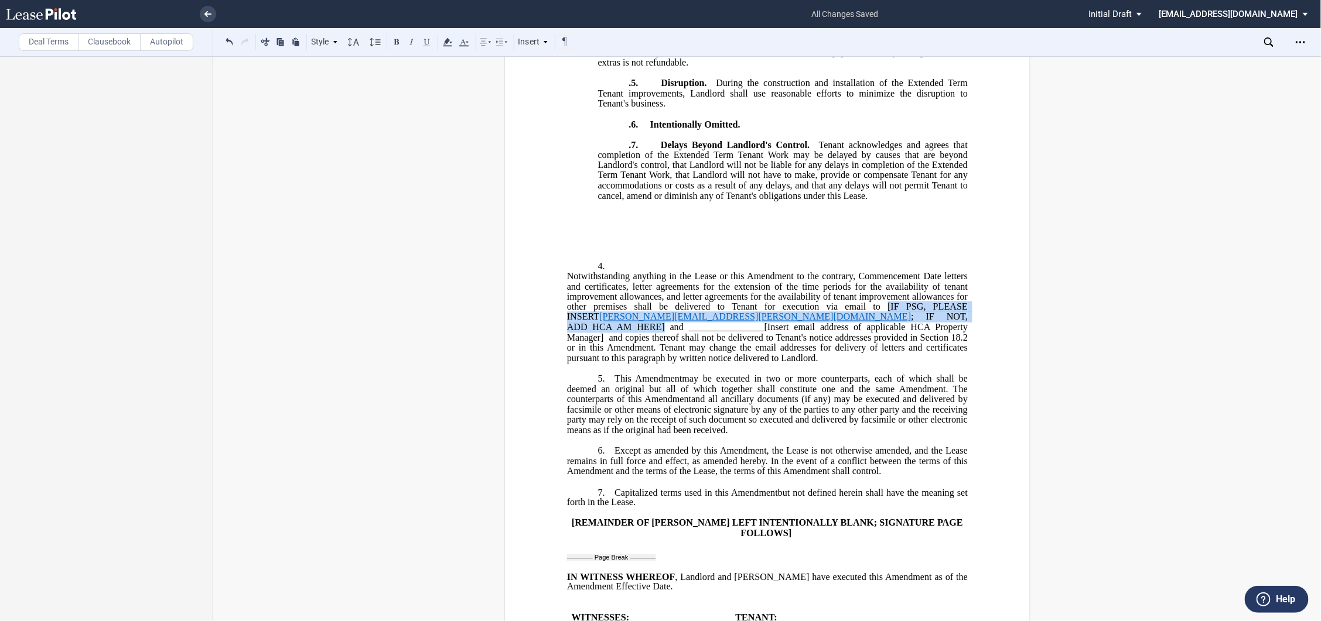
drag, startPoint x: 852, startPoint y: 343, endPoint x: 945, endPoint y: 353, distance: 93.1
click at [945, 353] on span "Notwithstanding anything in the Lease or this Amendment to the contrary, Commen…" at bounding box center [767, 317] width 403 height 92
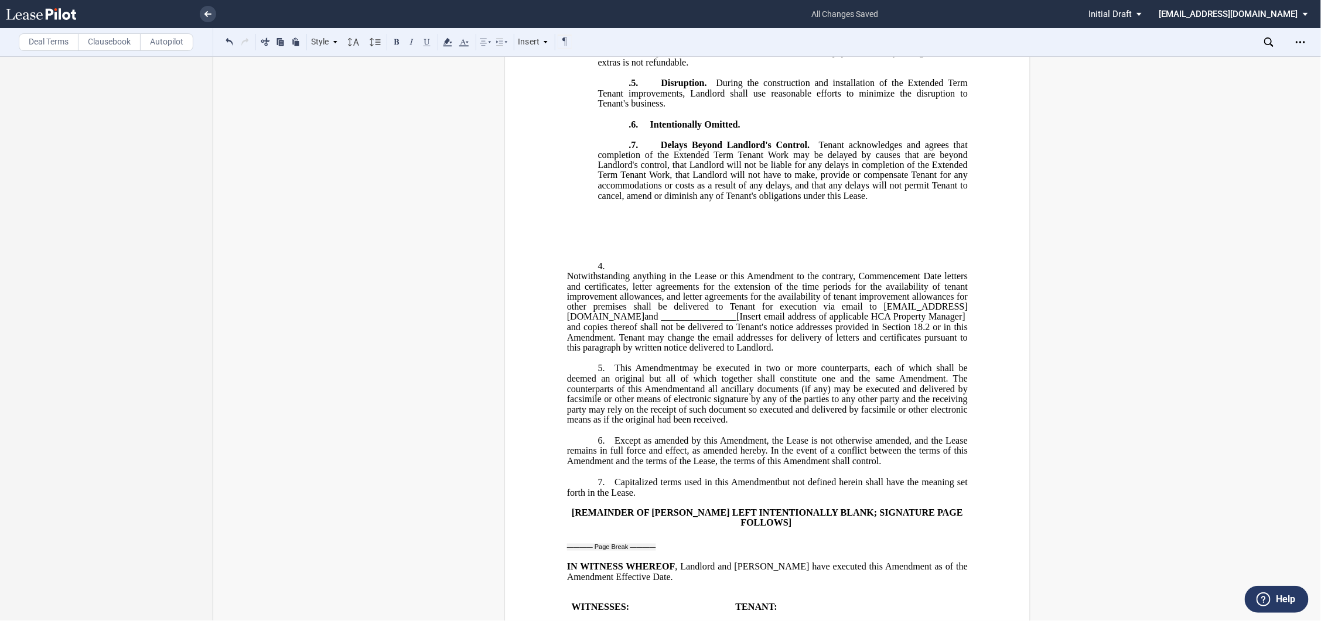
drag, startPoint x: 810, startPoint y: 350, endPoint x: 637, endPoint y: 365, distance: 174.1
click at [637, 353] on span "Notwithstanding anything in the Lease or this Amendment to the contrary, Commen…" at bounding box center [767, 312] width 403 height 82
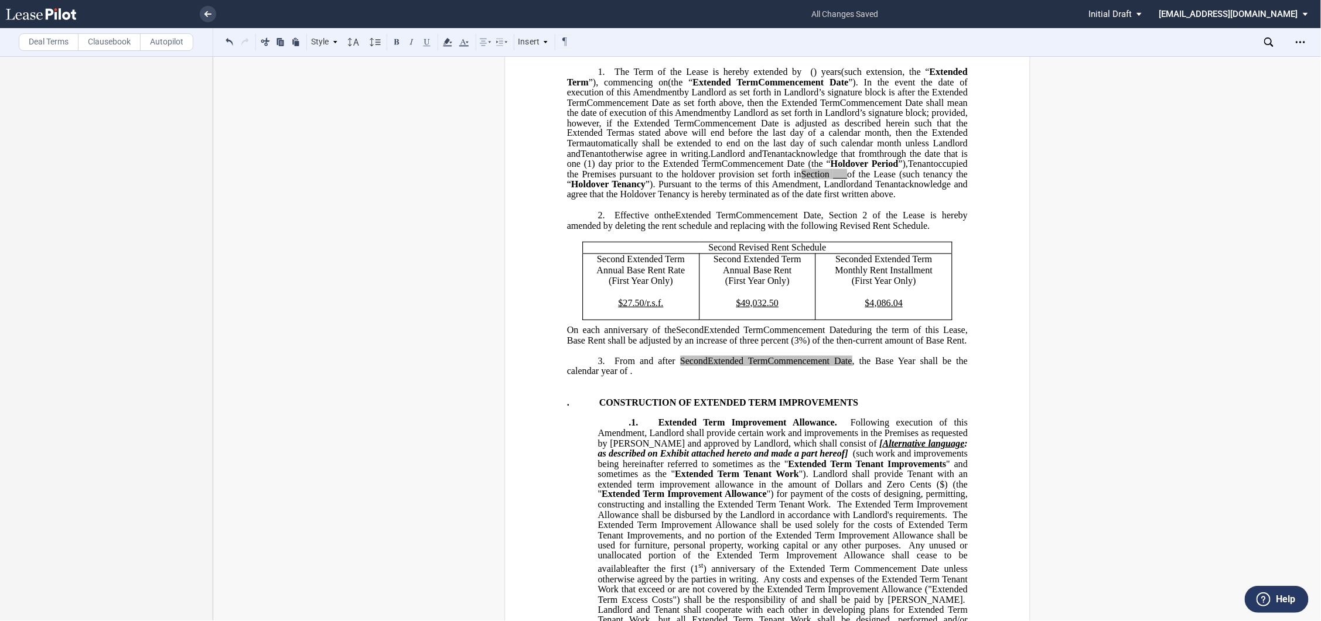
scroll to position [260, 0]
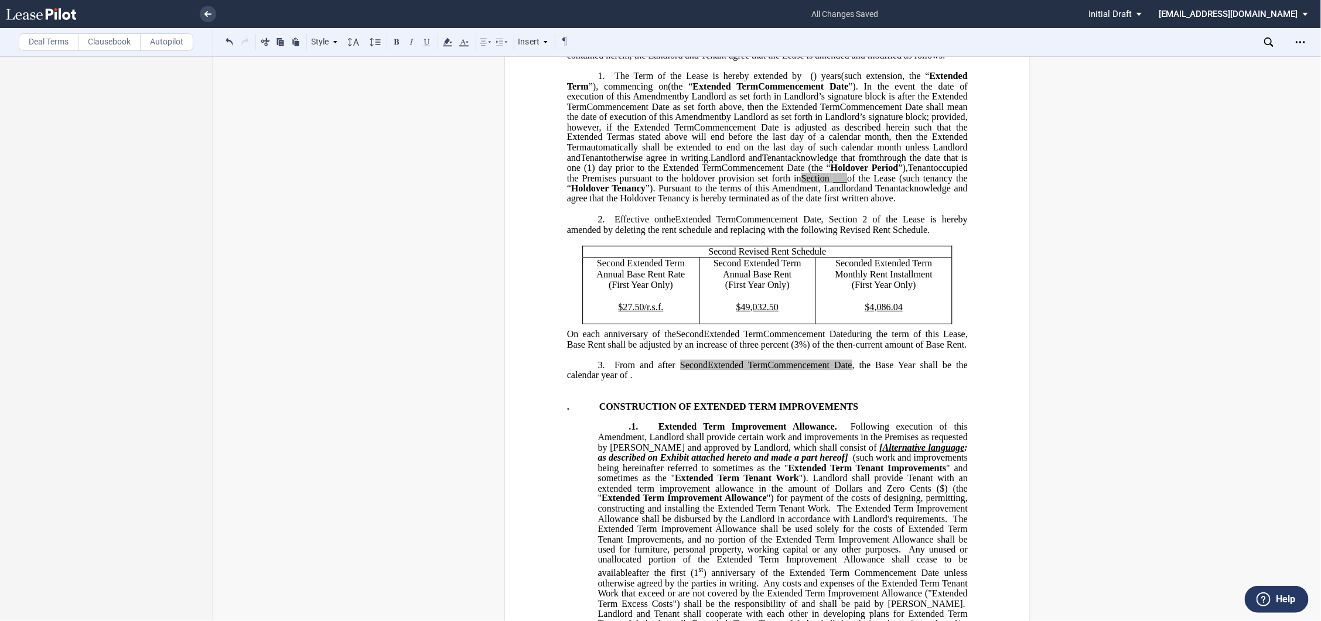
click at [590, 401] on p "﻿" at bounding box center [766, 396] width 401 height 10
click at [668, 371] on span "From and after" at bounding box center [644, 365] width 61 height 11
click at [668, 381] on p "3. From and after Second Extended Term Commencement Date ﻿ , the Base Year shal…" at bounding box center [766, 370] width 401 height 21
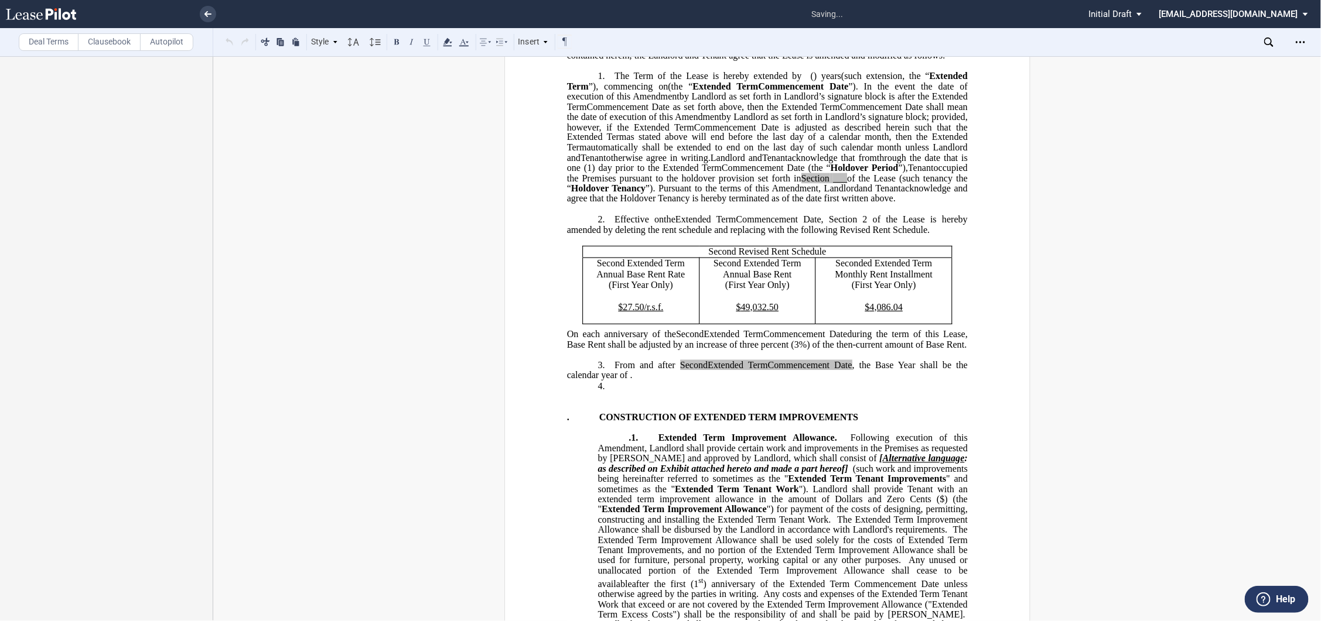
click at [679, 381] on p "3. From and after Second Extended Term Commencement Date ﻿ , the Base Year shal…" at bounding box center [766, 370] width 401 height 21
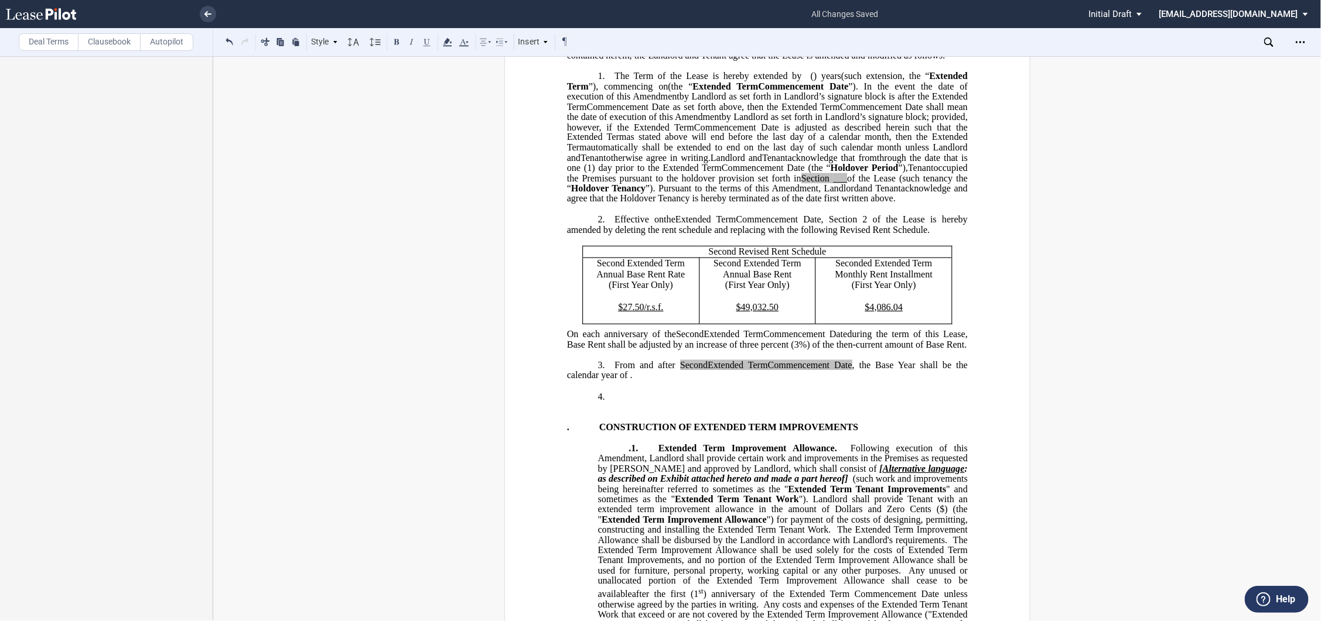
click at [643, 402] on p "4. ​" at bounding box center [766, 396] width 401 height 11
click at [621, 493] on p ".1. Extended Term Improvement Allowance. Following execution of this Amendment,…" at bounding box center [782, 563] width 370 height 238
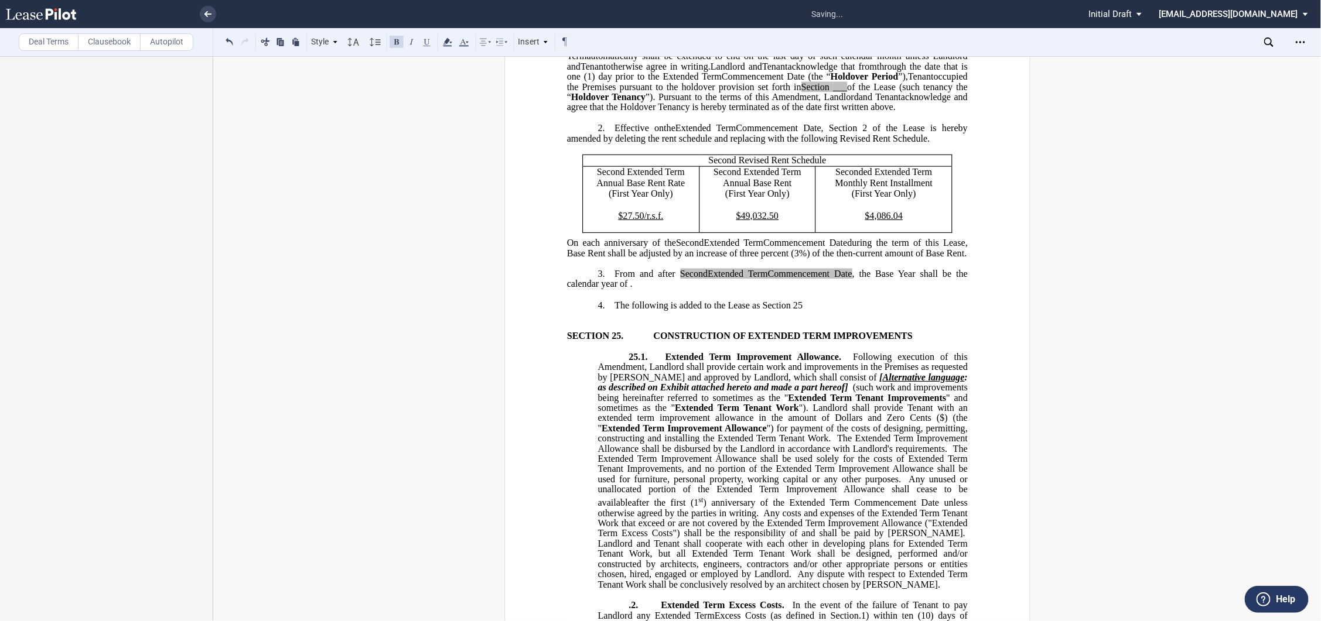
scroll to position [586, 0]
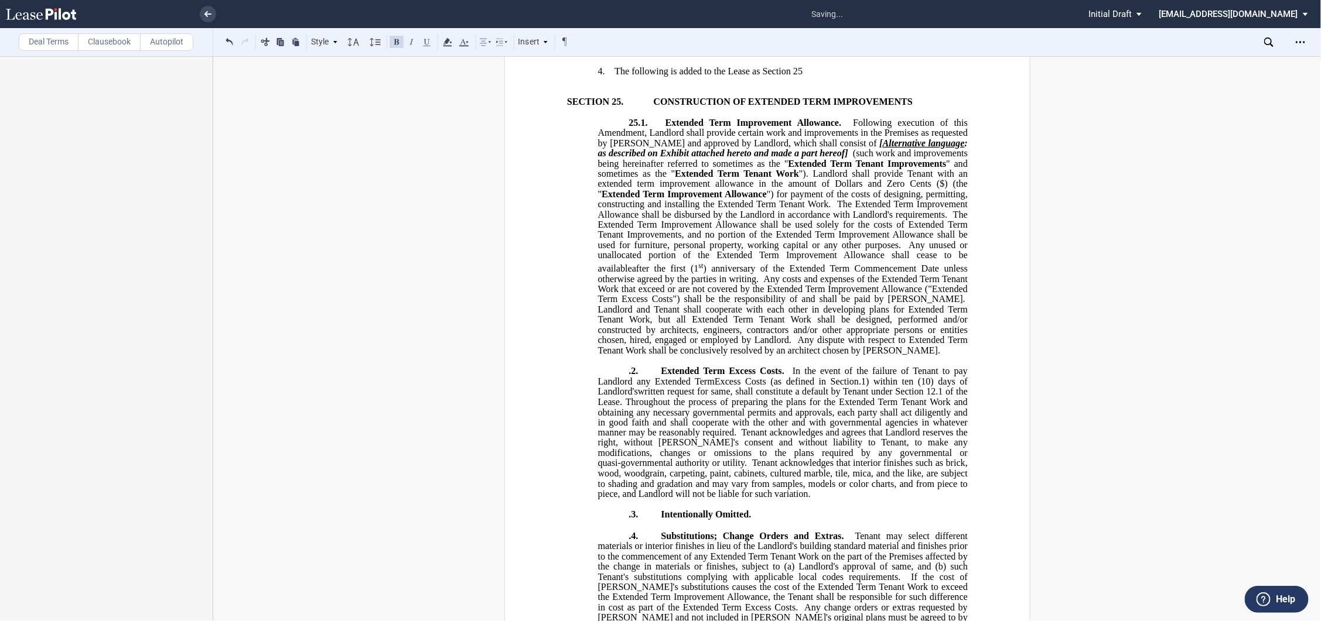
click at [566, 108] on span "SECTION 25." at bounding box center [594, 102] width 57 height 11
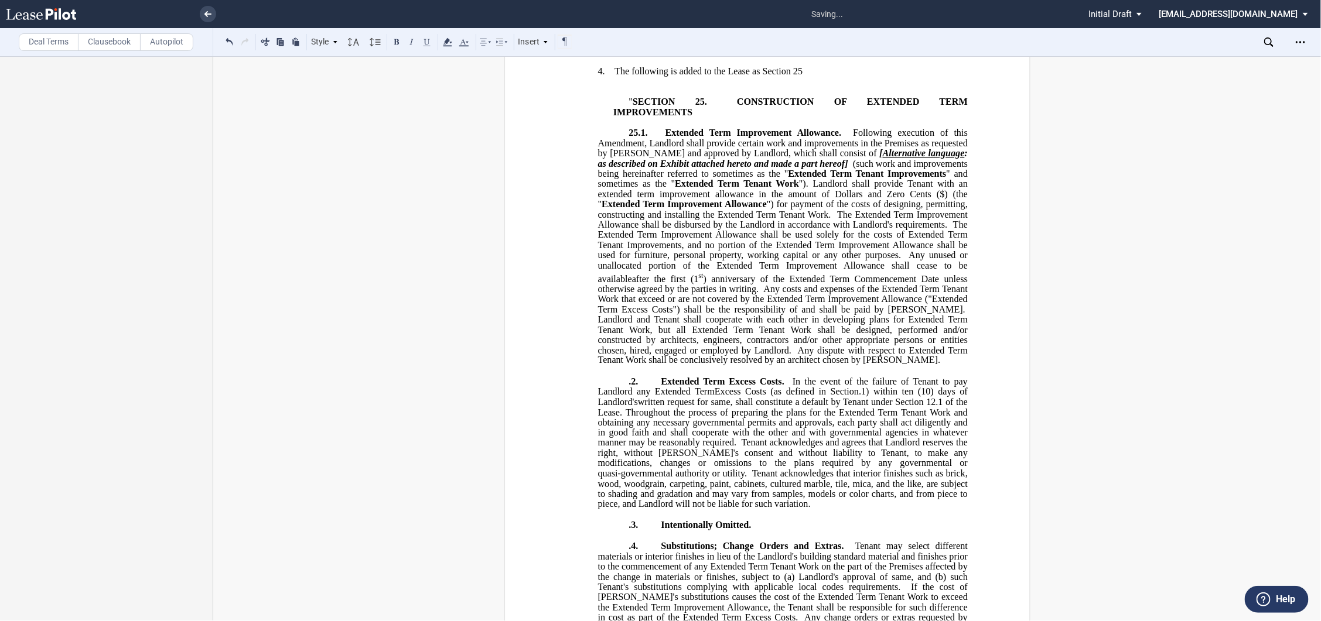
scroll to position [651, 0]
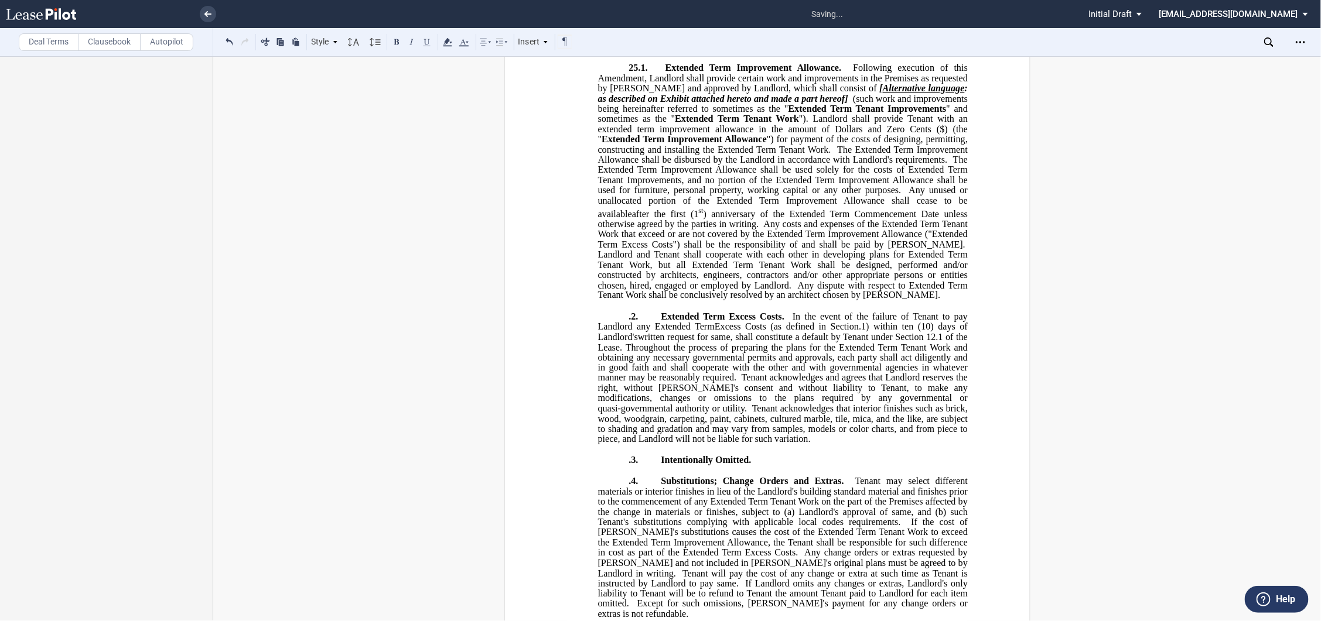
click at [628, 322] on span ".2." at bounding box center [632, 317] width 9 height 11
click at [628, 466] on span ".3." at bounding box center [632, 460] width 9 height 11
click at [624, 528] on p ".4. Substitutions; Change Orders and Extras. Tenant may select different materi…" at bounding box center [782, 547] width 370 height 143
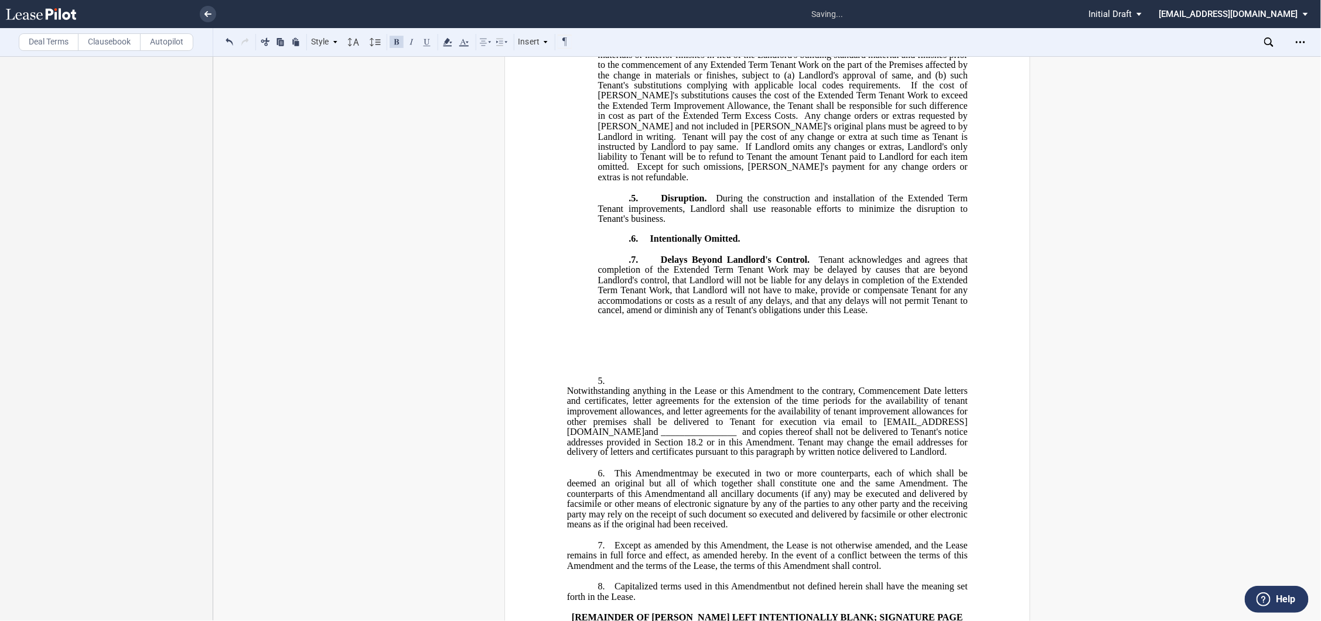
scroll to position [1106, 0]
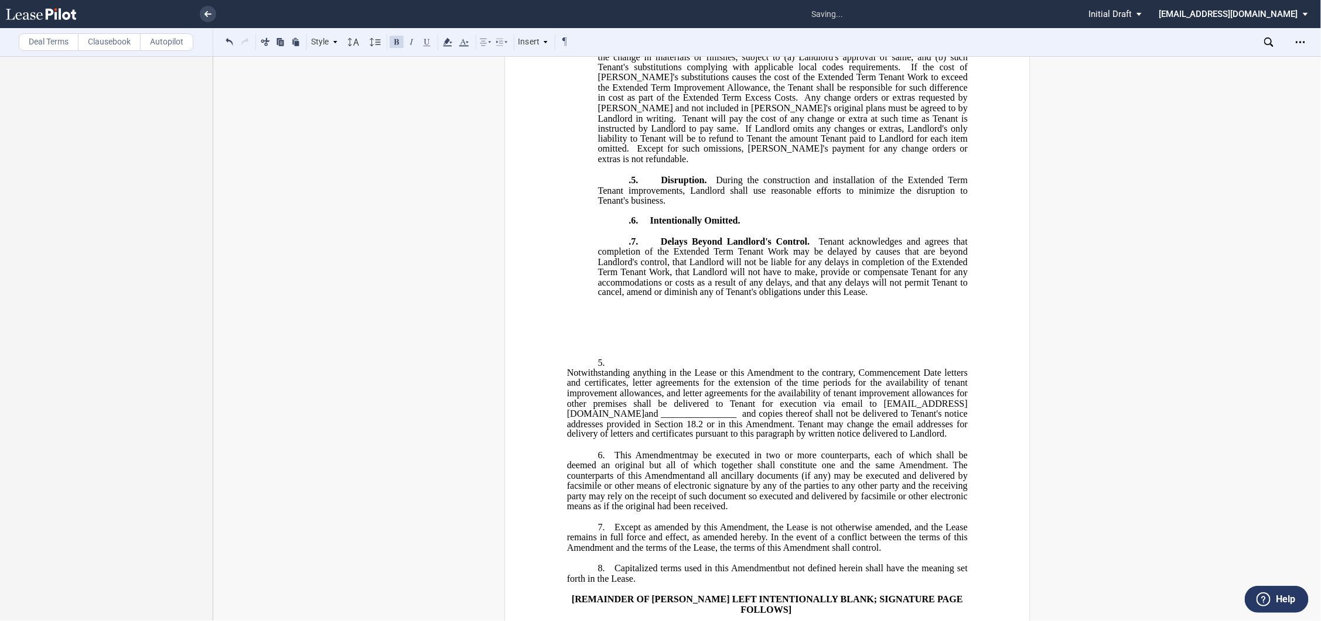
click at [624, 206] on p ".5. Disruption. During the construction and installation of the Extended Term T…" at bounding box center [782, 190] width 370 height 31
click at [628, 227] on span ".6." at bounding box center [632, 221] width 9 height 11
click at [624, 279] on p ".7. Delays Beyond Landlord's Control. Tenant acknowledges and agrees that compl…" at bounding box center [782, 267] width 370 height 61
click at [624, 340] on p "﻿" at bounding box center [766, 334] width 401 height 11
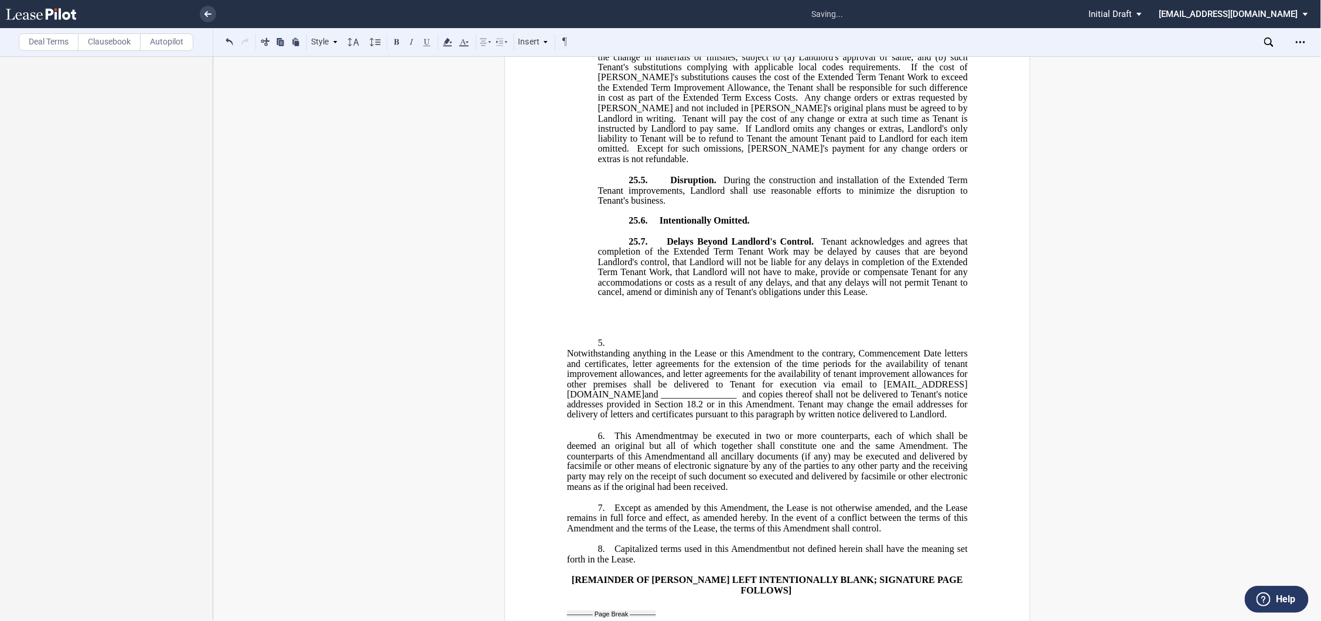
click at [637, 320] on p "﻿" at bounding box center [766, 314] width 401 height 11
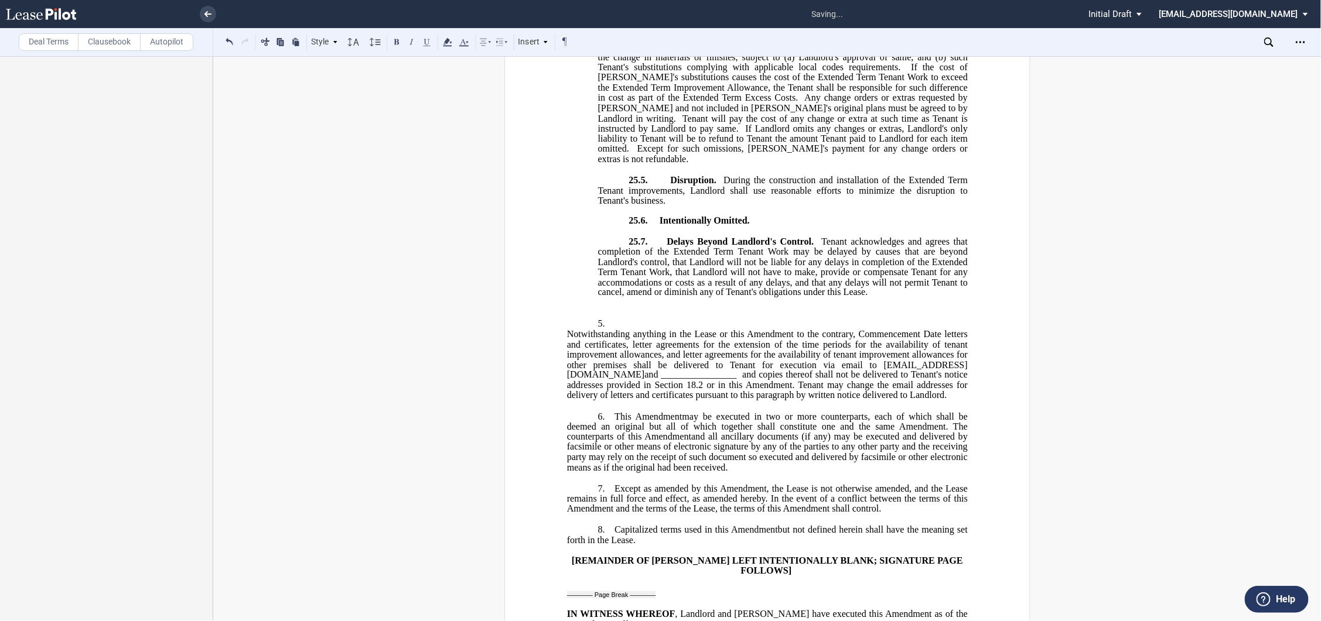
click at [632, 319] on p "﻿" at bounding box center [766, 314] width 401 height 10
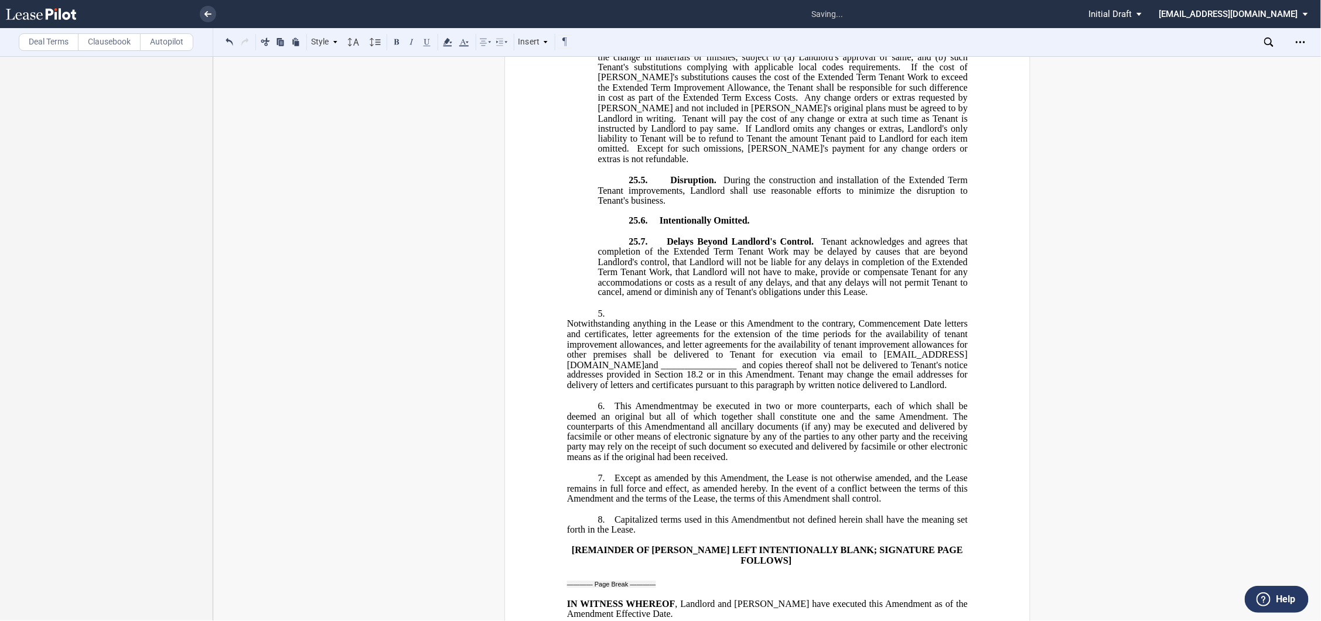
click at [891, 336] on div "﻿ ﻿ FIRST AMENDMENT TO ﻿ ﻿ ASSIGNMENT, ASSUMPTION AND ﻿ ﻿ FIRST AMENDMENT TO ﻿ …" at bounding box center [766, 69] width 401 height 2079
click at [892, 299] on p "25.7. Delays Beyond Landlord's Control. Tenant acknowledges and agrees that com…" at bounding box center [782, 267] width 370 height 61
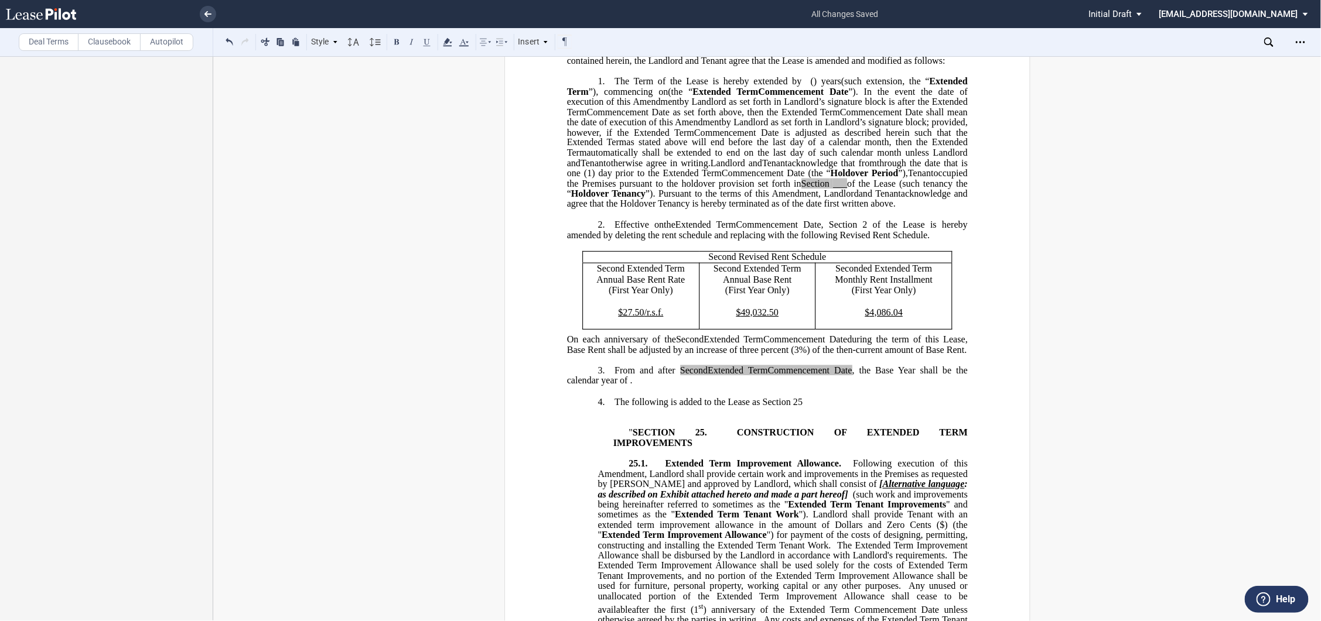
scroll to position [260, 0]
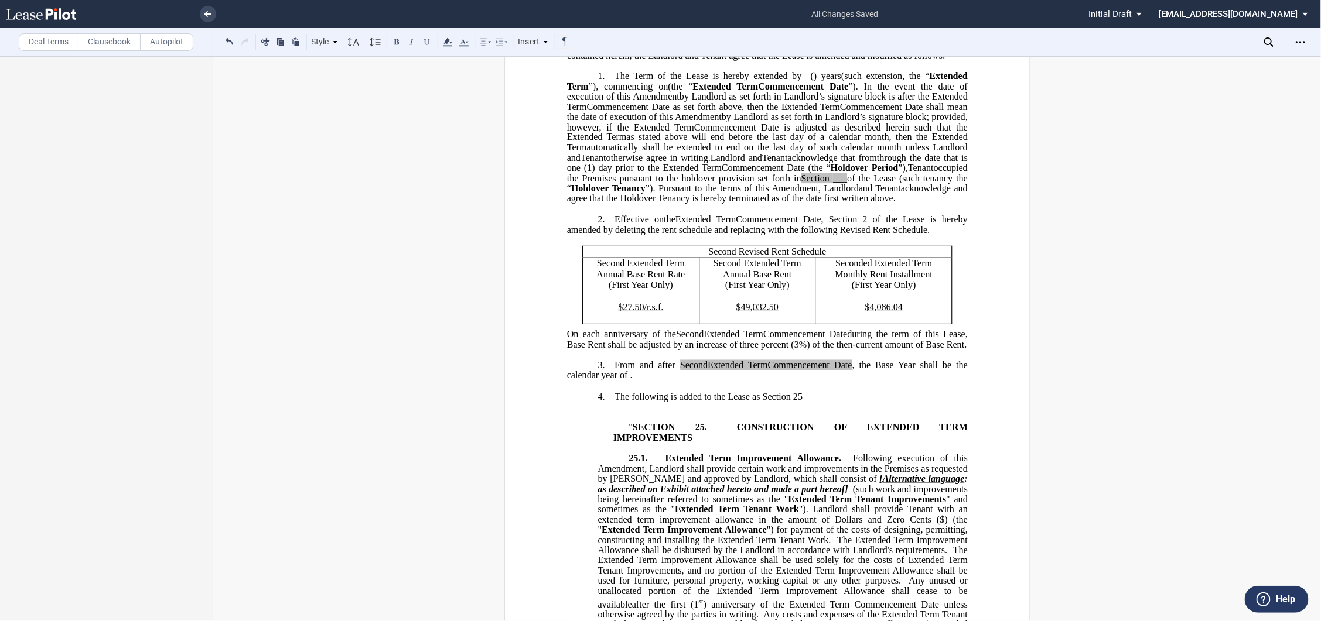
click at [863, 443] on span "CONSTRUCTION OF EXTENDED TERM IMPROVEMENTS" at bounding box center [791, 433] width 357 height 20
click at [658, 464] on span at bounding box center [656, 458] width 18 height 11
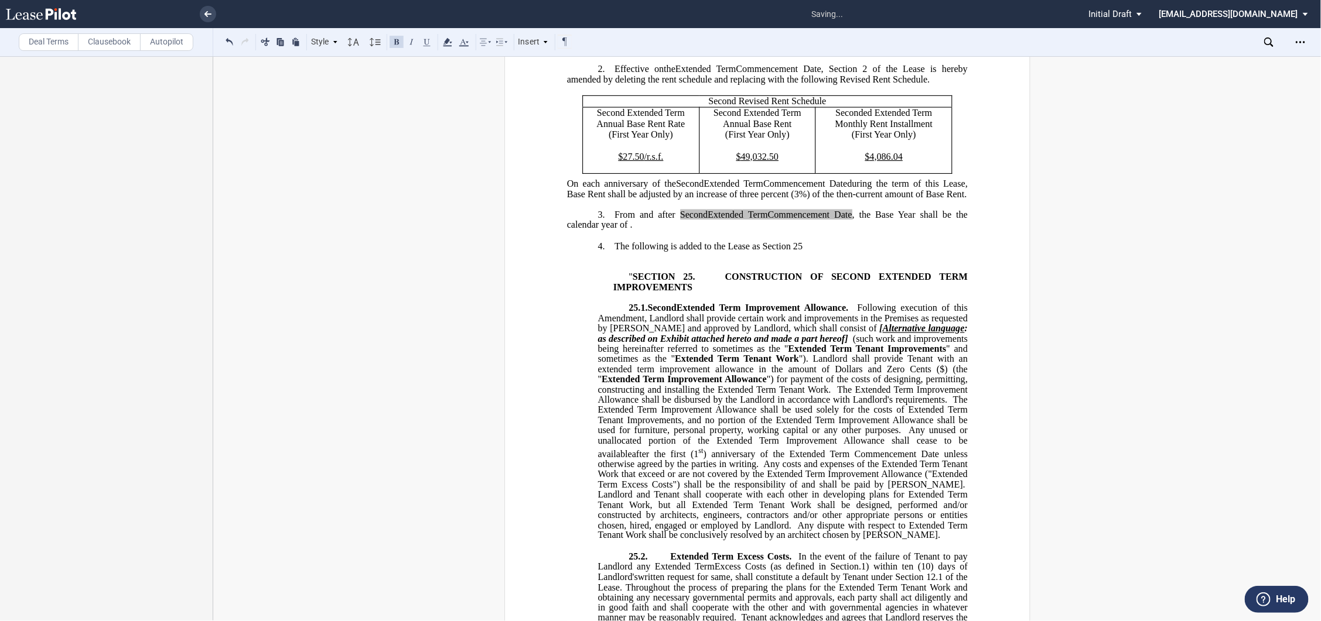
scroll to position [455, 0]
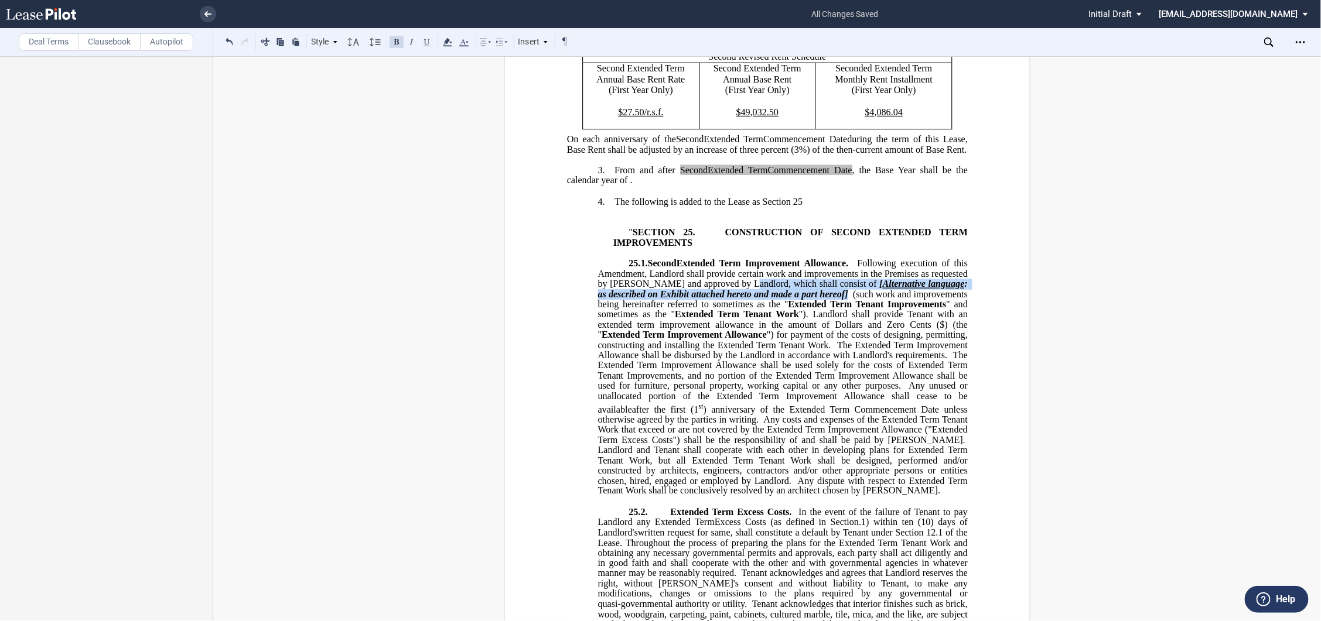
drag, startPoint x: 733, startPoint y: 330, endPoint x: 810, endPoint y: 343, distance: 79.0
click at [810, 343] on span "25.1. Second Extended Term Improvement Allowance. Following execution of this A…" at bounding box center [783, 377] width 372 height 238
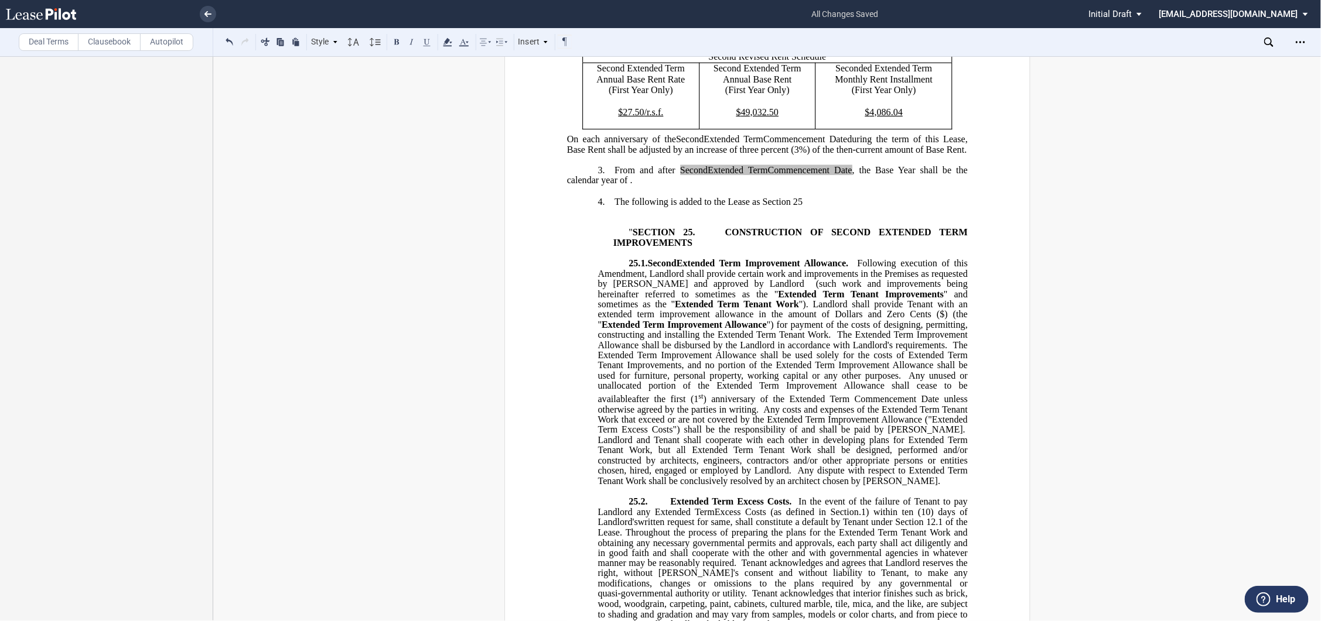
click at [668, 299] on span "(such work and improvements being hereinafter referred to sometimes as the "" at bounding box center [783, 289] width 372 height 20
click at [597, 309] on span "" and sometimes as the "" at bounding box center [783, 299] width 372 height 20
click at [1080, 337] on div "﻿ ﻿ FIRST AMENDMENT TO ﻿ ﻿ ASSIGNMENT, ASSUMPTION AND ﻿ ﻿ FIRST AMENDMENT TO ﻿ …" at bounding box center [766, 617] width 1107 height 1957
click at [835, 320] on span at bounding box center [837, 314] width 4 height 11
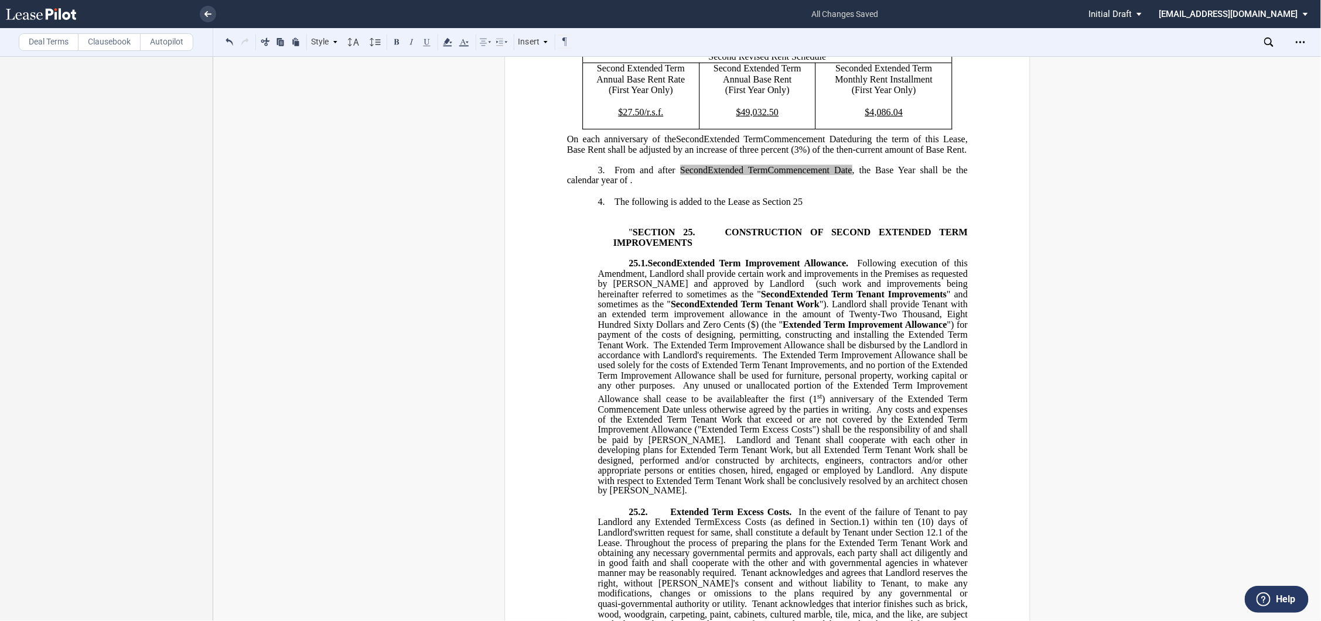
click at [662, 330] on span "Dollars and Zero Cents ($" at bounding box center [706, 325] width 100 height 11
click at [731, 340] on span "Extended Term Improvement Allowance" at bounding box center [783, 330] width 372 height 20
click at [665, 361] on span "The Extended Term Improvement Allowance shall be disbursed by the Landlord in a…" at bounding box center [783, 350] width 372 height 20
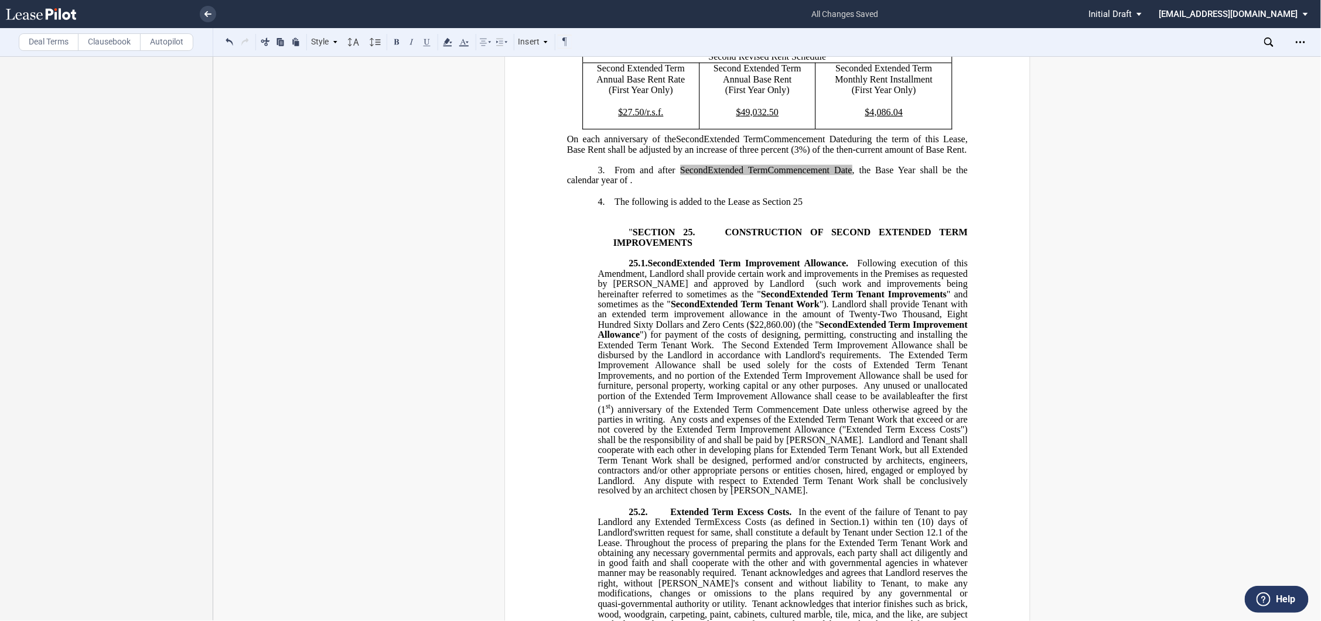
click at [842, 391] on span "The Extended Term Improvement Allowance shall be used solely for the costs of E…" at bounding box center [783, 370] width 372 height 41
click at [782, 391] on span "The Second Extended Term Improvement Allowance shall be used solely for the cos…" at bounding box center [783, 370] width 372 height 41
click at [665, 391] on span "The Second Extended Term Improvement Allowance shall be used solely for the cos…" at bounding box center [783, 370] width 372 height 41
click at [610, 415] on span "Any unused or unallocated portion of the Extended Term Improvement Allowance sh…" at bounding box center [783, 398] width 372 height 34
click at [665, 425] on span ") anniversary of the Extended Term Commencement Date unless otherwise agreed by…" at bounding box center [783, 415] width 372 height 20
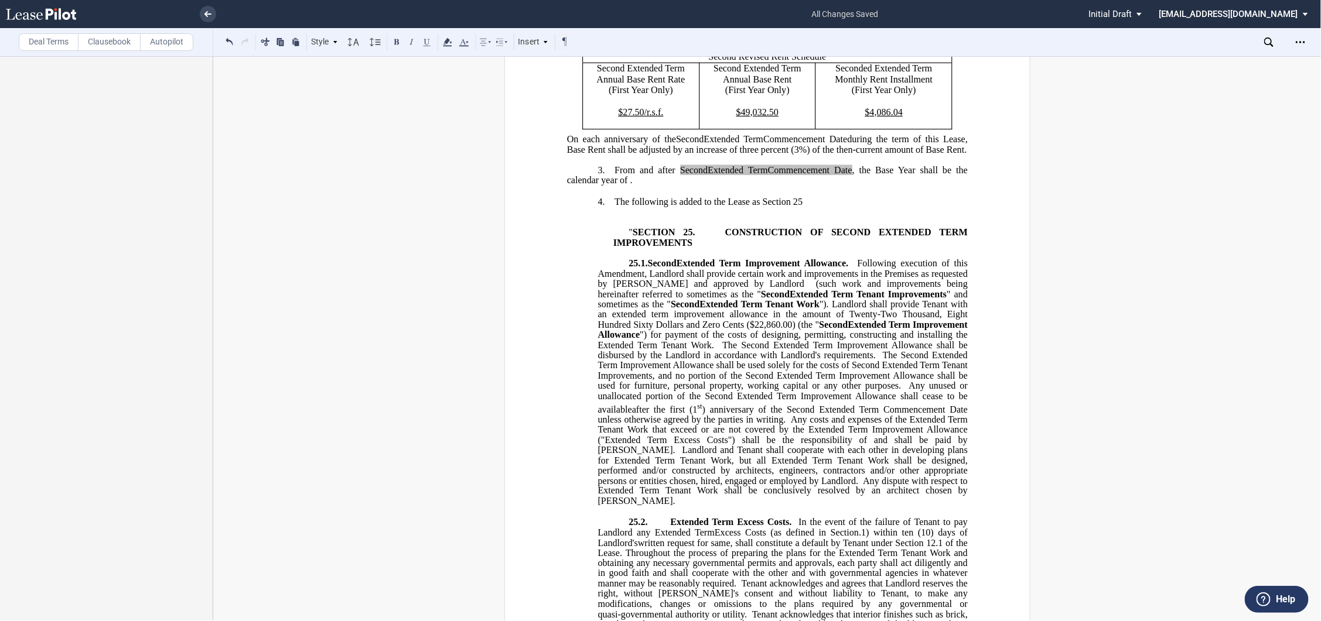
click at [785, 456] on span "Any costs and expenses of the Extended Term Tenant Work that exceed or are not …" at bounding box center [783, 435] width 372 height 41
click at [733, 456] on span "Any costs and expenses of the Second Extended Term Tenant Work that exceed or a…" at bounding box center [783, 435] width 372 height 41
drag, startPoint x: 928, startPoint y: 474, endPoint x: 668, endPoint y: 484, distance: 260.8
click at [668, 456] on span "Any costs and expenses of the Second Extended Term Tenant Work that exceed or a…" at bounding box center [783, 435] width 372 height 41
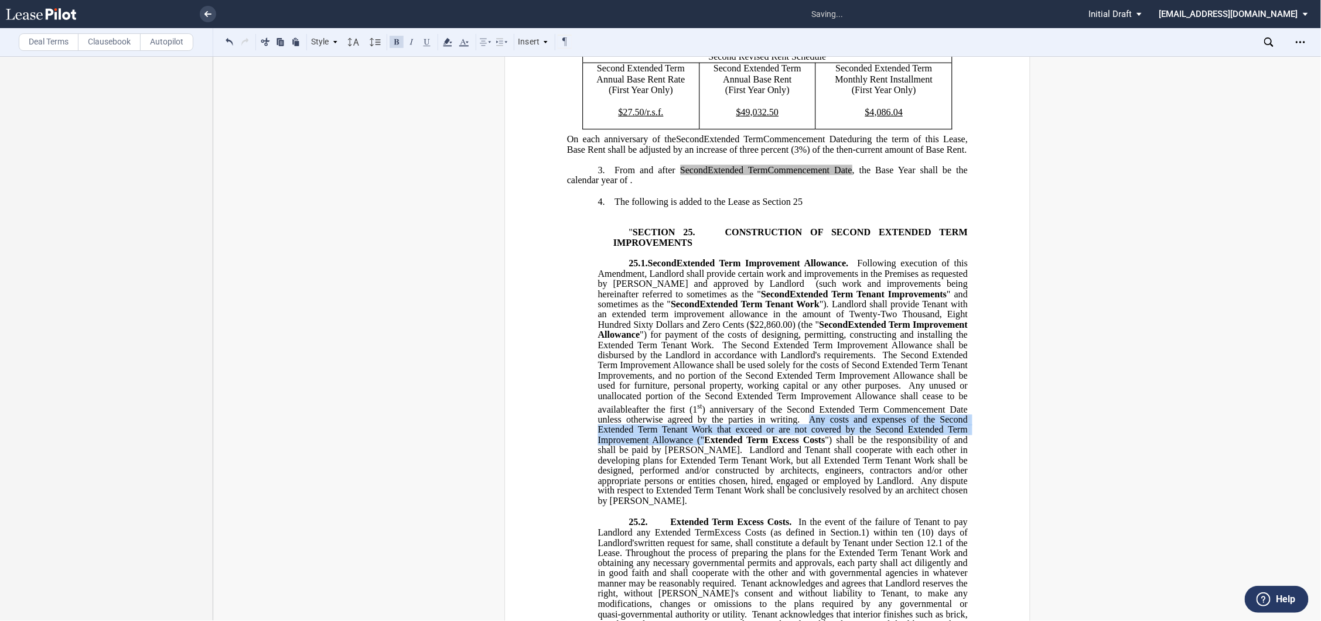
click at [825, 446] on span "Extended Term Excess Costs" at bounding box center [764, 440] width 121 height 11
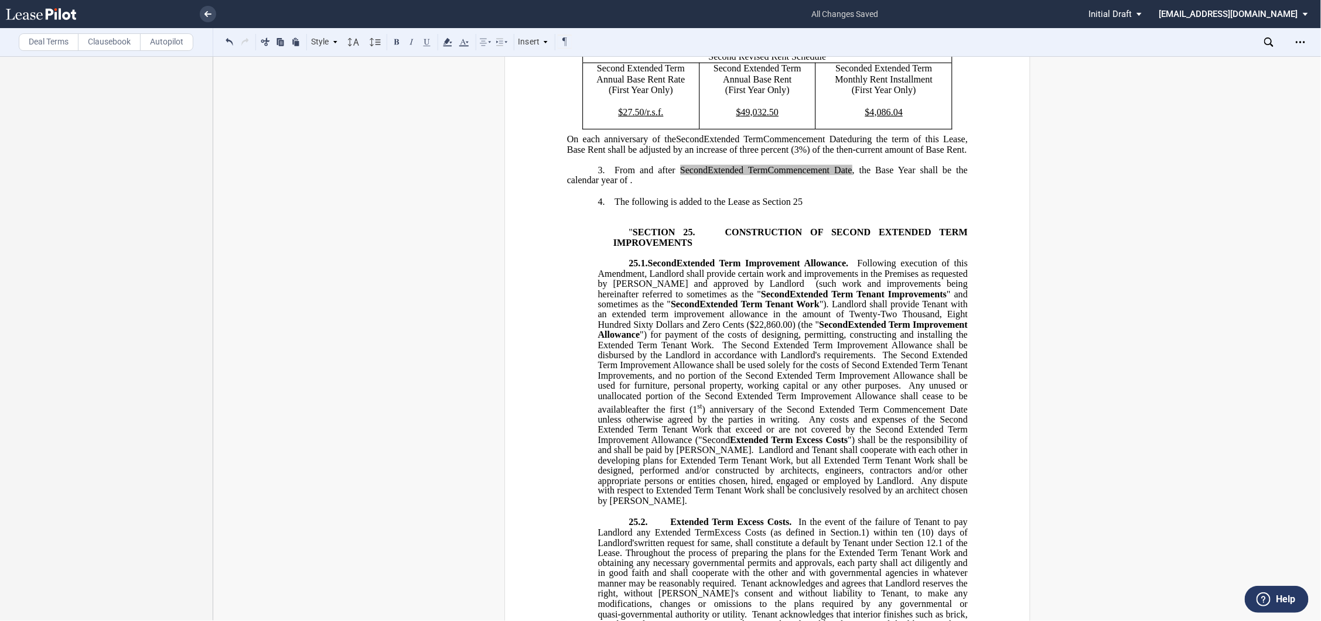
click at [905, 486] on span "Landlord and Tenant shall cooperate with each other in developing plans for Ext…" at bounding box center [783, 465] width 372 height 41
click at [701, 486] on span "Landlord and Tenant shall cooperate with each other in developing plans for Sec…" at bounding box center [783, 465] width 372 height 41
click at [928, 507] on span "Any dispute with respect to Extended Term Tenant Work shall be conclusively res…" at bounding box center [783, 491] width 372 height 30
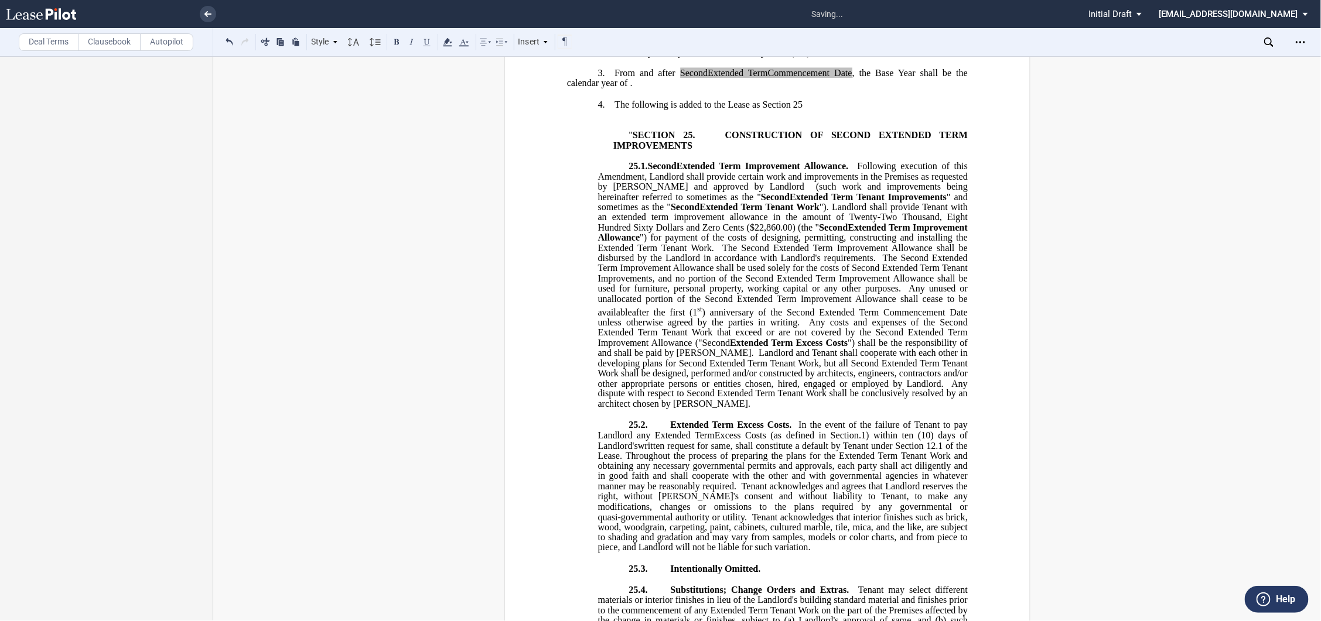
scroll to position [716, 0]
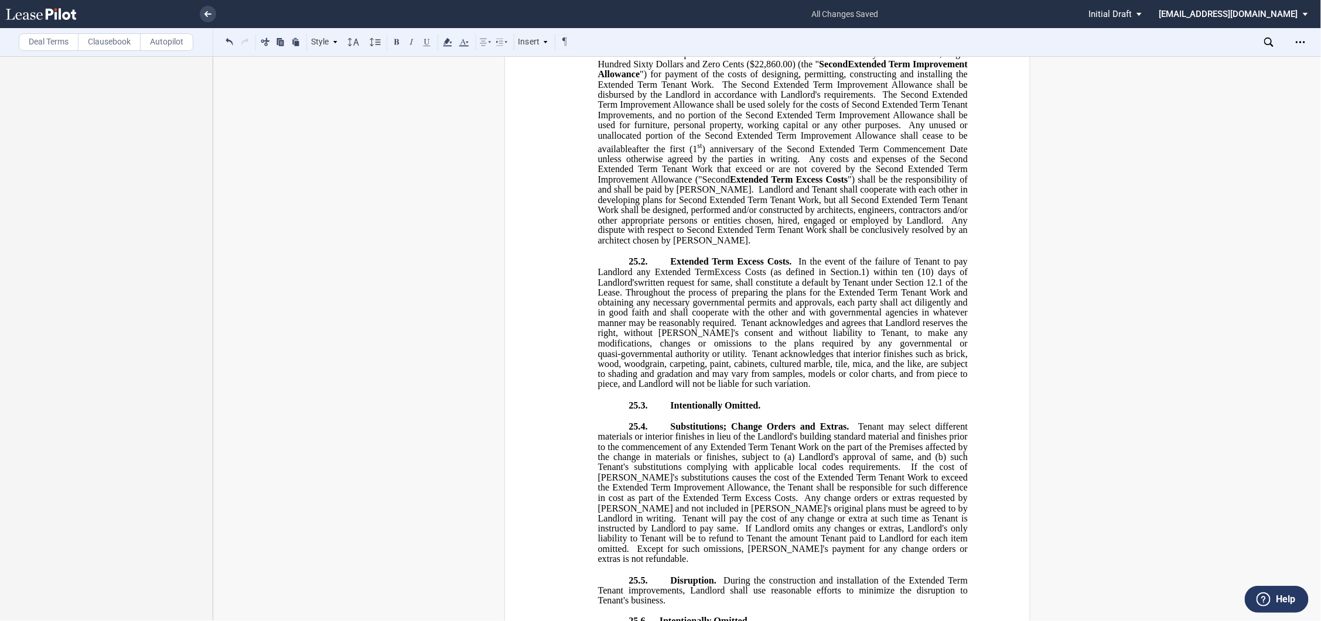
click at [670, 268] on span "Extended Term Excess Costs." at bounding box center [730, 262] width 121 height 11
click at [675, 278] on span "In the event of the failure of Tenant to pay Landlord any Extended Term" at bounding box center [783, 267] width 372 height 20
click at [912, 288] on span ".1) within ten (10) days of Landlord's" at bounding box center [783, 277] width 372 height 20
click at [909, 326] on span "Throughout the process of preparing the plans for the Extended Term Tenant Work…" at bounding box center [783, 308] width 372 height 41
drag, startPoint x: 949, startPoint y: 329, endPoint x: 958, endPoint y: 329, distance: 8.8
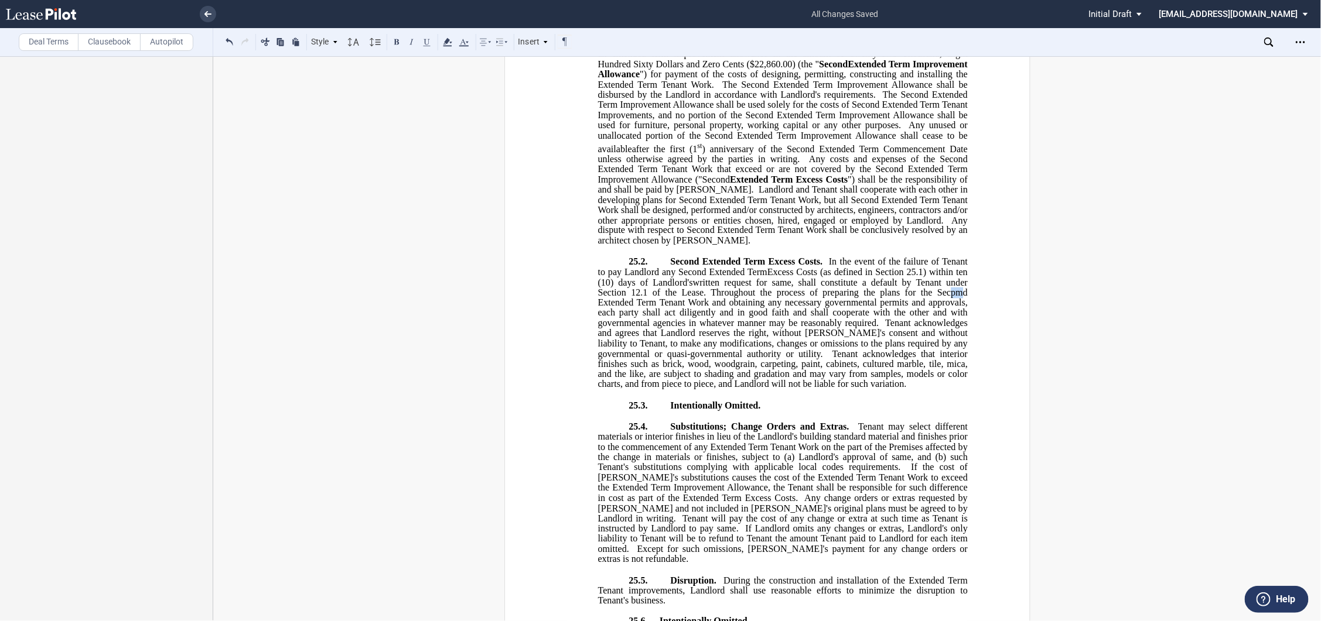
click at [958, 329] on span "Throughout the process of preparing the plans for the Secpmd Extended Term Tena…" at bounding box center [783, 308] width 372 height 41
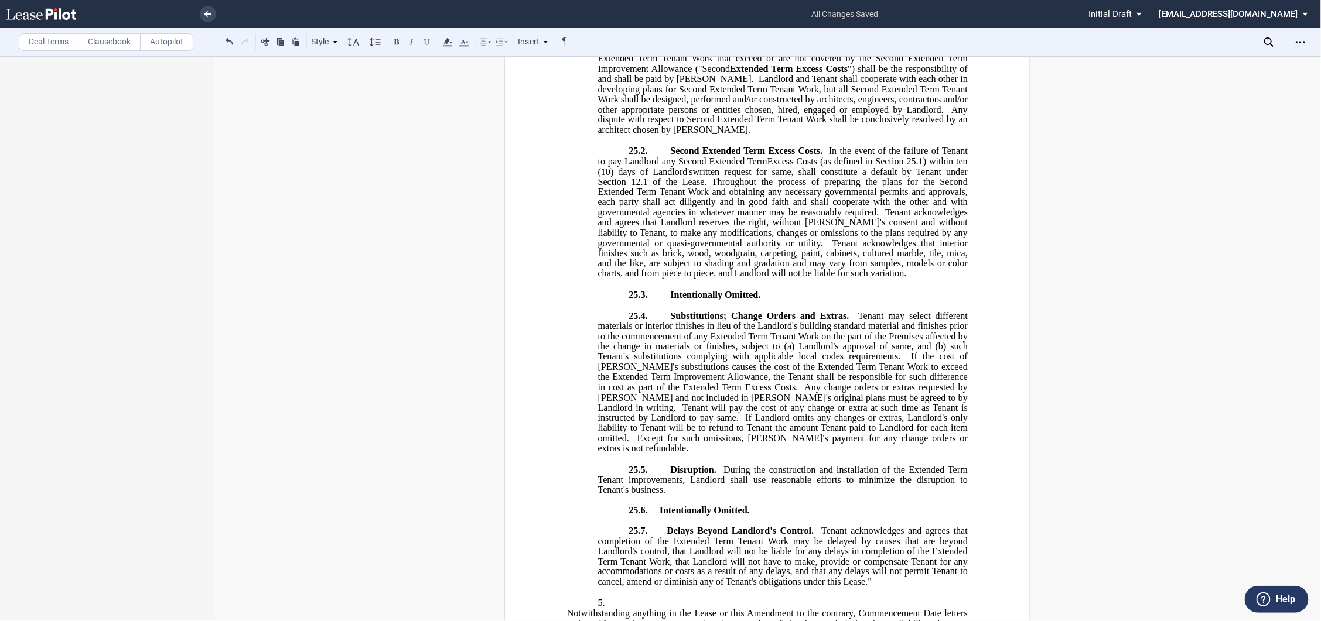
scroll to position [846, 0]
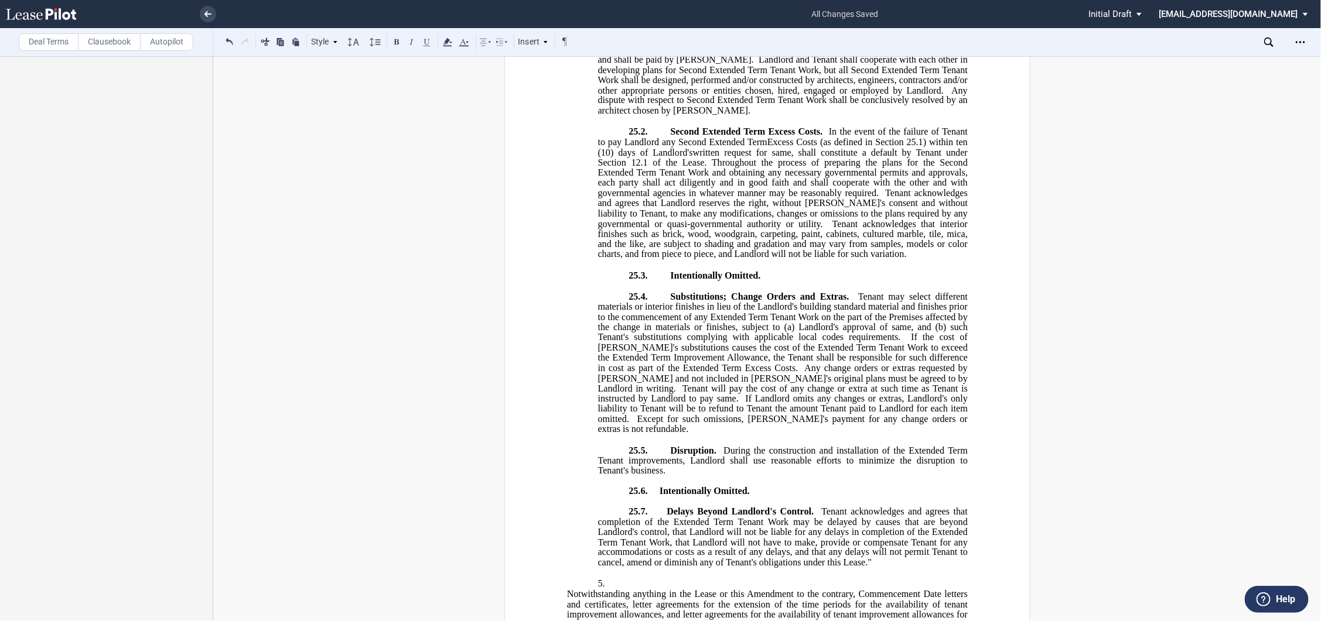
click at [909, 374] on span "If the cost of [PERSON_NAME]'s substitutions causes the cost of the Extended Te…" at bounding box center [783, 353] width 372 height 41
click at [706, 343] on span "Tenant may select different materials or interior finishes in lieu of the Landl…" at bounding box center [783, 317] width 372 height 51
click at [768, 374] on span "If the cost of [PERSON_NAME]'s substitutions causes the cost of the Extended Te…" at bounding box center [783, 353] width 372 height 41
click at [728, 374] on span "If the cost of [PERSON_NAME]'s substitutions causes the cost of the Second Exte…" at bounding box center [783, 353] width 372 height 41
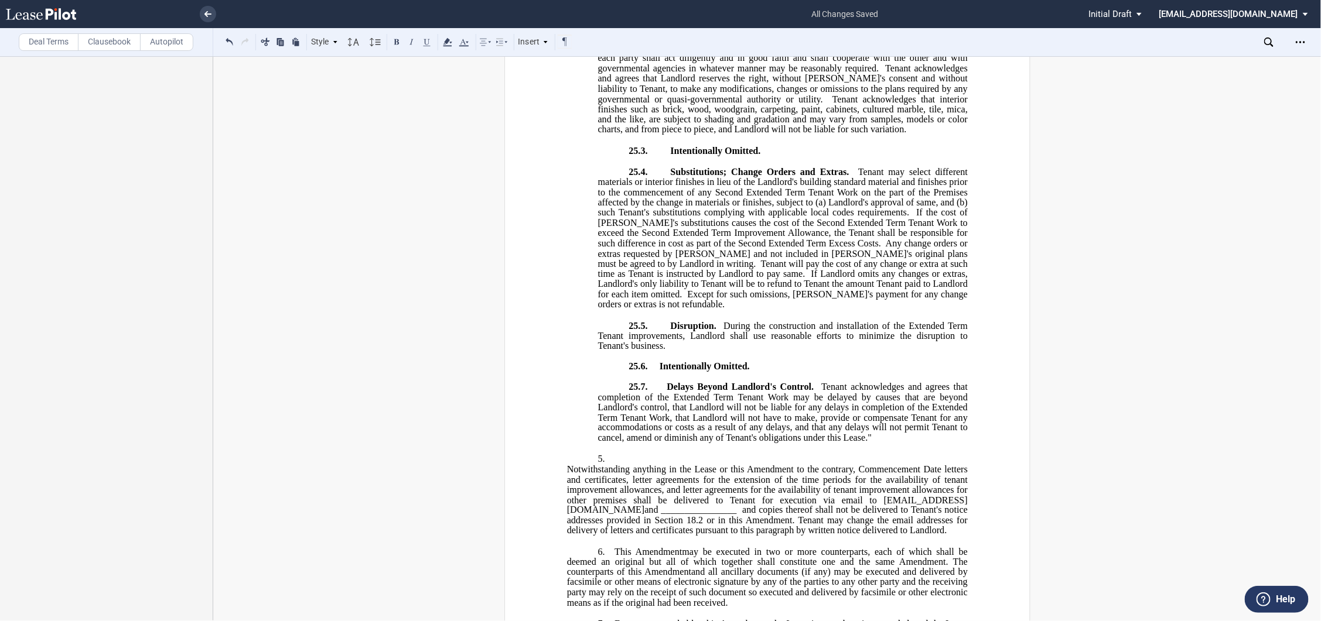
scroll to position [976, 0]
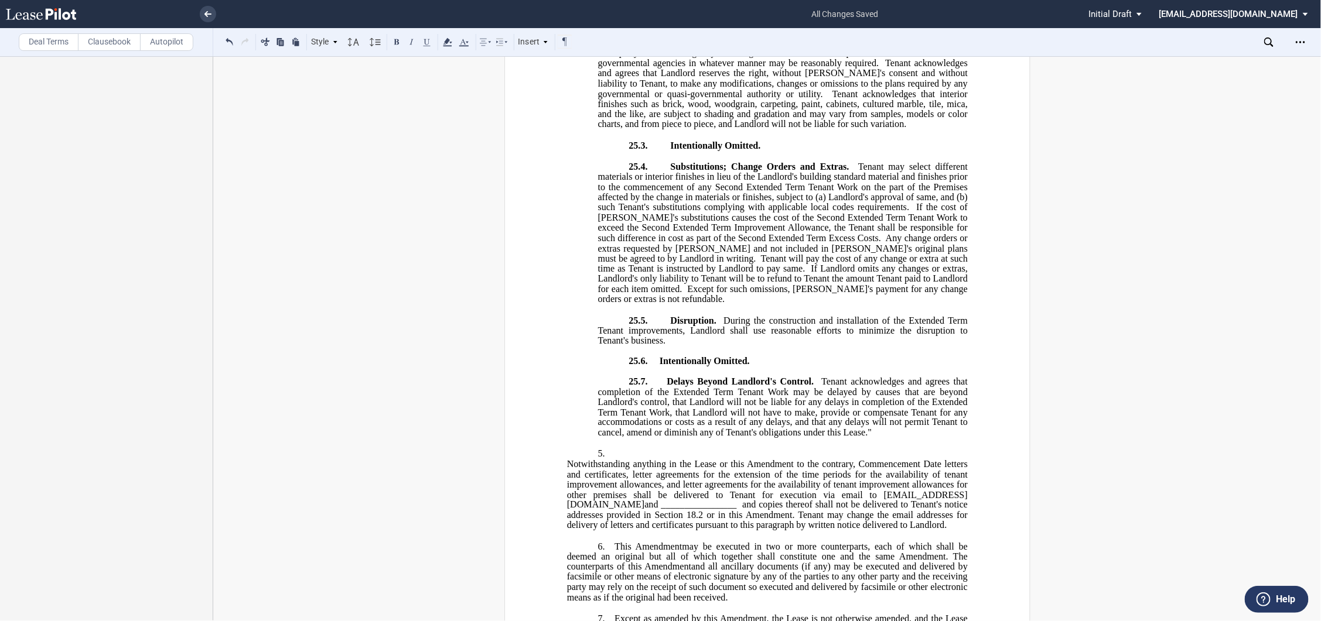
click at [905, 346] on span "During the construction and installation of the Extended Term Tenant improvemen…" at bounding box center [783, 331] width 372 height 30
click at [649, 346] on span "During the construction and installation of the Second Extended Term Tenant imp…" at bounding box center [783, 331] width 372 height 30
click at [669, 426] on span "Tenant acknowledges and agrees that completion of the Extended Term Tenant Work…" at bounding box center [783, 407] width 372 height 61
click at [929, 437] on span "Tenant acknowledges and agrees that completion of the Second Extended Term Tena…" at bounding box center [783, 407] width 372 height 61
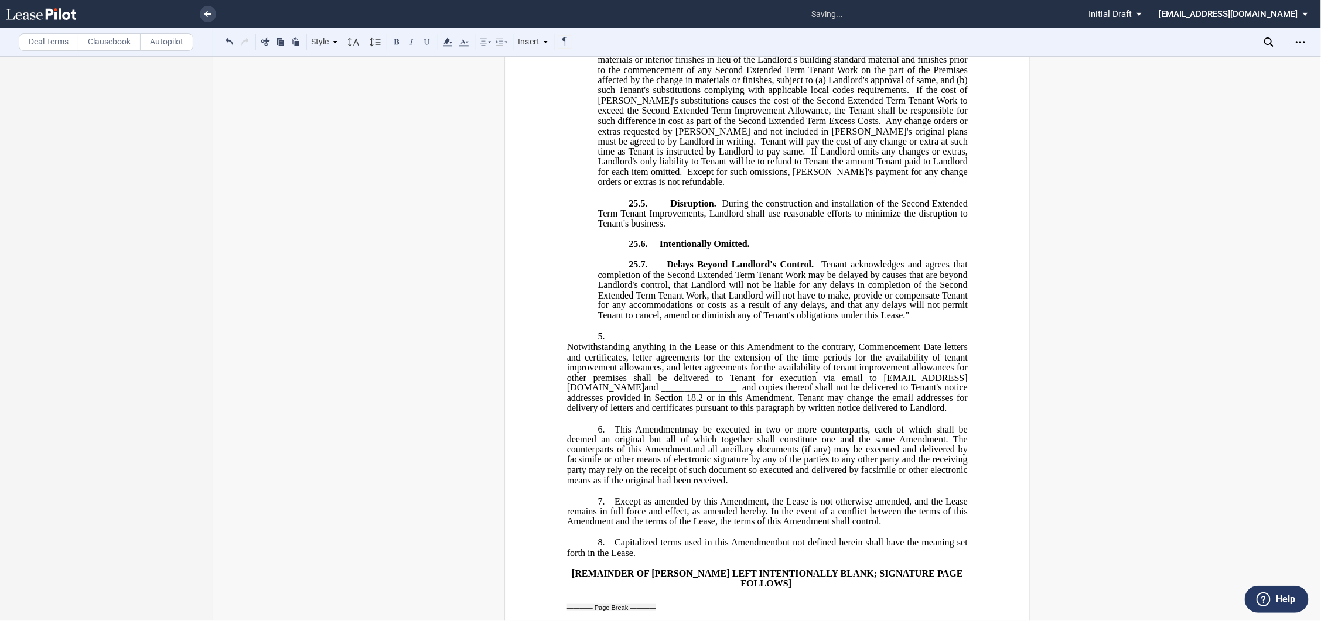
scroll to position [1106, 0]
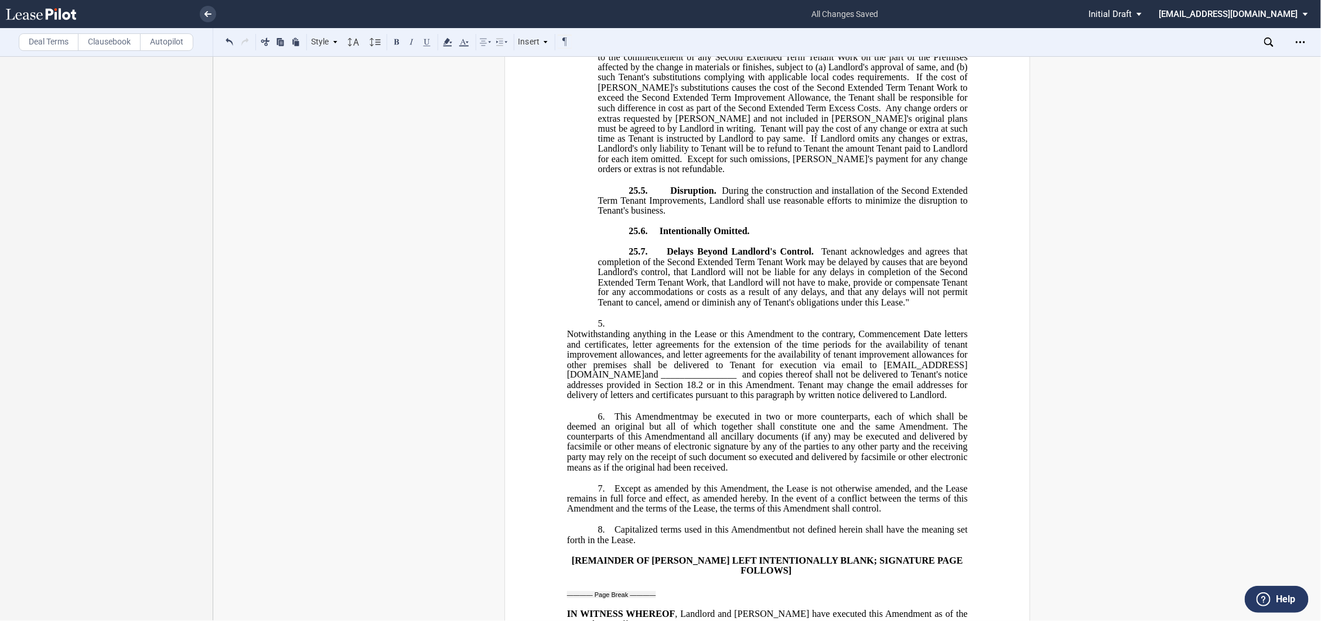
click at [743, 360] on span "Notwithstanding anything in the Lease or this Amendment to the contrary, Commen…" at bounding box center [767, 344] width 403 height 30
click at [842, 401] on span "and copies thereof shall not be delivered to Tenant's notice addresses provided…" at bounding box center [767, 385] width 403 height 30
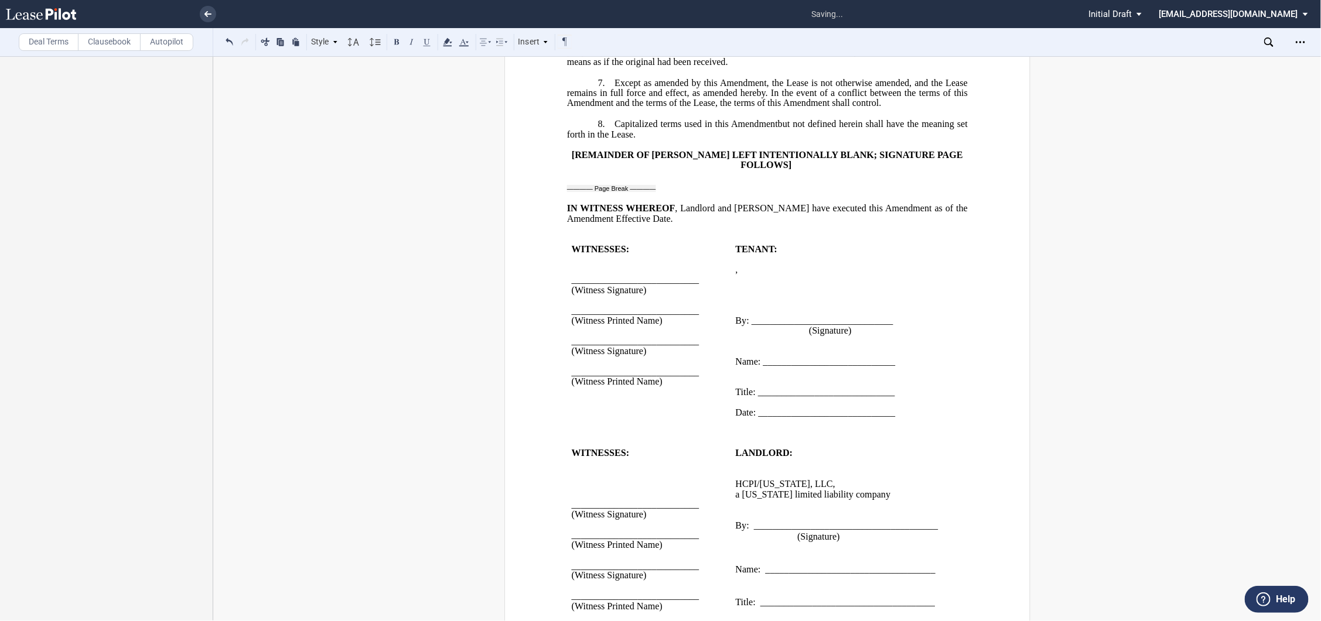
scroll to position [1561, 0]
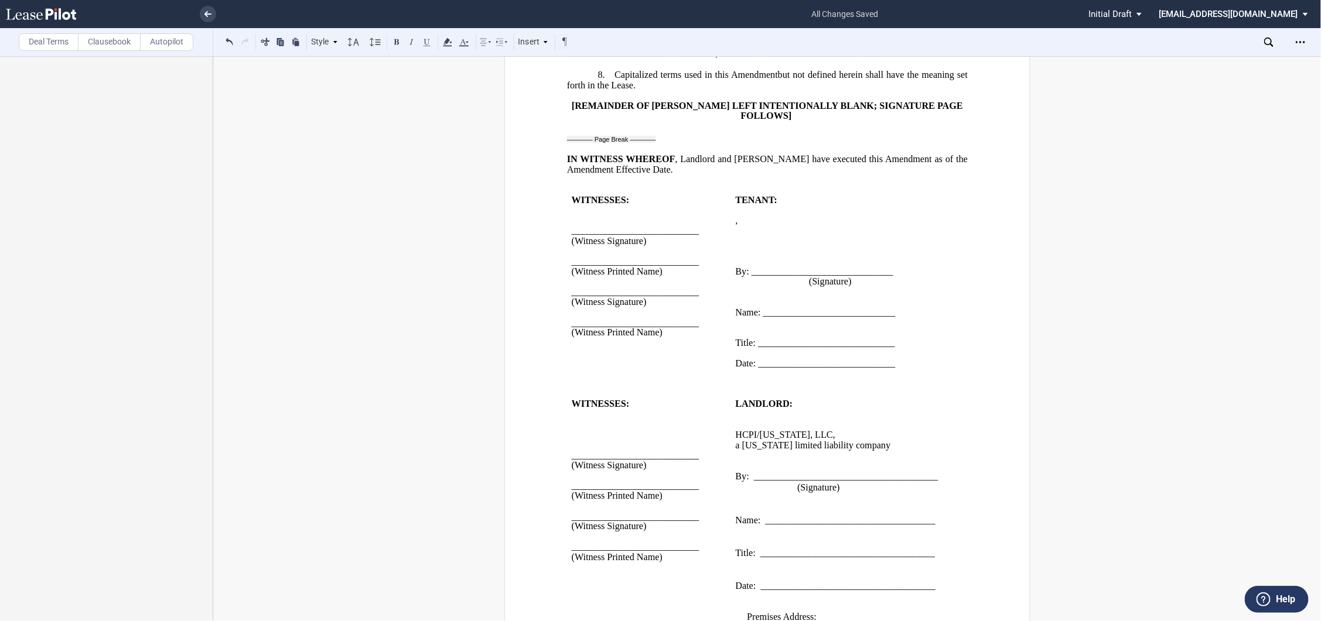
click at [569, 154] on p "﻿" at bounding box center [766, 149] width 401 height 10
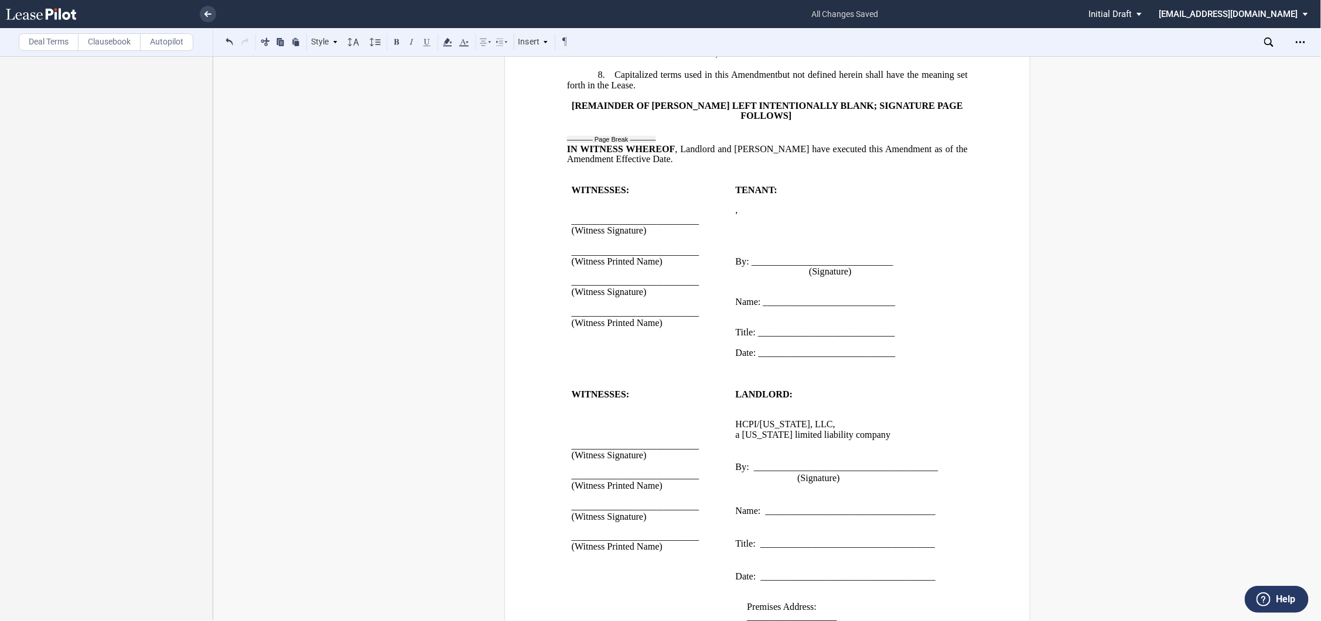
click at [735, 246] on p "﻿" at bounding box center [840, 241] width 210 height 10
click at [735, 236] on p "﻿" at bounding box center [840, 231] width 210 height 10
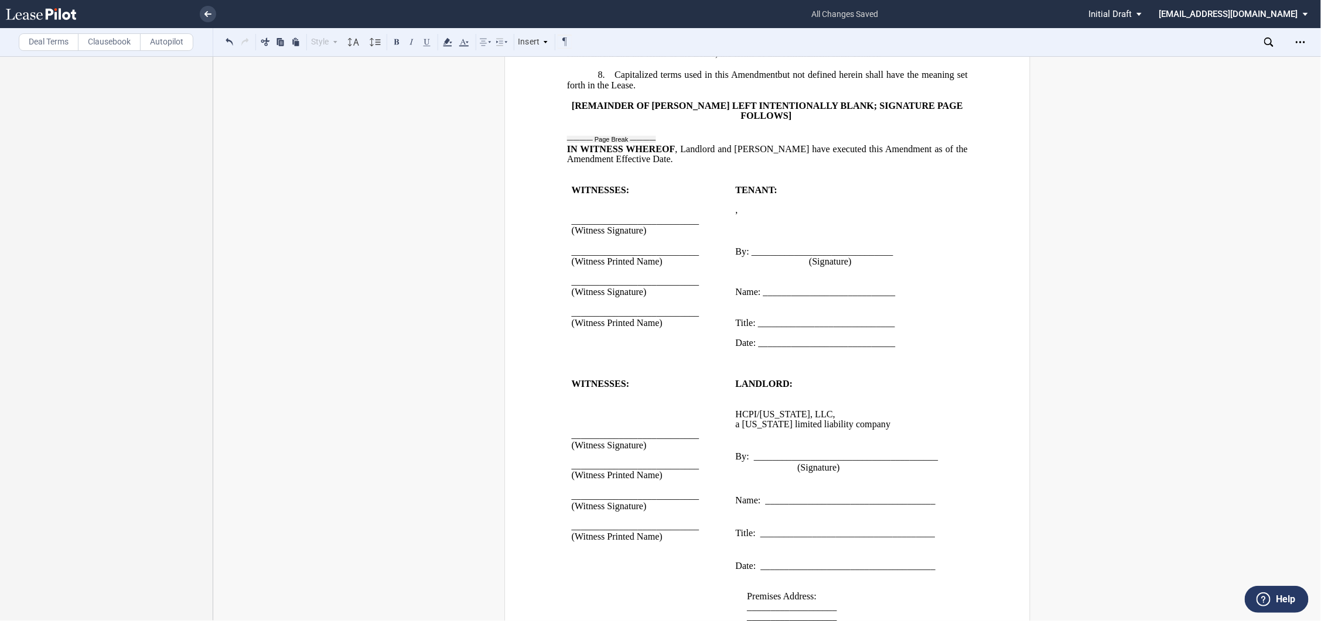
click at [735, 277] on p "﻿" at bounding box center [840, 272] width 210 height 10
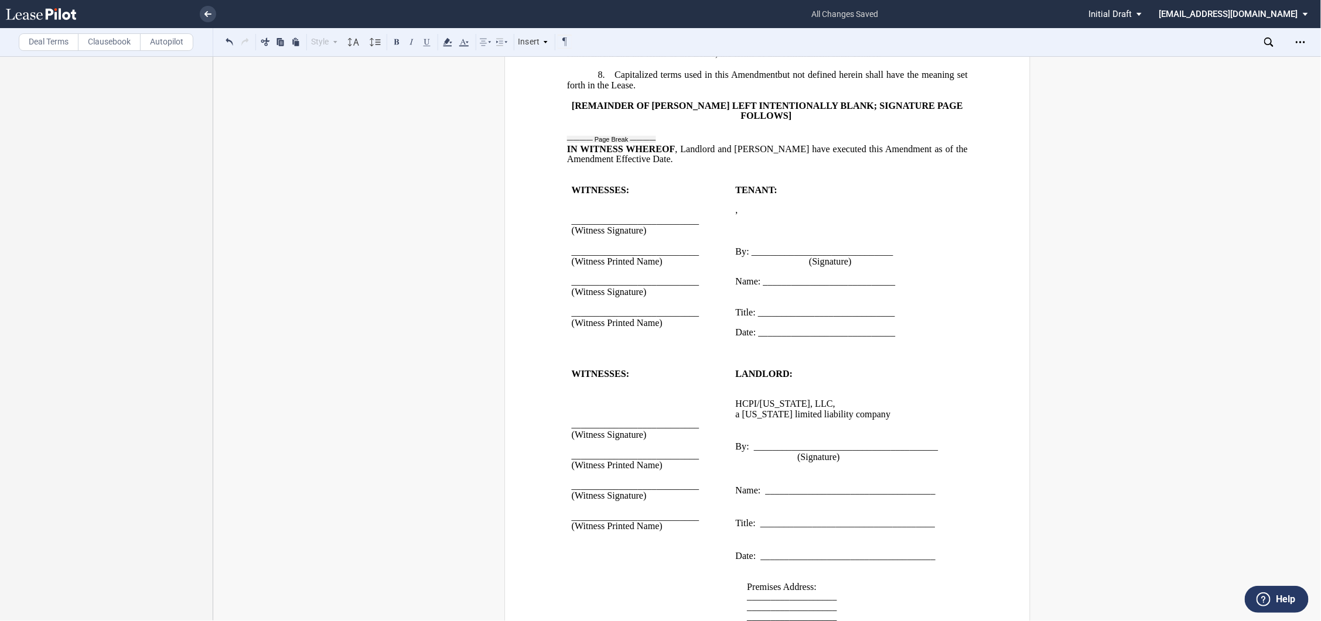
drag, startPoint x: 890, startPoint y: 319, endPoint x: 760, endPoint y: 317, distance: 130.0
click at [760, 287] on span "Name: ____________________________" at bounding box center [815, 281] width 160 height 11
drag, startPoint x: 894, startPoint y: 350, endPoint x: 756, endPoint y: 351, distance: 137.6
click at [756, 317] on p "Title: _____________________________" at bounding box center [840, 312] width 210 height 10
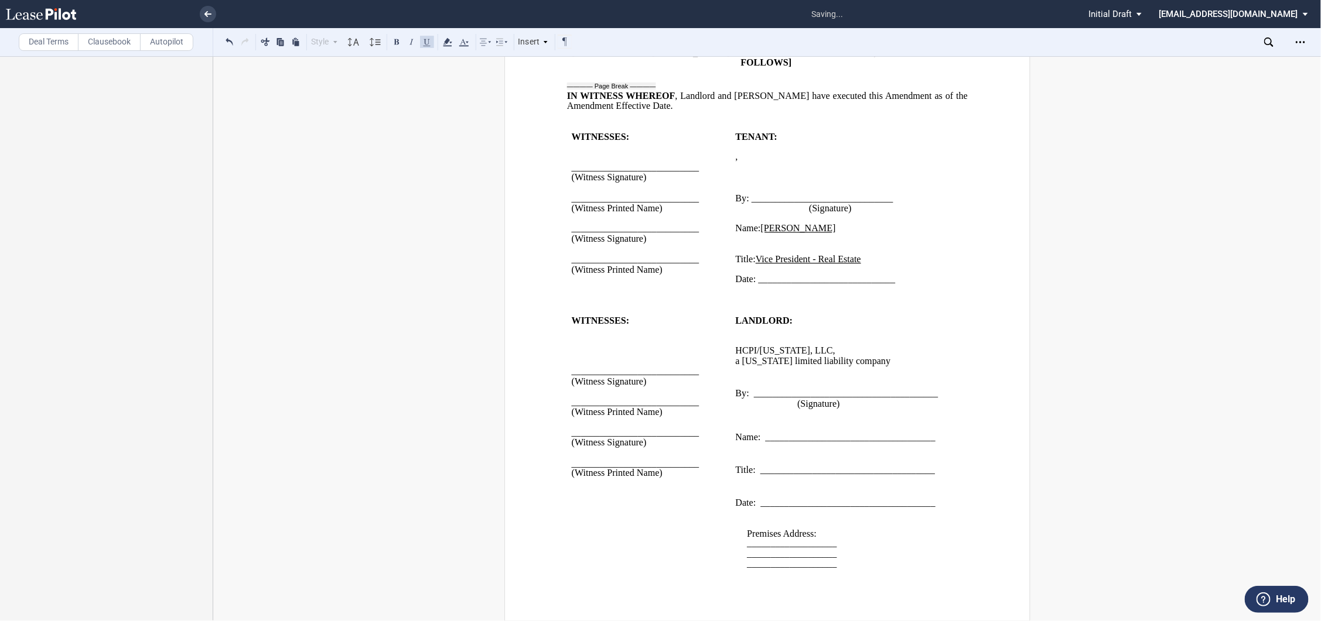
scroll to position [1656, 0]
click at [765, 336] on p "﻿" at bounding box center [840, 341] width 210 height 10
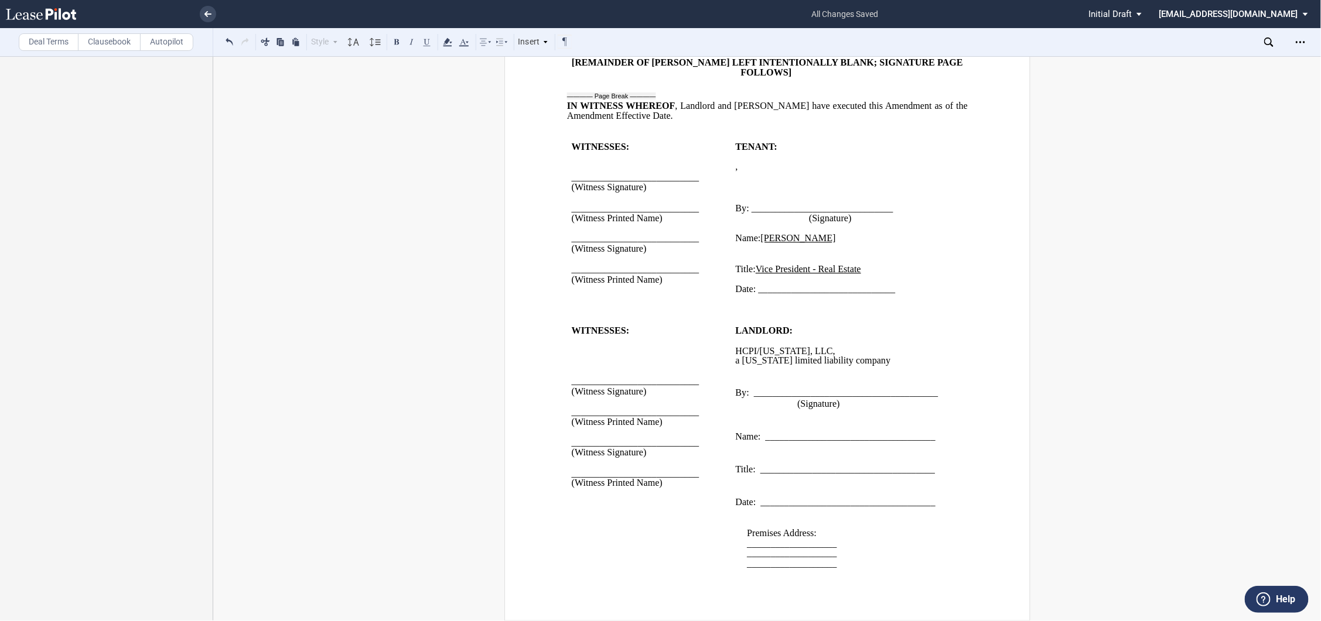
scroll to position [1647, 0]
click at [735, 409] on p at bounding box center [840, 414] width 210 height 11
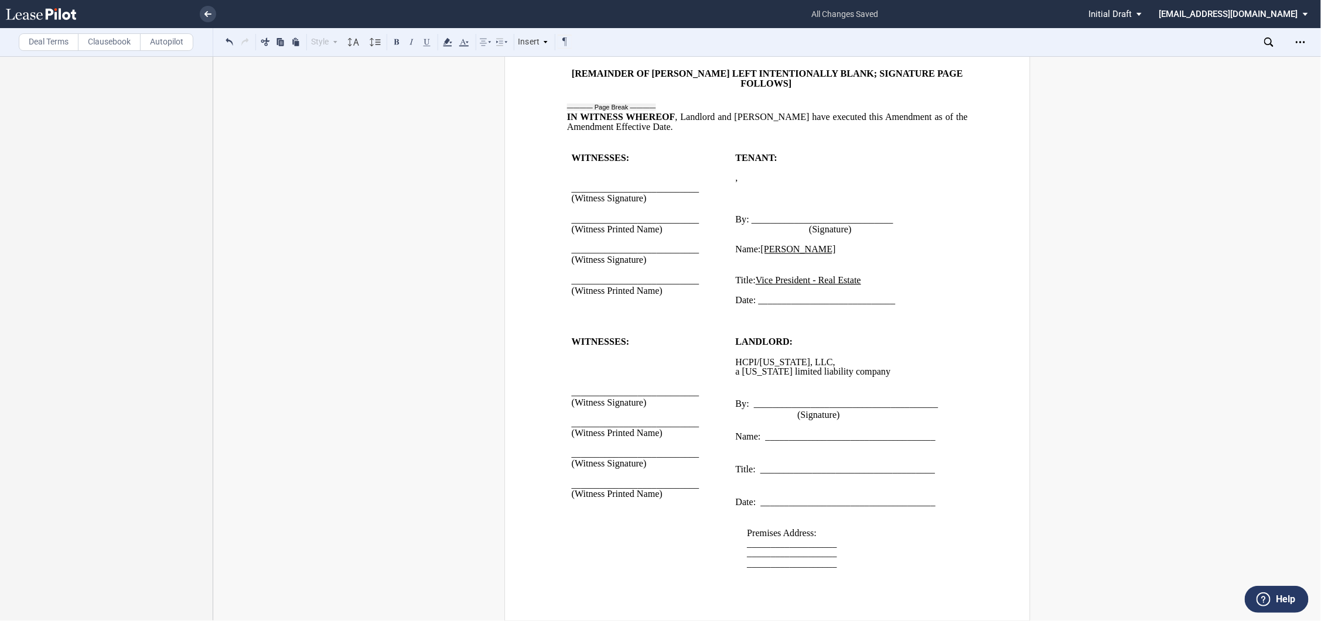
scroll to position [1635, 0]
click at [736, 255] on p "﻿" at bounding box center [840, 260] width 210 height 10
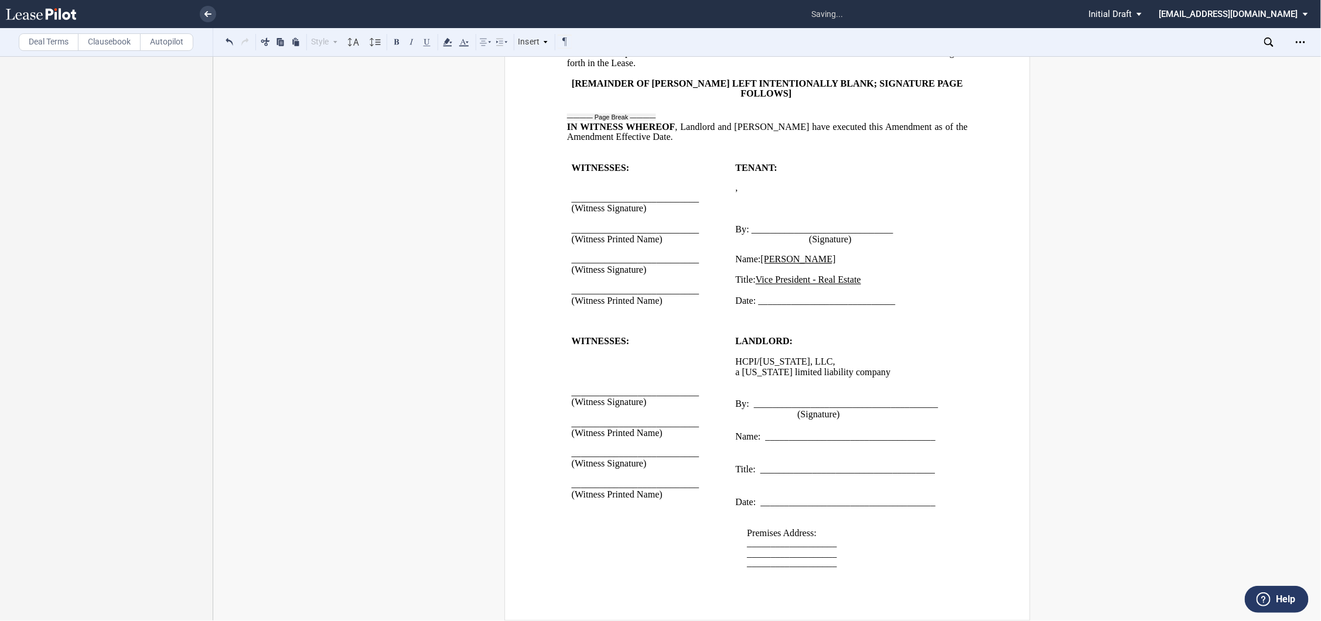
scroll to position [1624, 0]
click at [735, 443] on p at bounding box center [840, 447] width 210 height 11
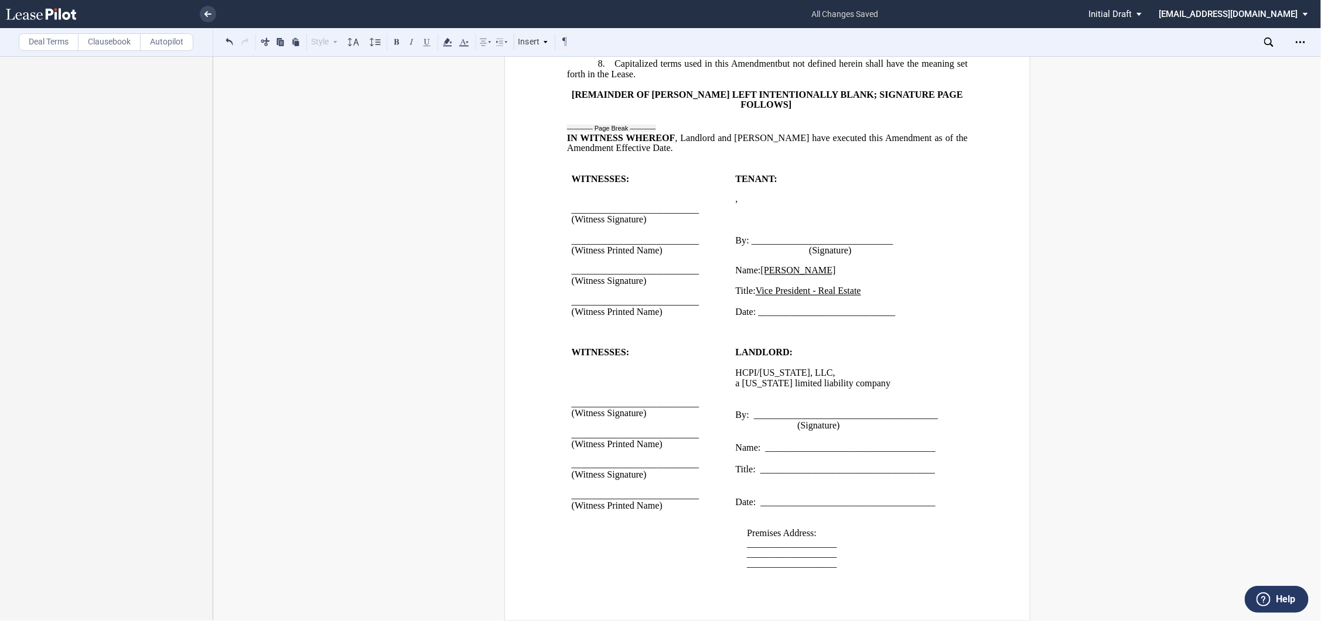
scroll to position [1613, 0]
click at [736, 478] on p at bounding box center [840, 481] width 210 height 11
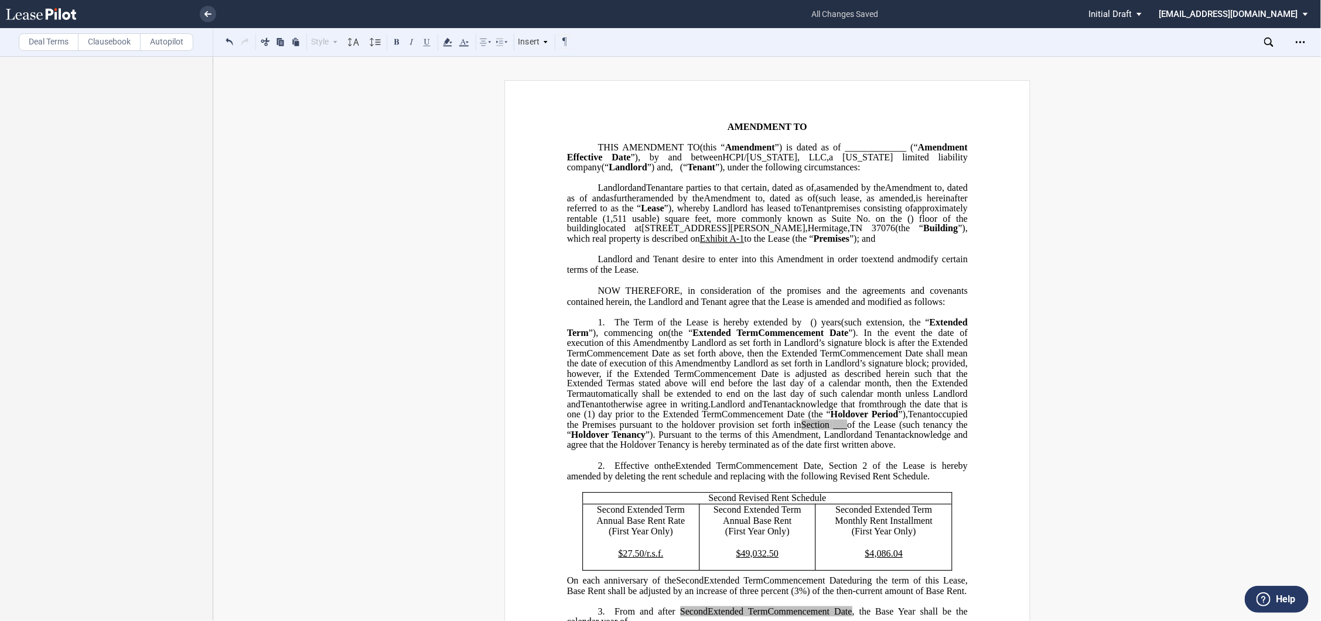
scroll to position [0, 0]
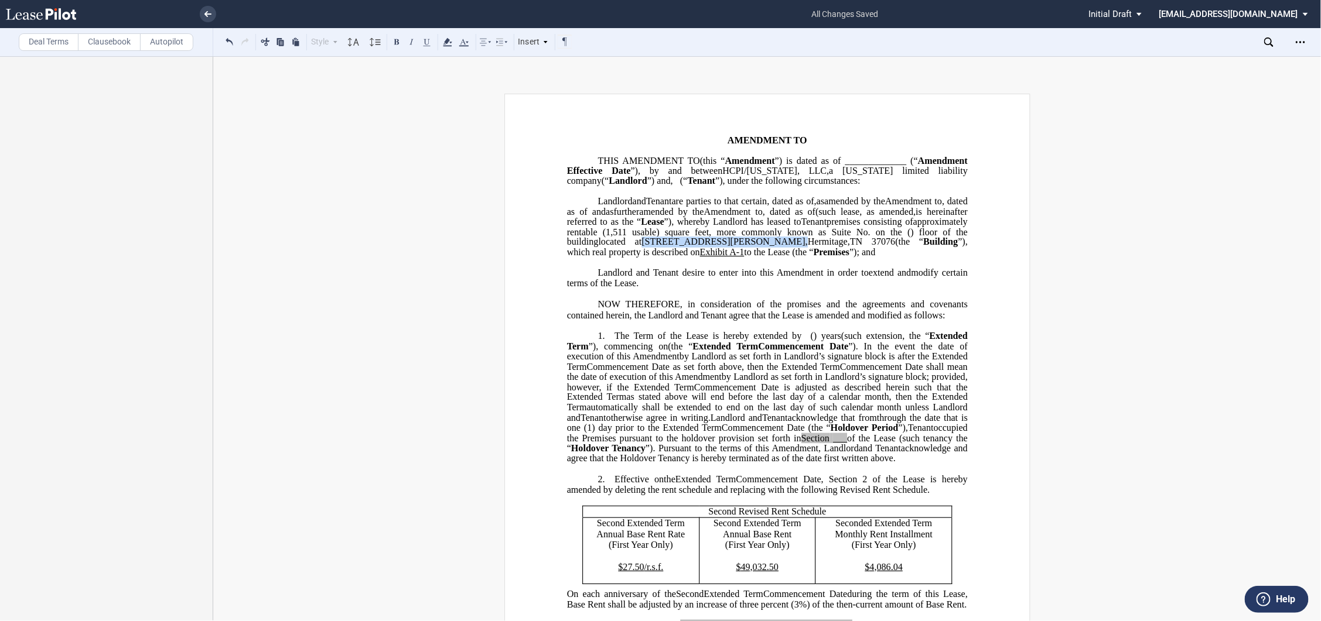
drag, startPoint x: 604, startPoint y: 273, endPoint x: 685, endPoint y: 271, distance: 81.4
click at [685, 258] on span "located at [STREET_ADDRESS][PERSON_NAME] (the “ Building ”), which real propert…" at bounding box center [767, 247] width 403 height 20
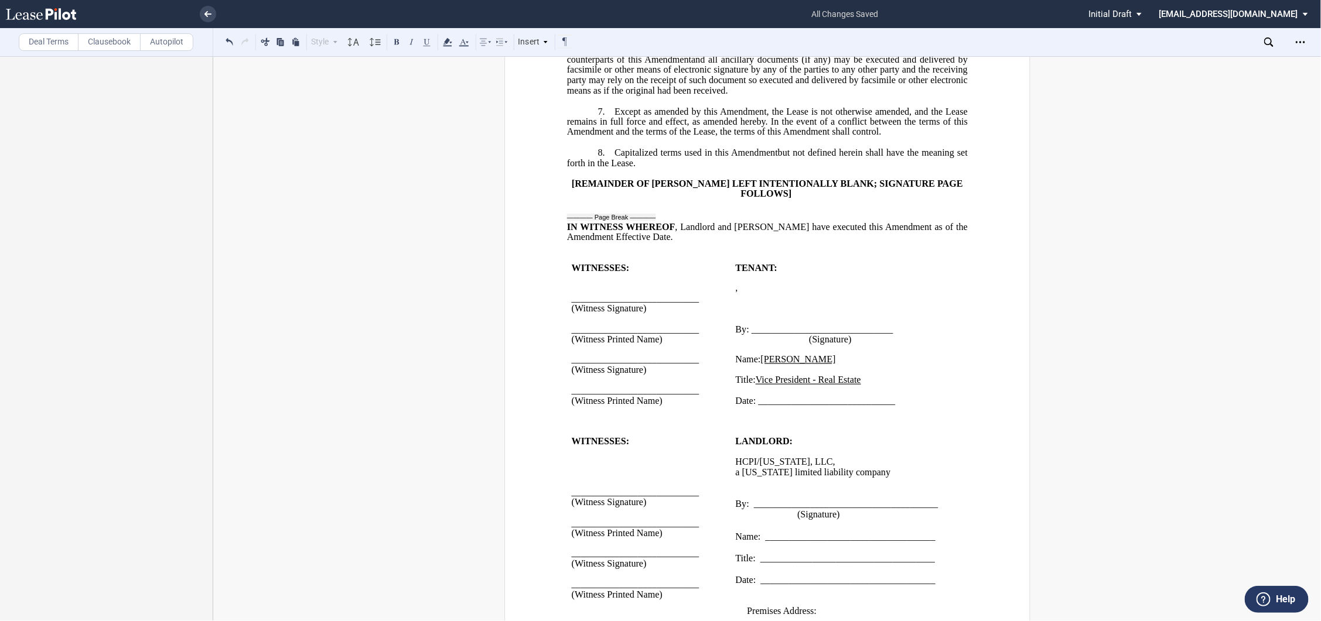
scroll to position [1602, 0]
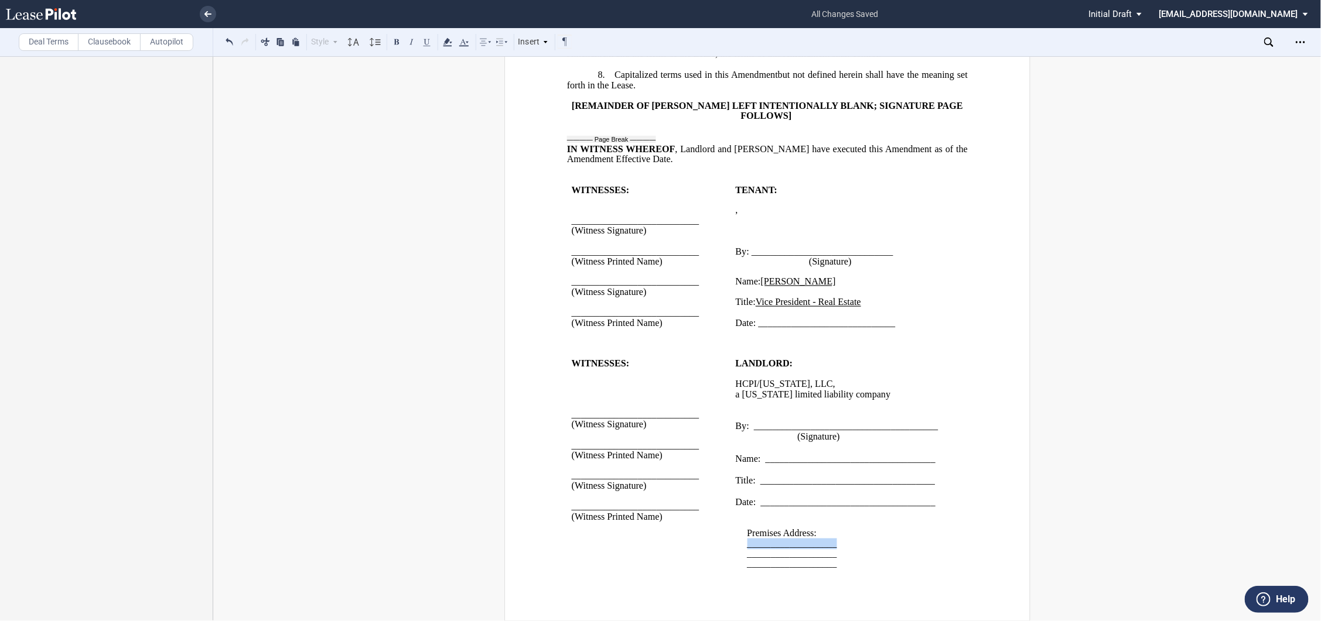
drag, startPoint x: 745, startPoint y: 545, endPoint x: 832, endPoint y: 546, distance: 86.7
click at [832, 546] on span "___________________" at bounding box center [792, 543] width 90 height 11
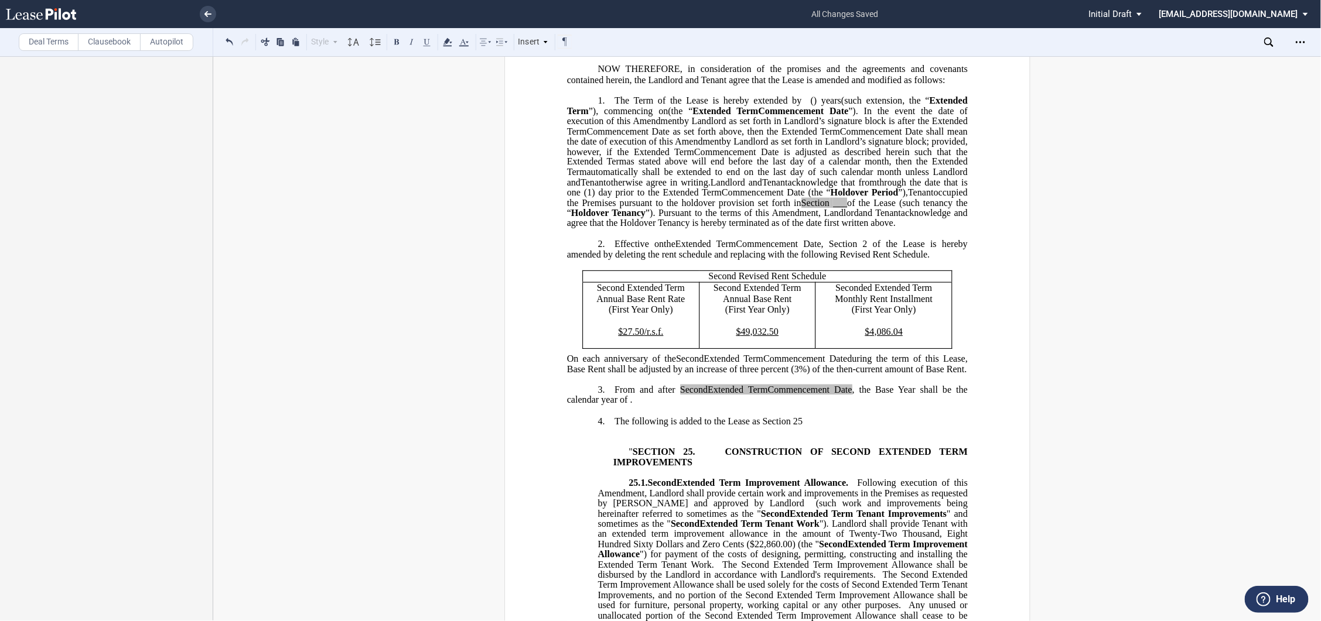
scroll to position [0, 0]
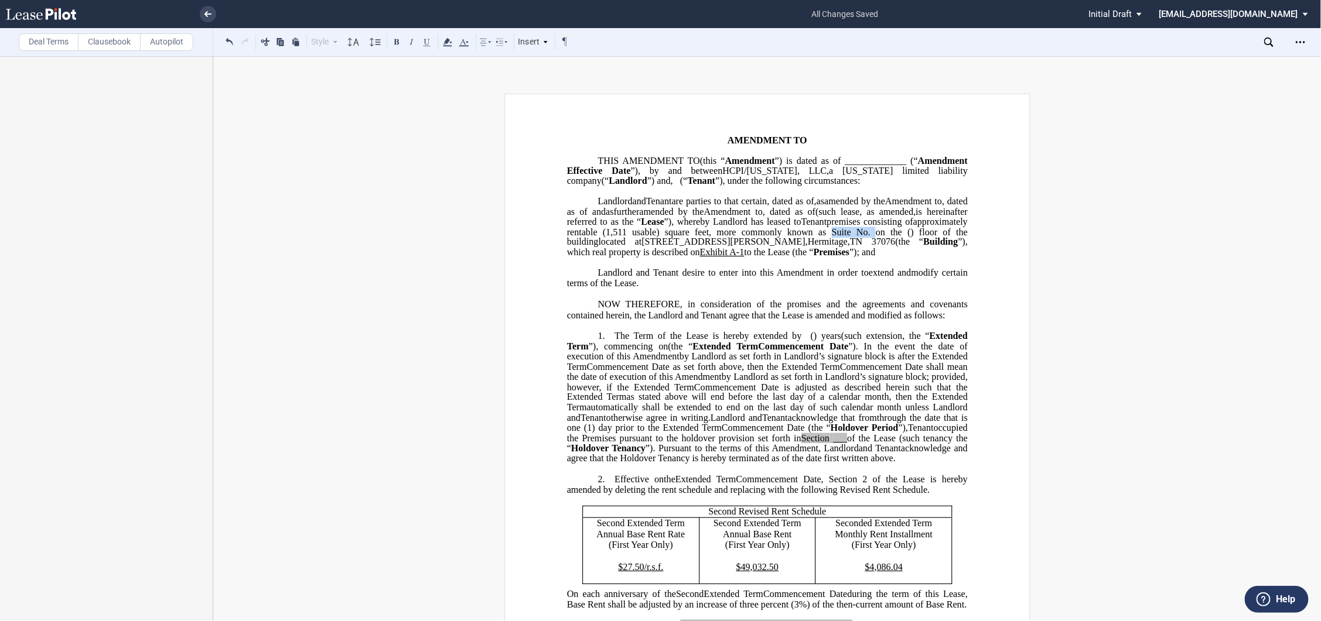
click at [801, 247] on span "approximately ﻿ ﻿ ﻿rentable (1,511 usable) square feet, more commonly known as …" at bounding box center [767, 232] width 403 height 30
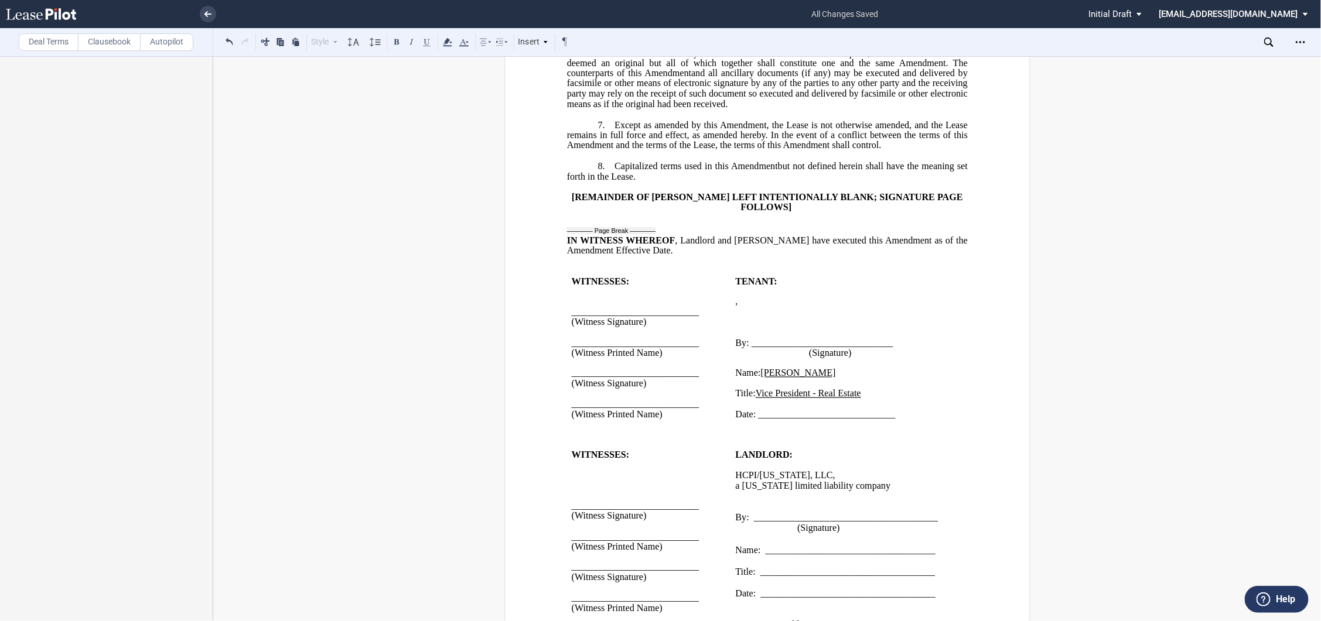
scroll to position [1602, 0]
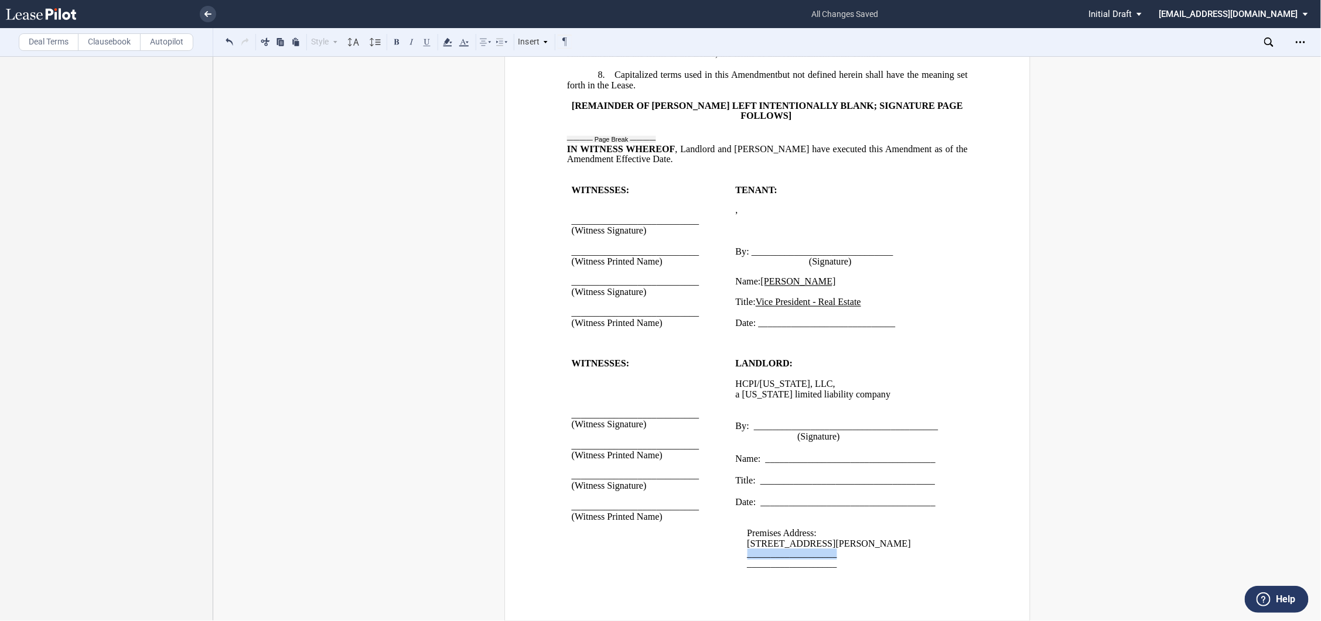
drag, startPoint x: 745, startPoint y: 552, endPoint x: 835, endPoint y: 549, distance: 90.2
click at [835, 549] on p "___________________" at bounding box center [846, 554] width 199 height 10
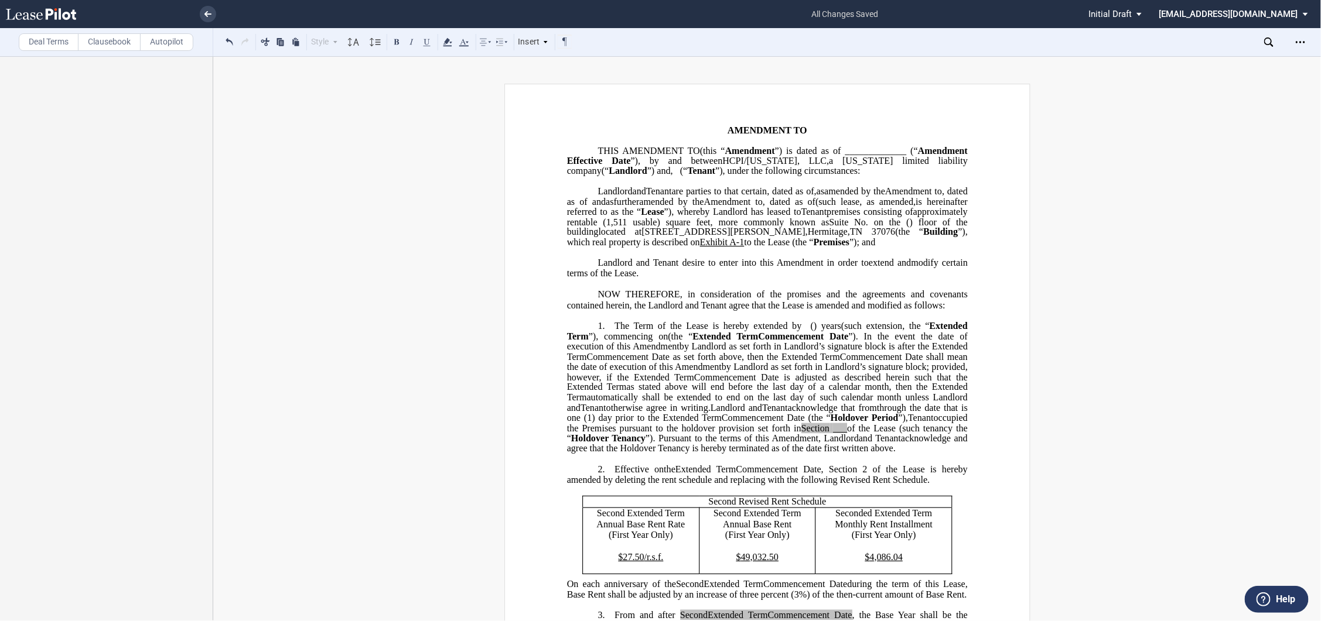
scroll to position [0, 0]
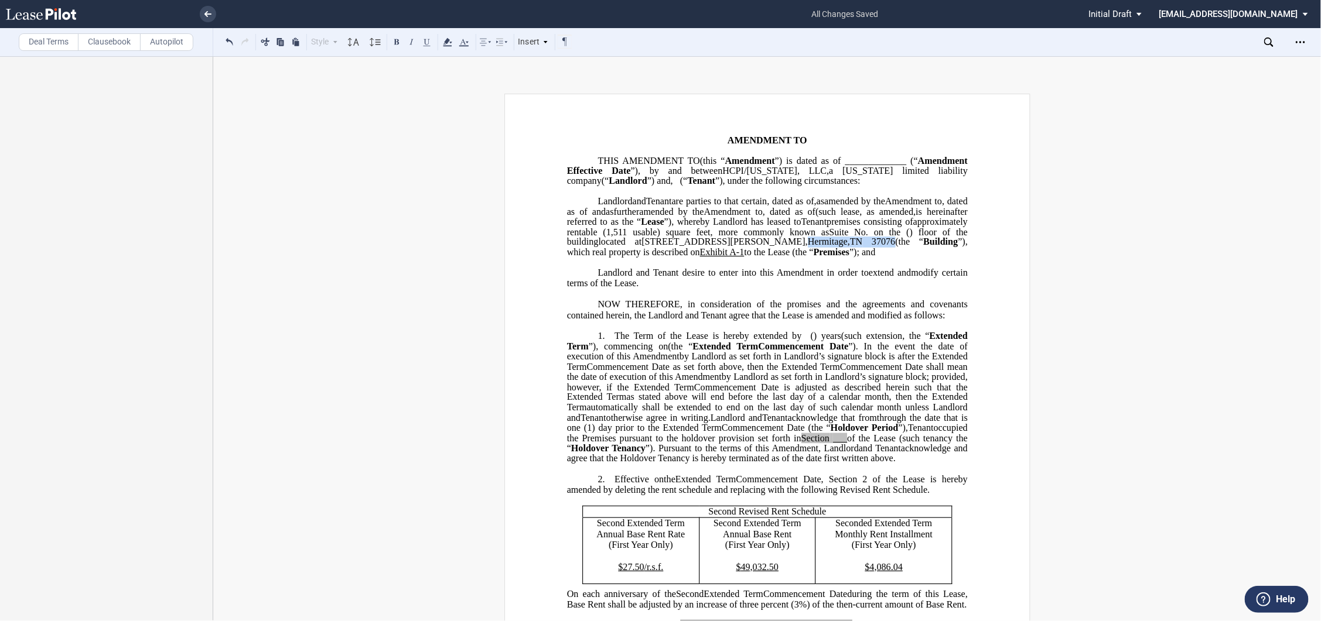
drag, startPoint x: 692, startPoint y: 274, endPoint x: 769, endPoint y: 272, distance: 77.9
click at [769, 258] on span "located at [STREET_ADDRESS][PERSON_NAME] (the “ Building ”), which real propert…" at bounding box center [767, 247] width 403 height 20
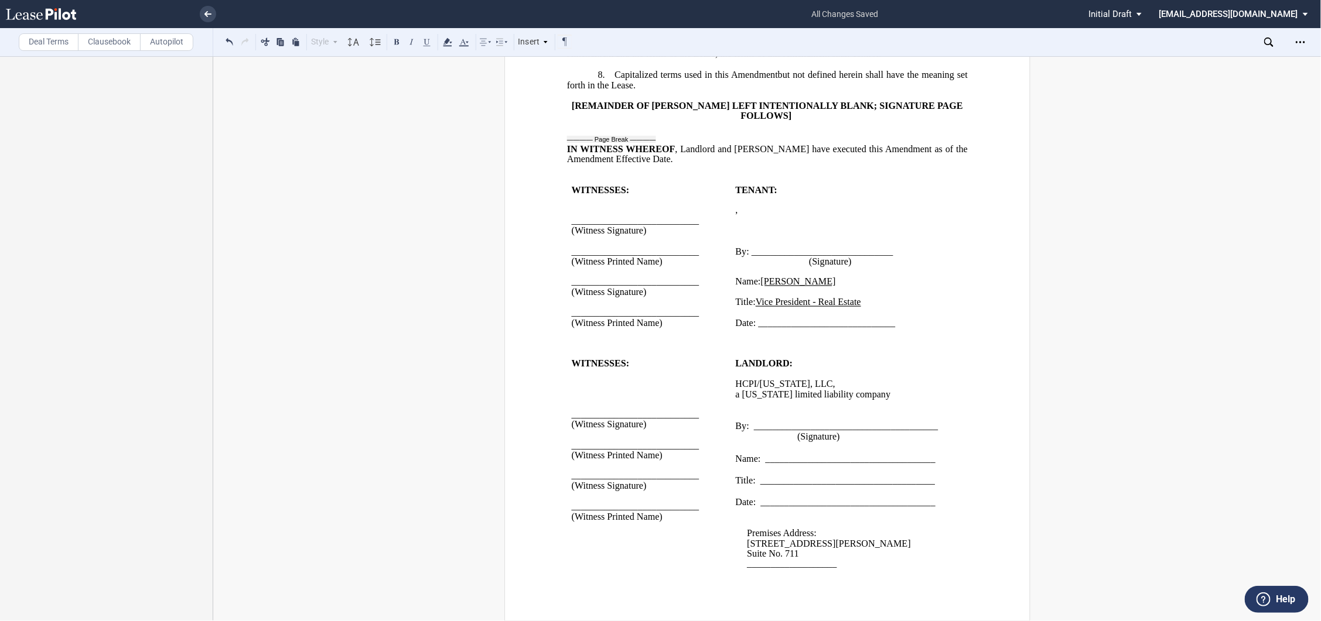
scroll to position [1602, 0]
drag, startPoint x: 743, startPoint y: 565, endPoint x: 843, endPoint y: 565, distance: 100.7
click at [843, 565] on div "Premises Address: [STREET_ADDRESS][PERSON_NAME] ﻿ Suite No. 711 ﻿ _____________…" at bounding box center [840, 538] width 210 height 61
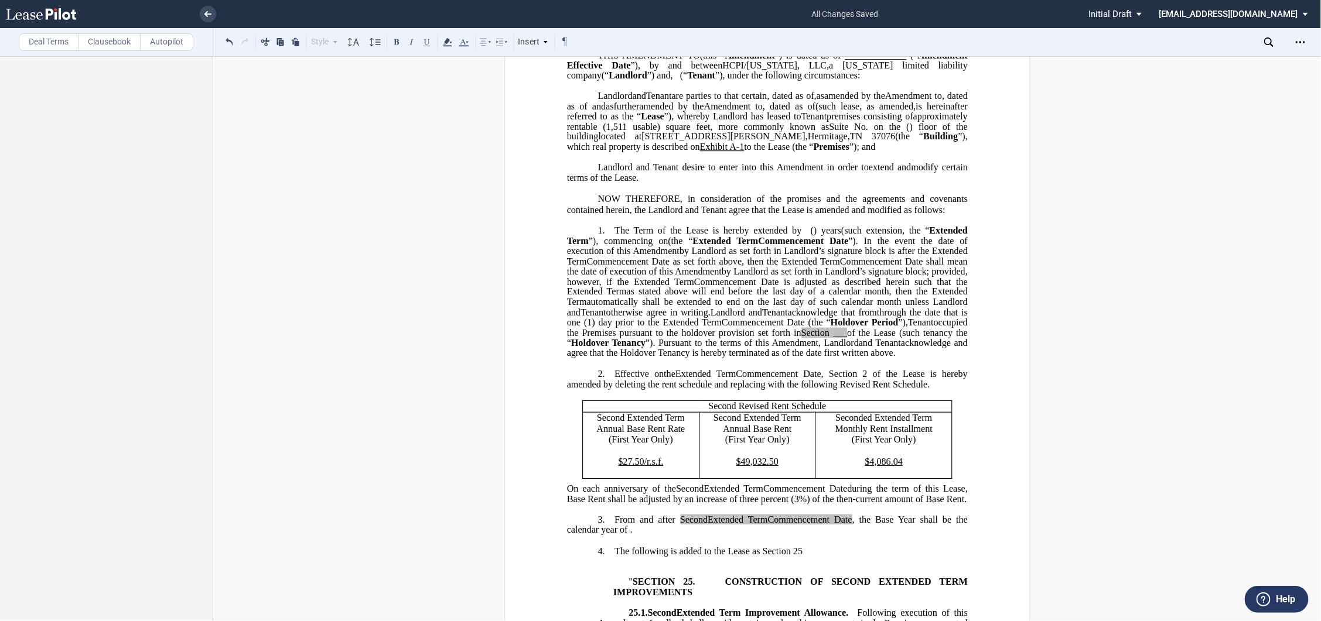
scroll to position [0, 0]
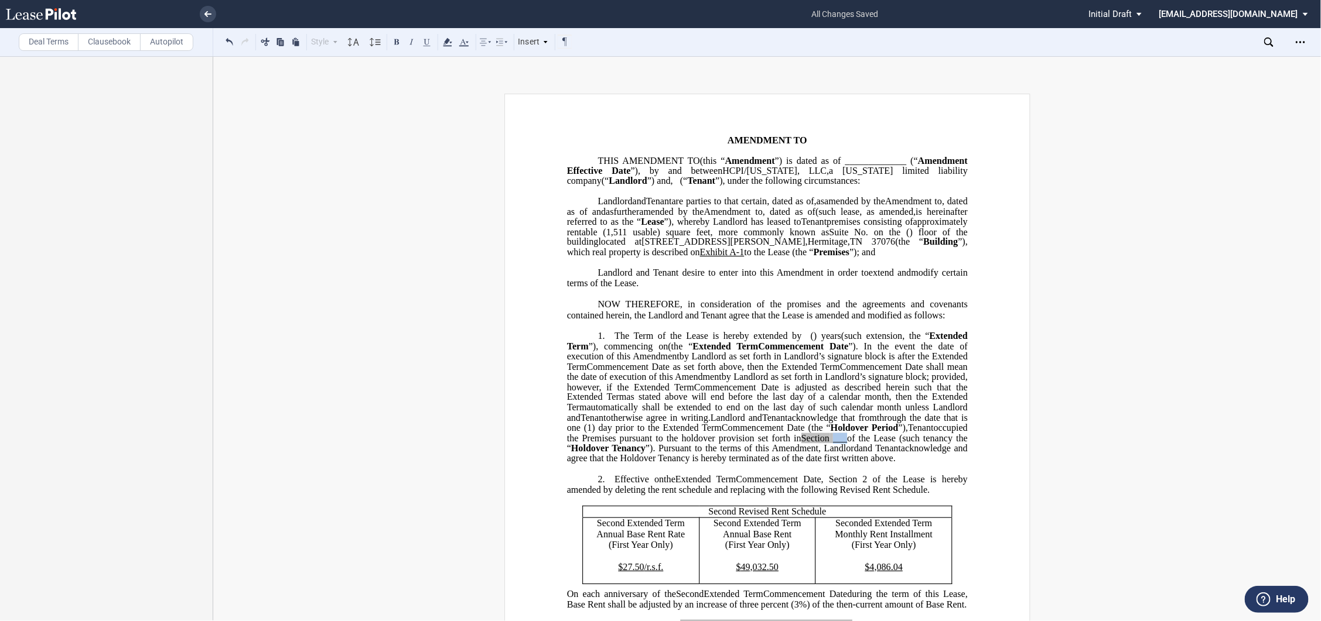
drag, startPoint x: 823, startPoint y: 478, endPoint x: 836, endPoint y: 478, distance: 13.5
click at [836, 453] on span "occupied the Premises pursuant to the holdover provision set forth in Section _…" at bounding box center [767, 438] width 403 height 30
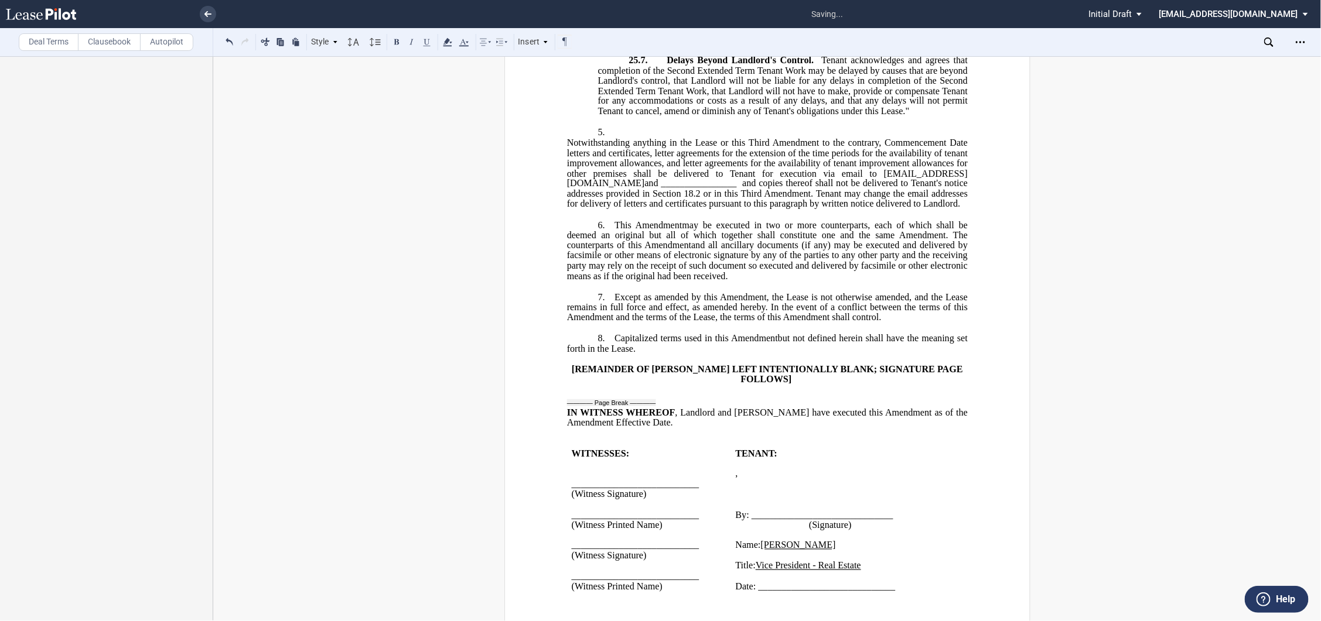
scroll to position [1277, 0]
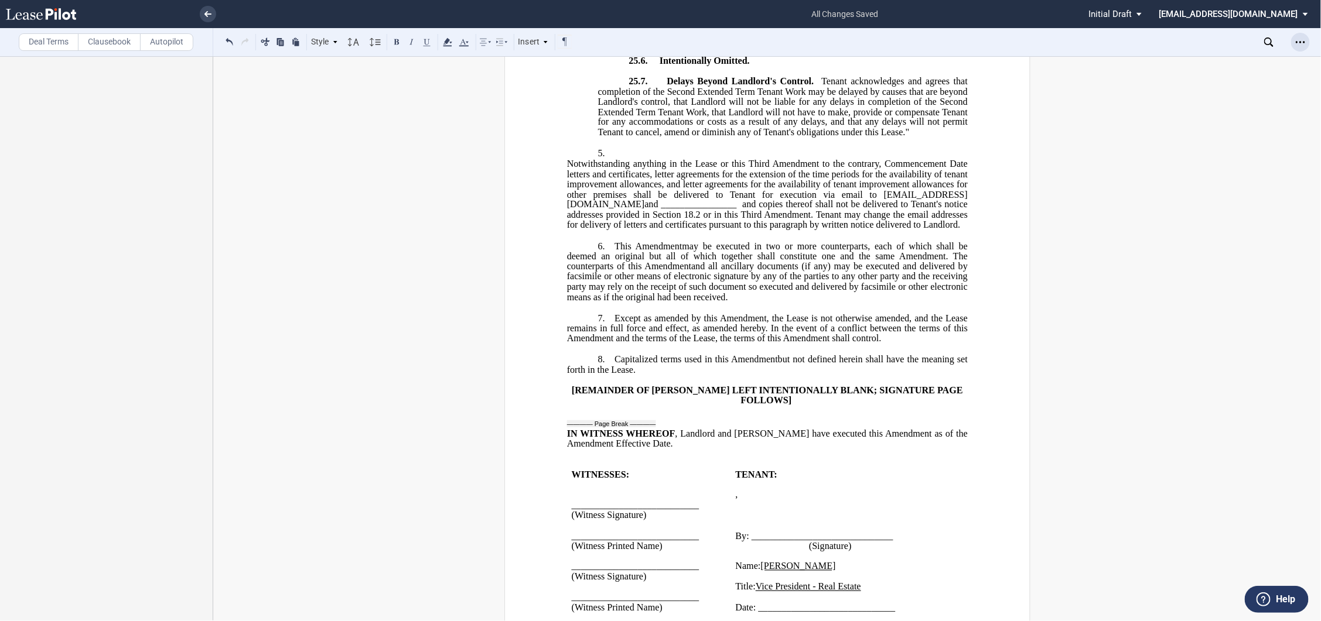
click at [1308, 39] on div "Open Lease options menu" at bounding box center [1300, 42] width 19 height 19
click at [1192, 65] on div "Download" at bounding box center [1232, 63] width 143 height 10
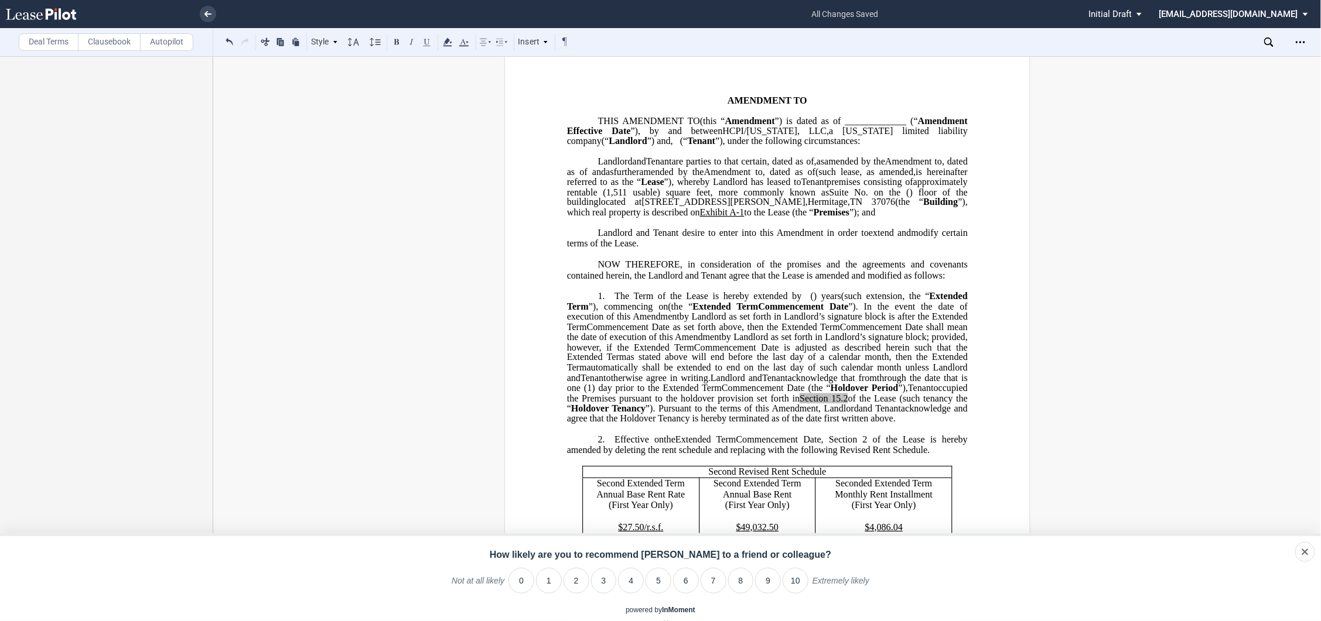
scroll to position [0, 0]
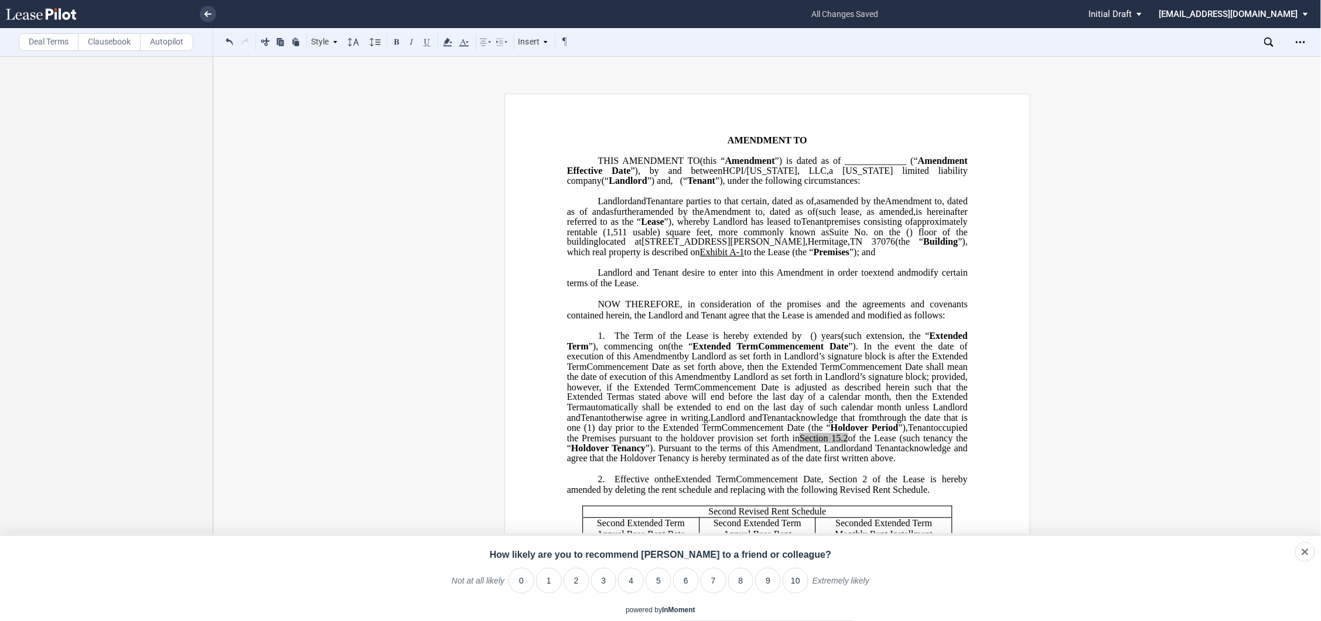
drag, startPoint x: 853, startPoint y: 184, endPoint x: 880, endPoint y: 187, distance: 26.6
click at [670, 184] on span "”) and" at bounding box center [658, 181] width 23 height 11
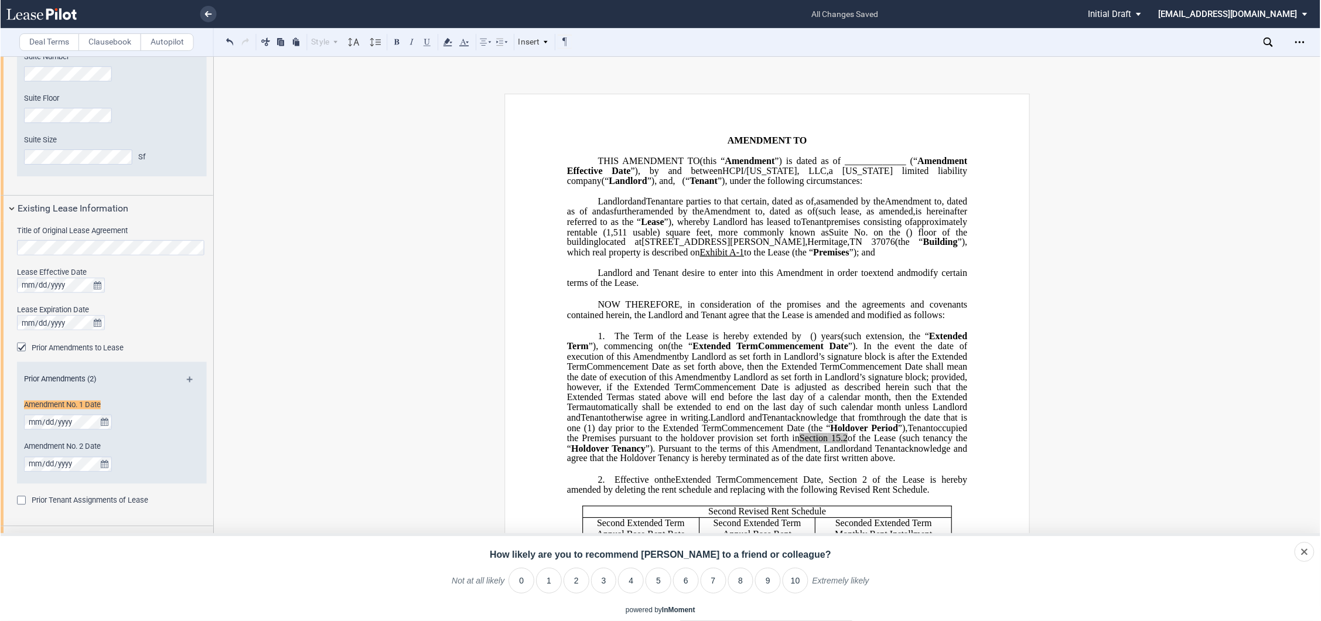
scroll to position [476, 0]
